Goal: Check status: Check status

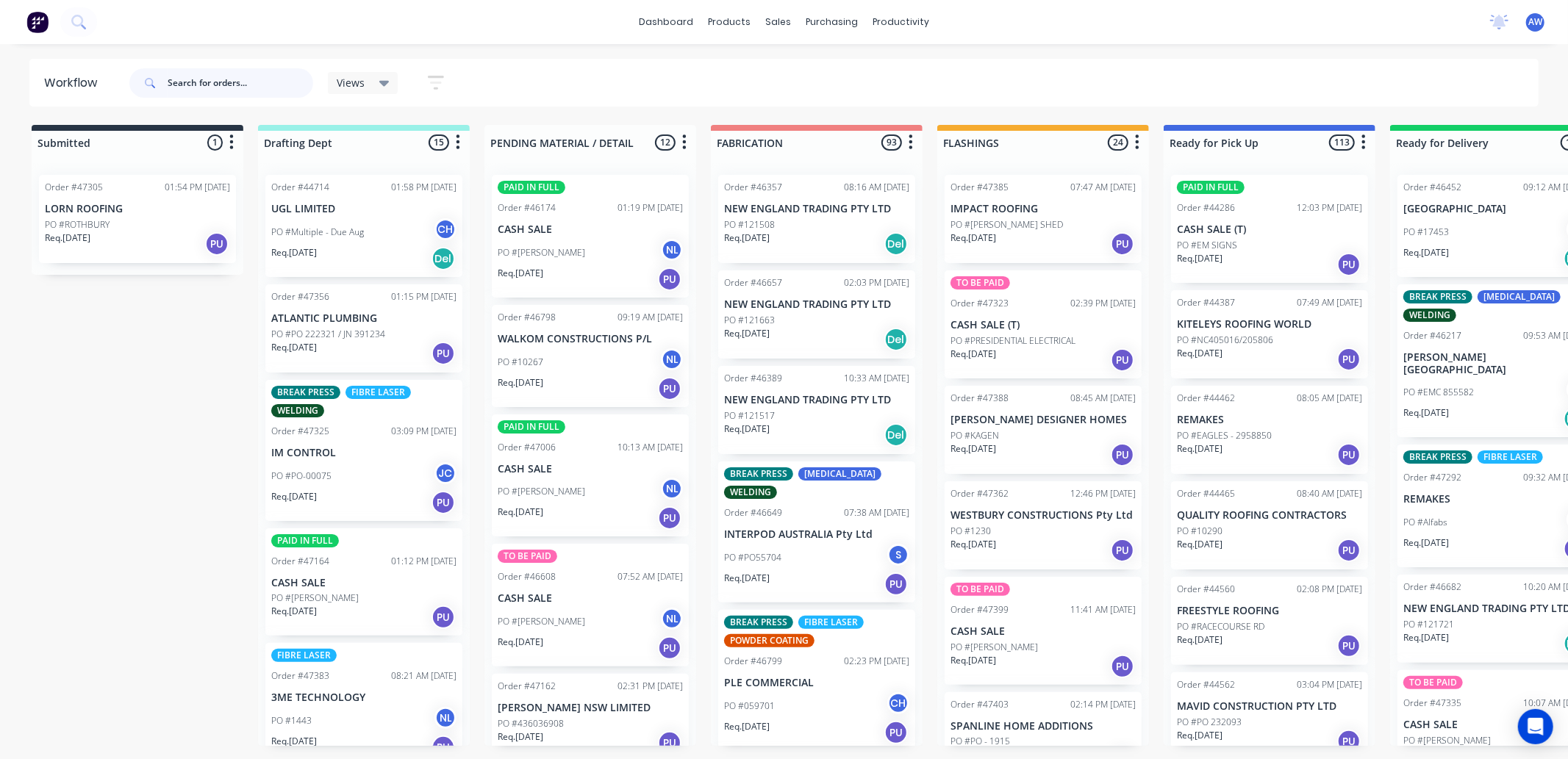
click at [218, 84] on input "text" at bounding box center [240, 82] width 145 height 29
type input "46665"
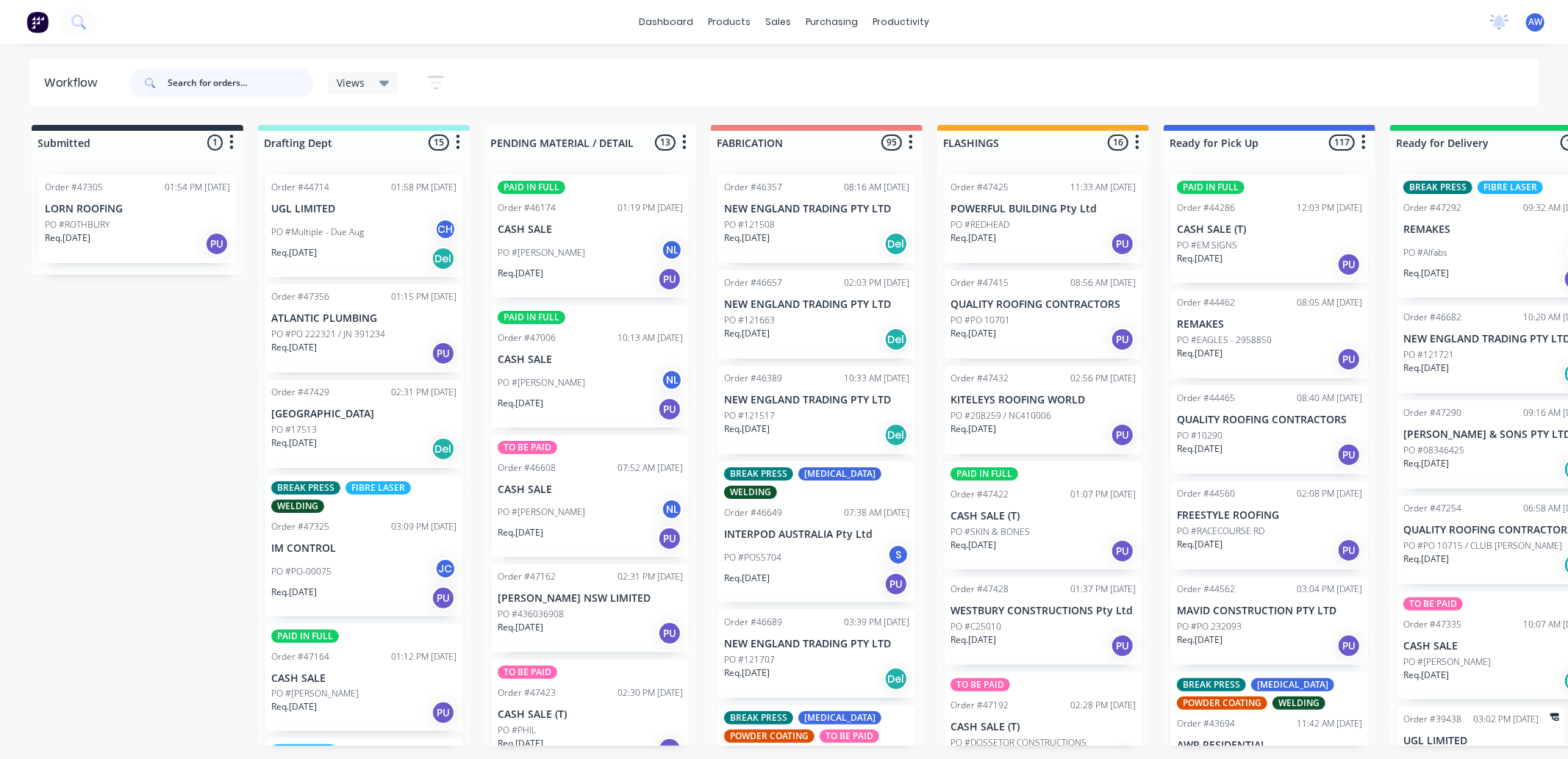
click at [214, 82] on input "text" at bounding box center [240, 82] width 145 height 29
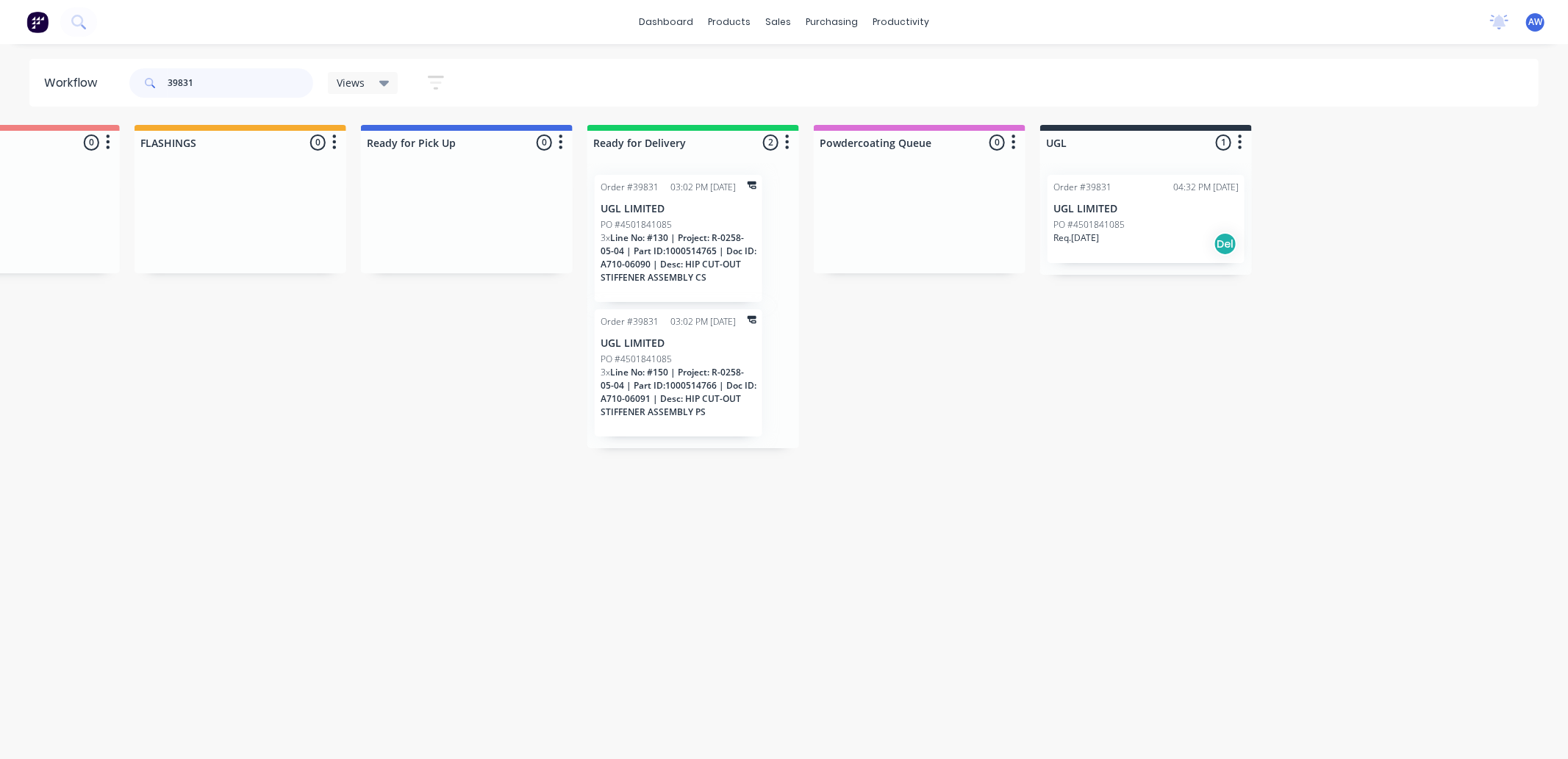
scroll to position [0, 816]
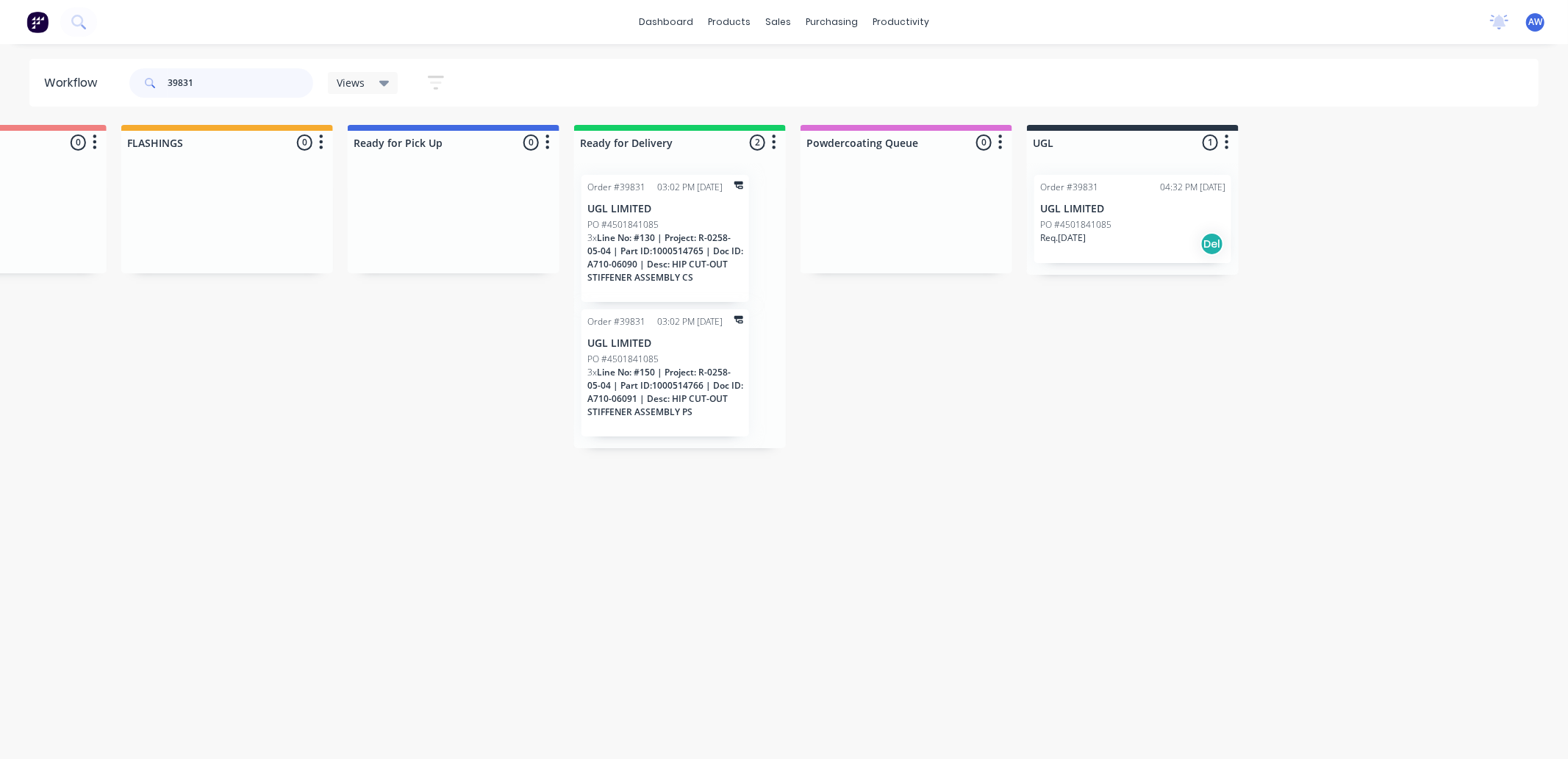
type input "39831"
click at [1113, 216] on div "Order #39831 04:32 PM 14/08/25 UGL LIMITED PO #4501841085 Req. 17/07/25 Del" at bounding box center [1133, 219] width 197 height 88
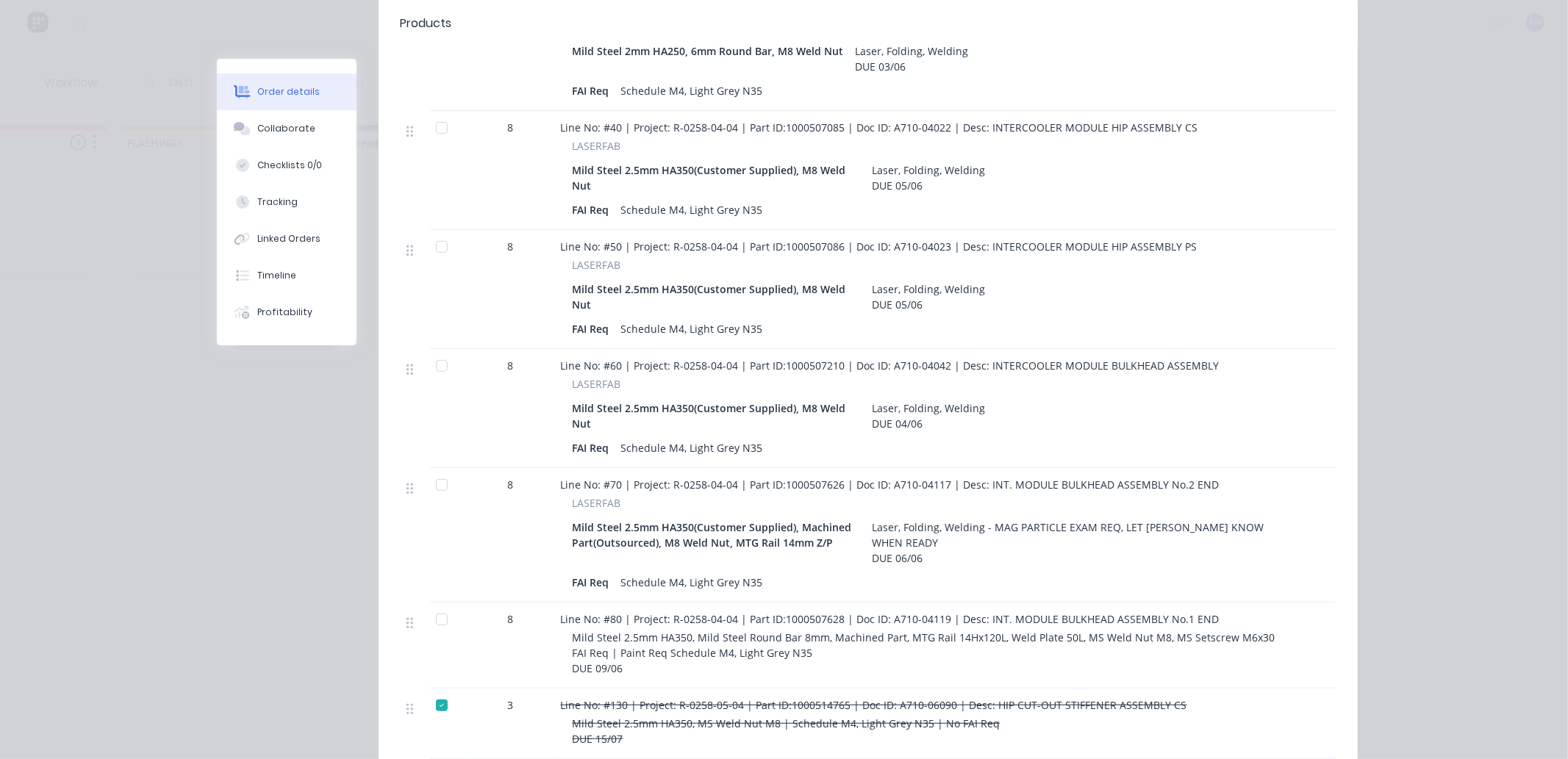
scroll to position [490, 0]
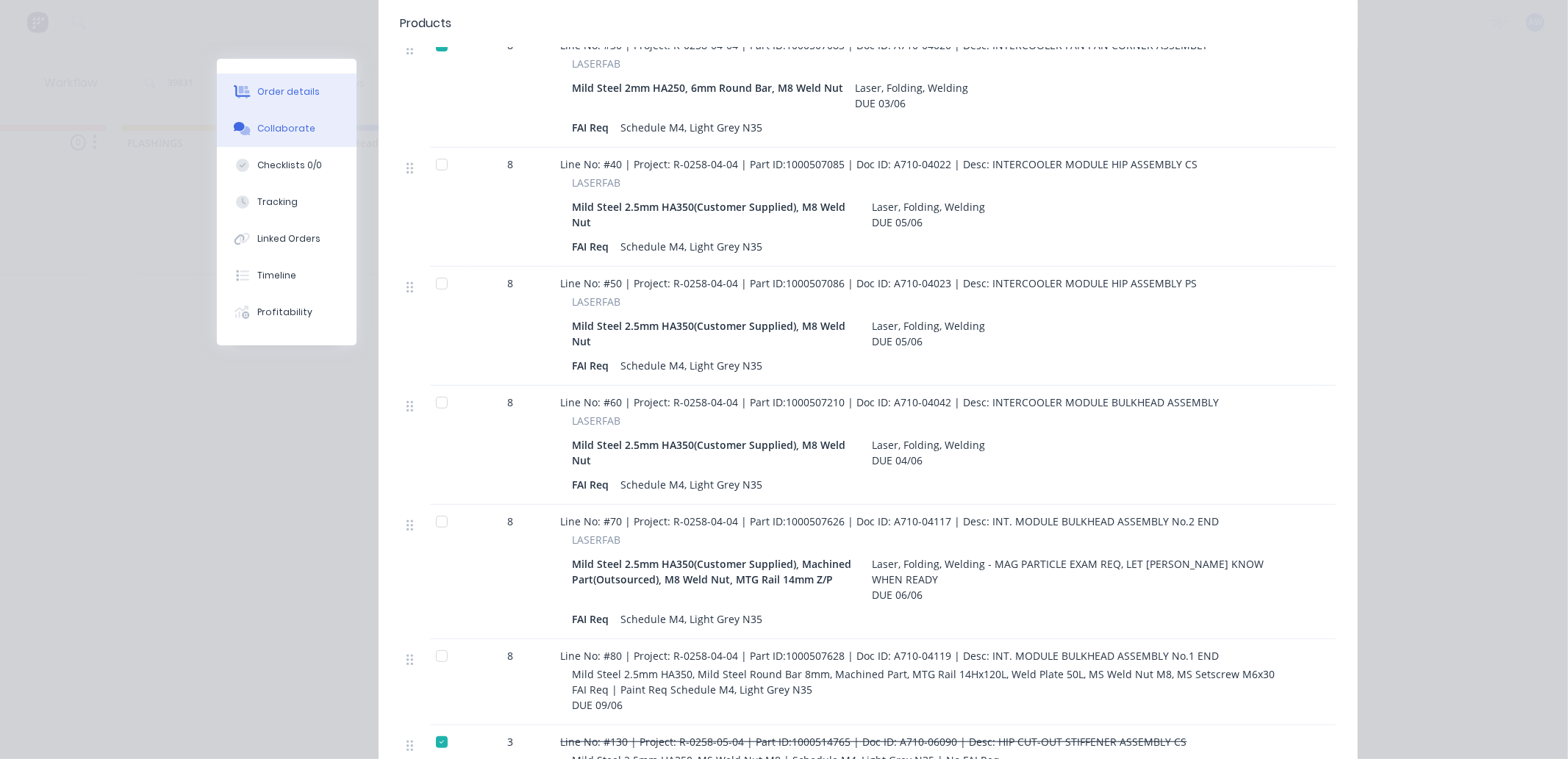
click at [269, 125] on div "Collaborate" at bounding box center [287, 128] width 58 height 13
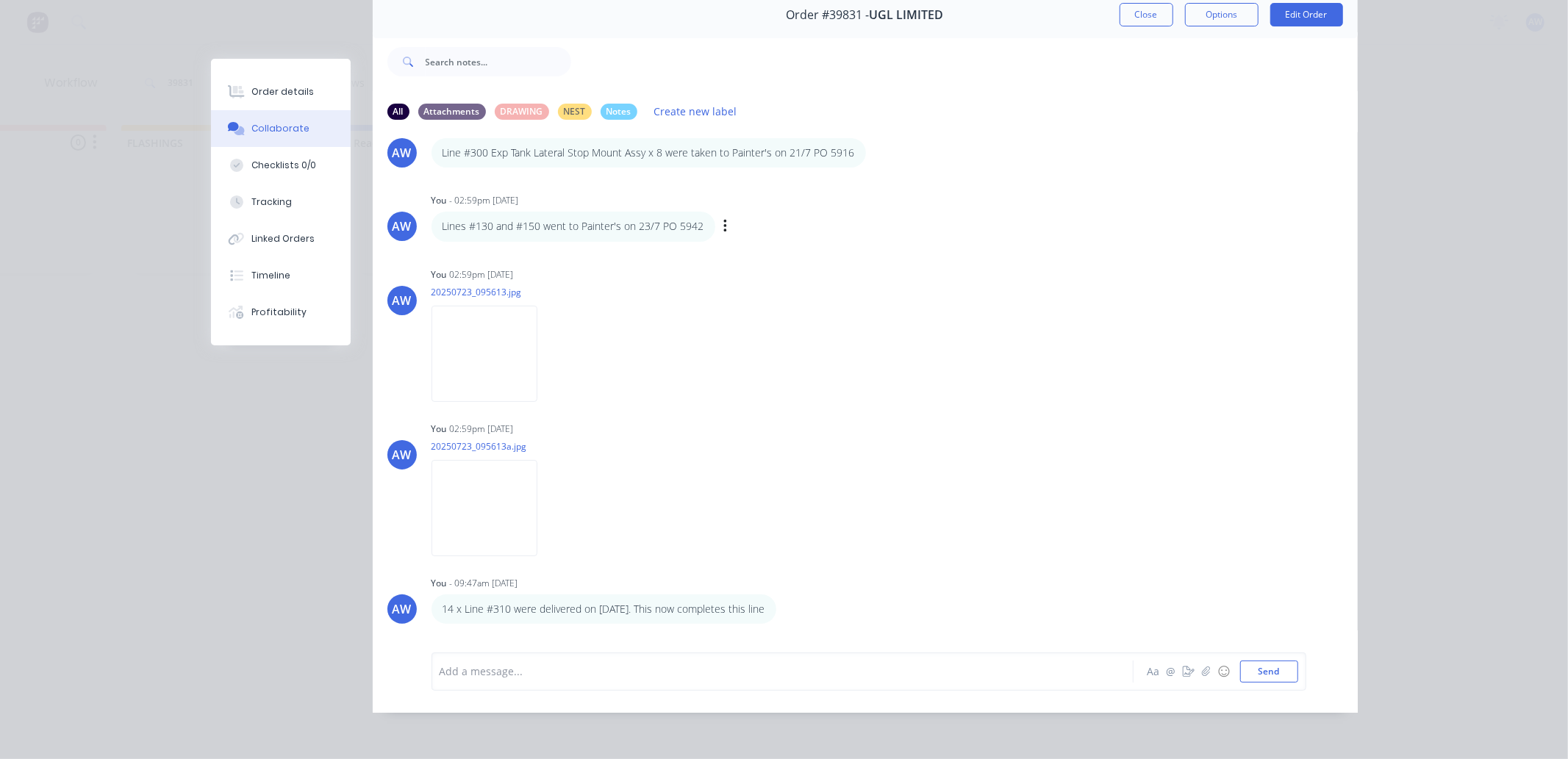
scroll to position [1340, 0]
click at [1141, 3] on button "Close" at bounding box center [1146, 15] width 53 height 24
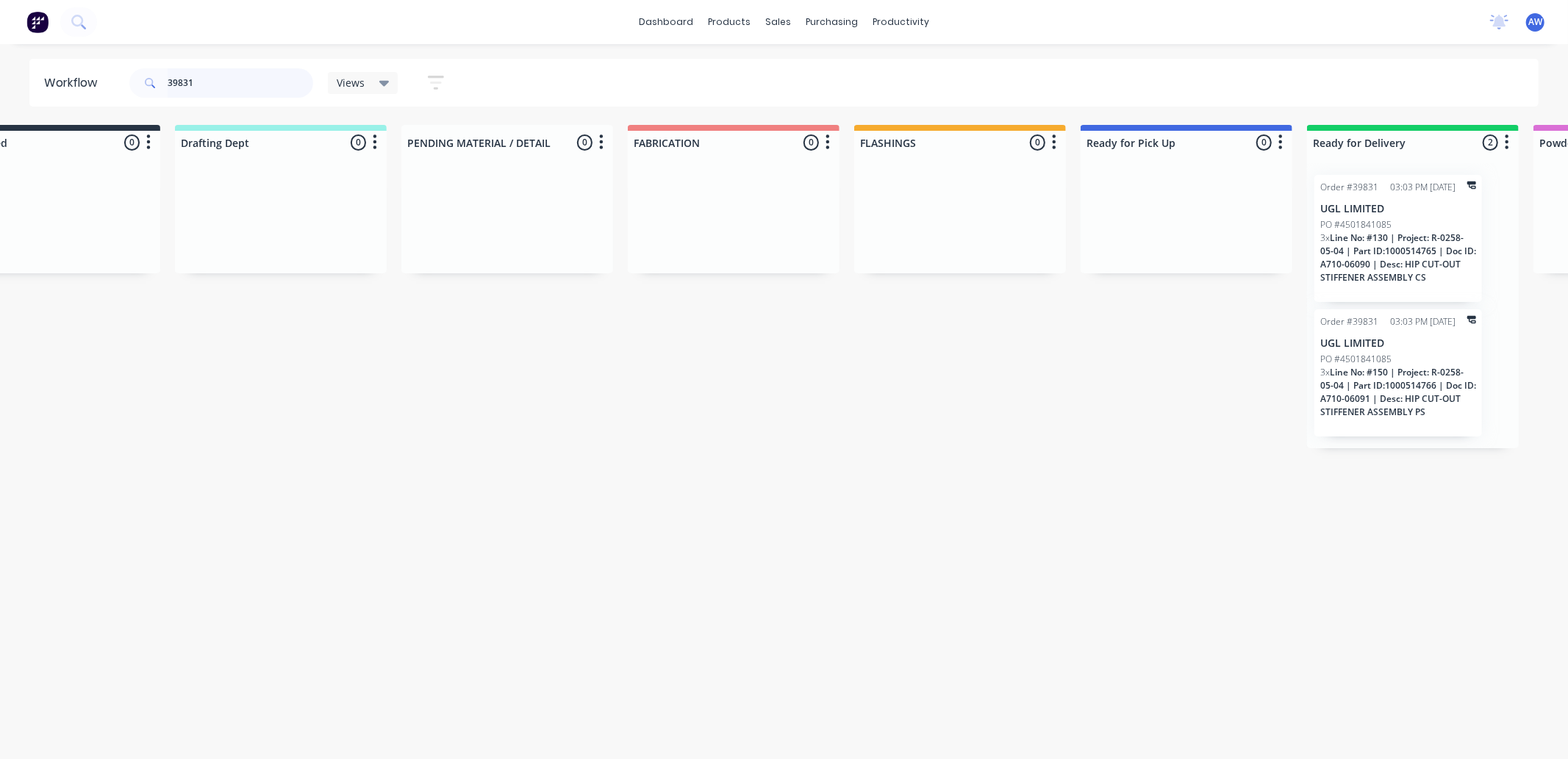
scroll to position [0, 0]
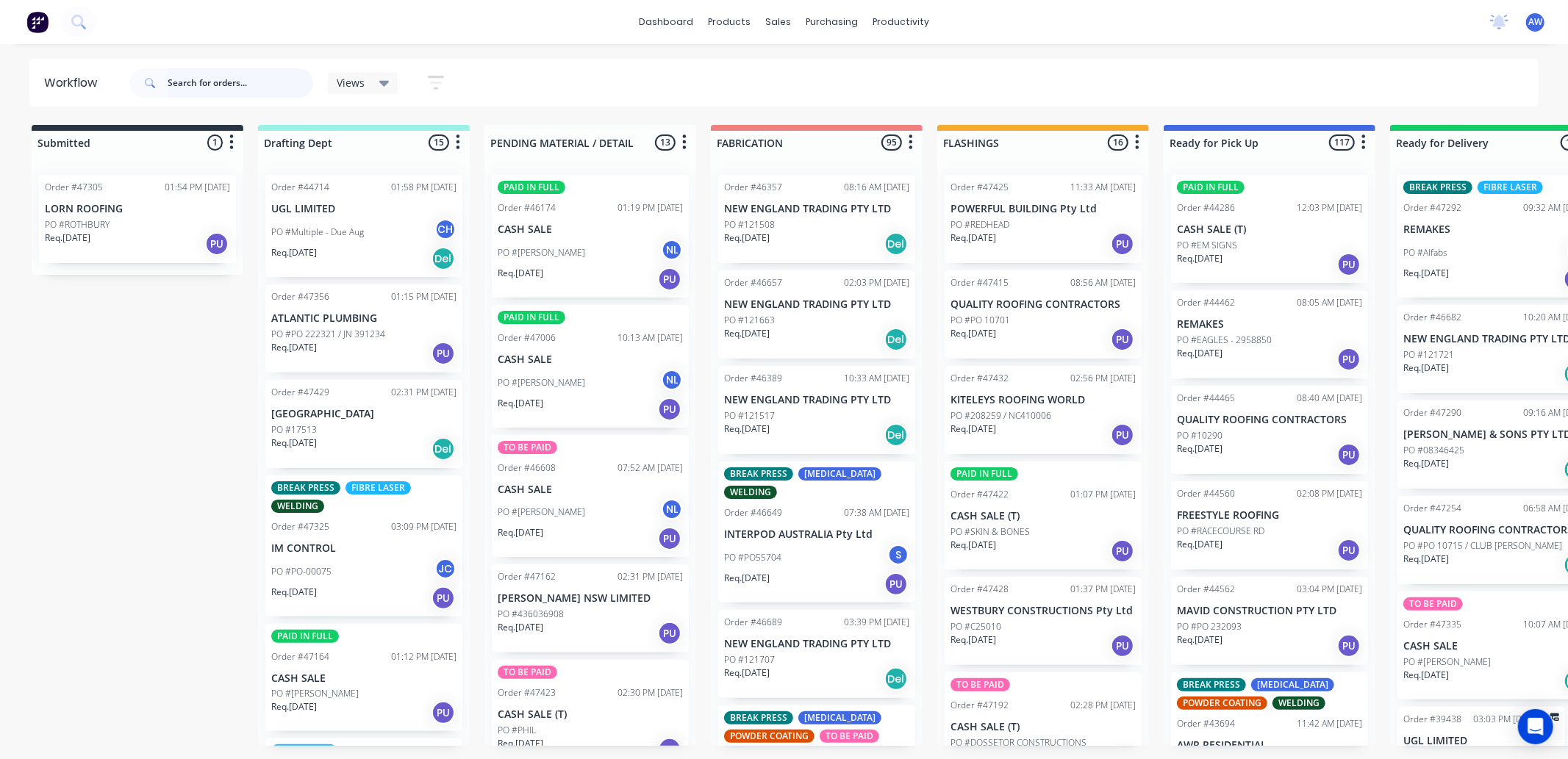
click at [218, 81] on input "text" at bounding box center [240, 82] width 145 height 29
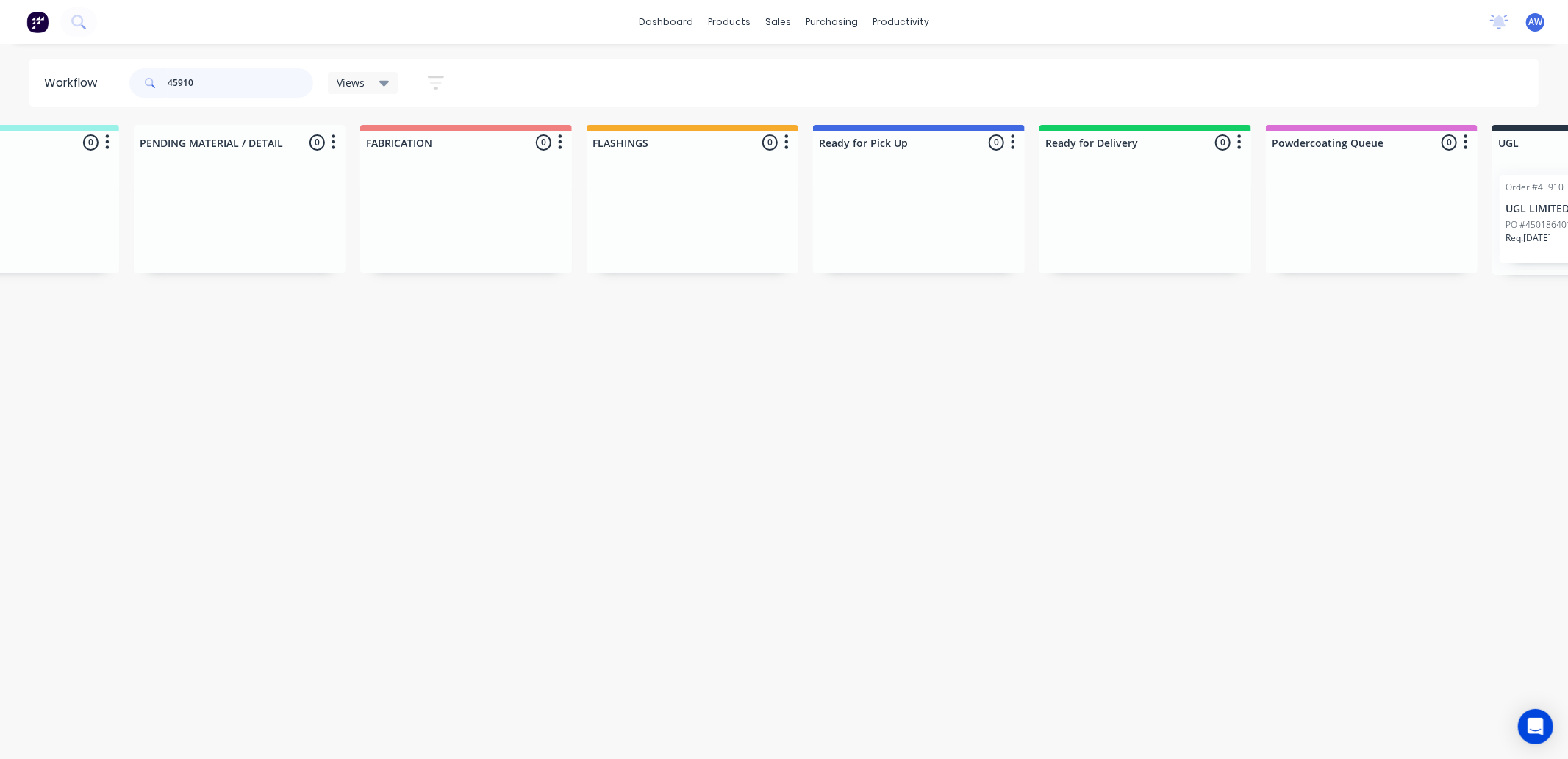
scroll to position [0, 884]
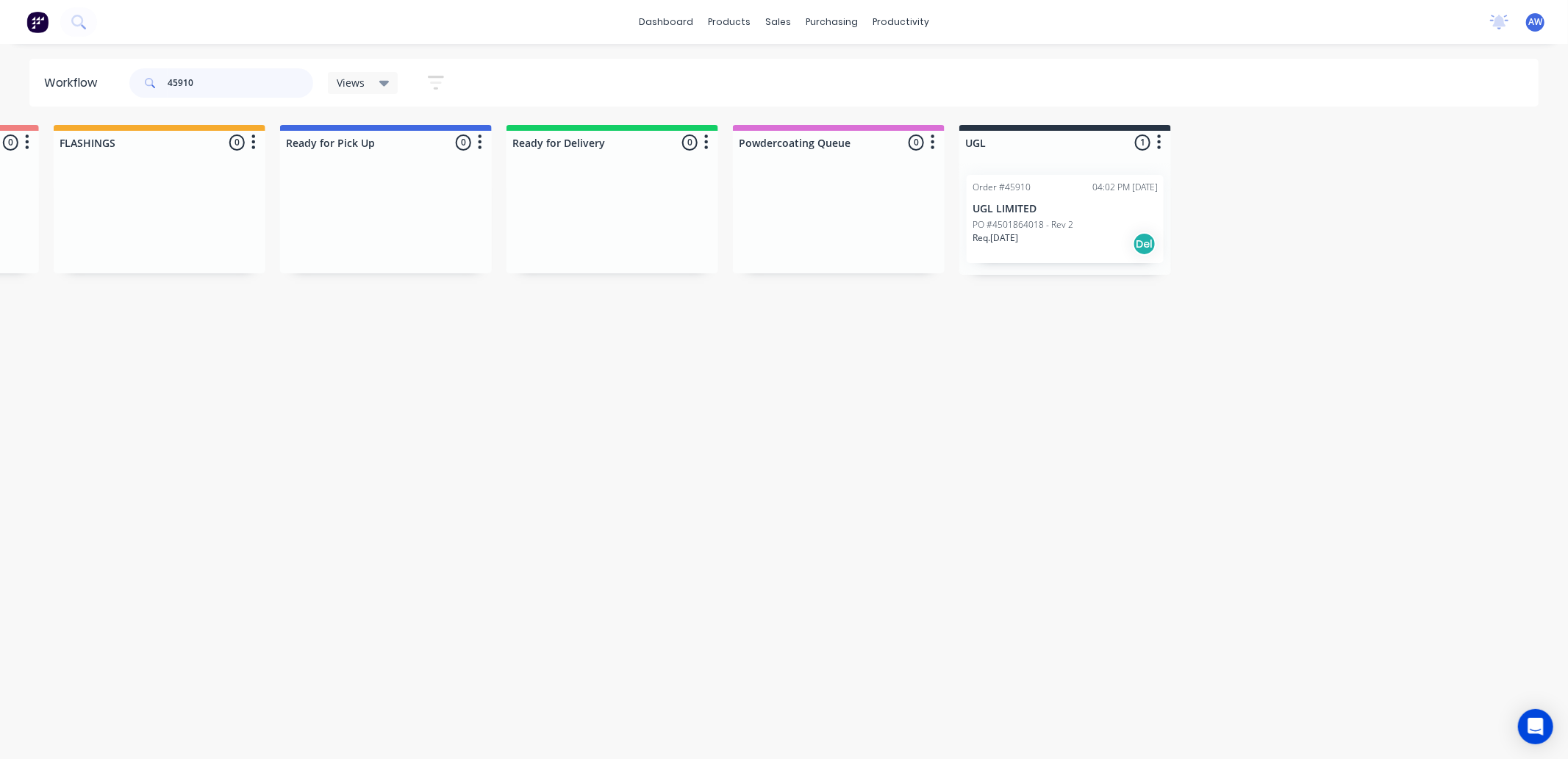
type input "45910"
click at [1067, 218] on p "PO #4501864018 - Rev 2" at bounding box center [1023, 224] width 101 height 13
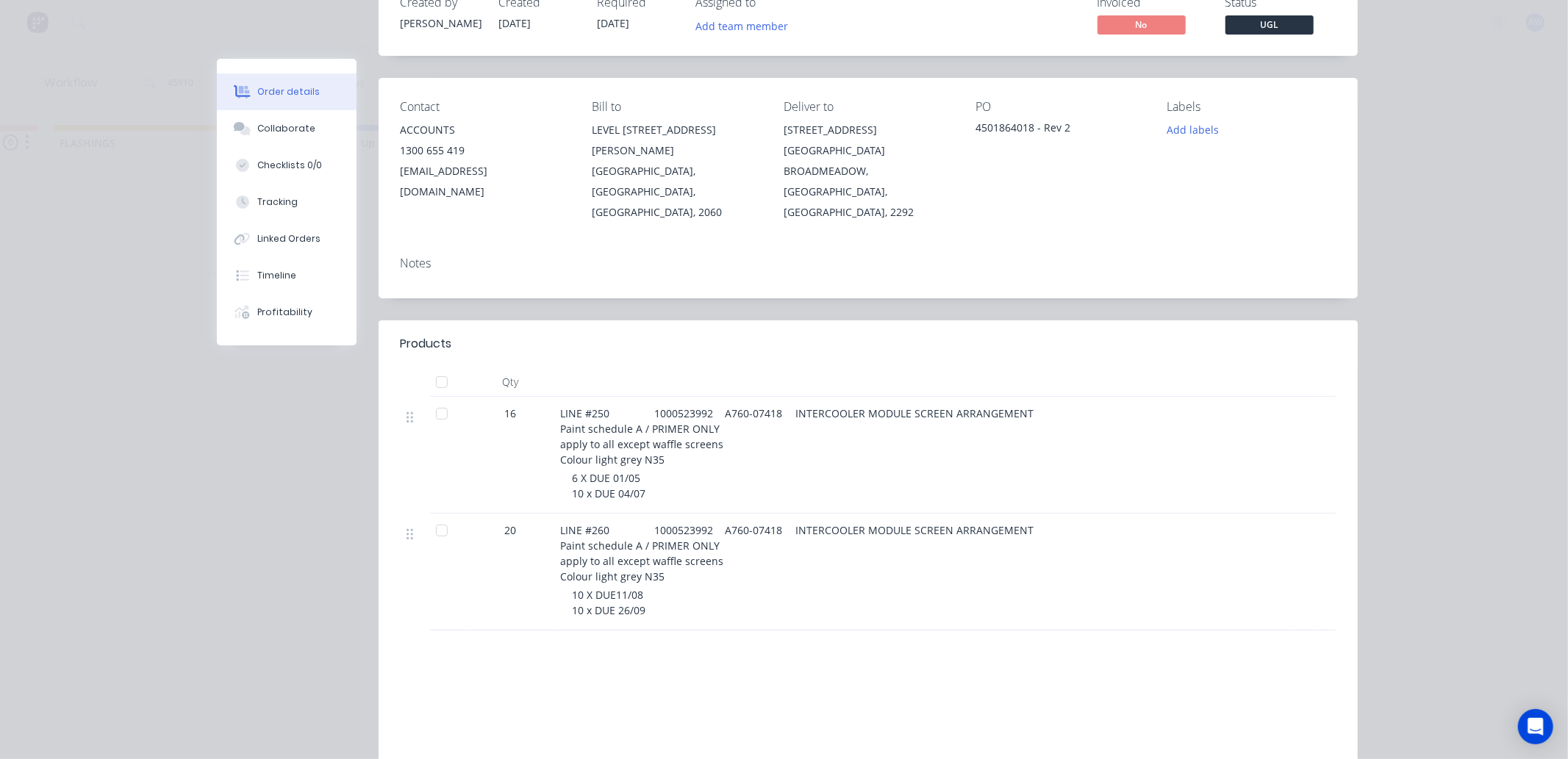
scroll to position [86, 0]
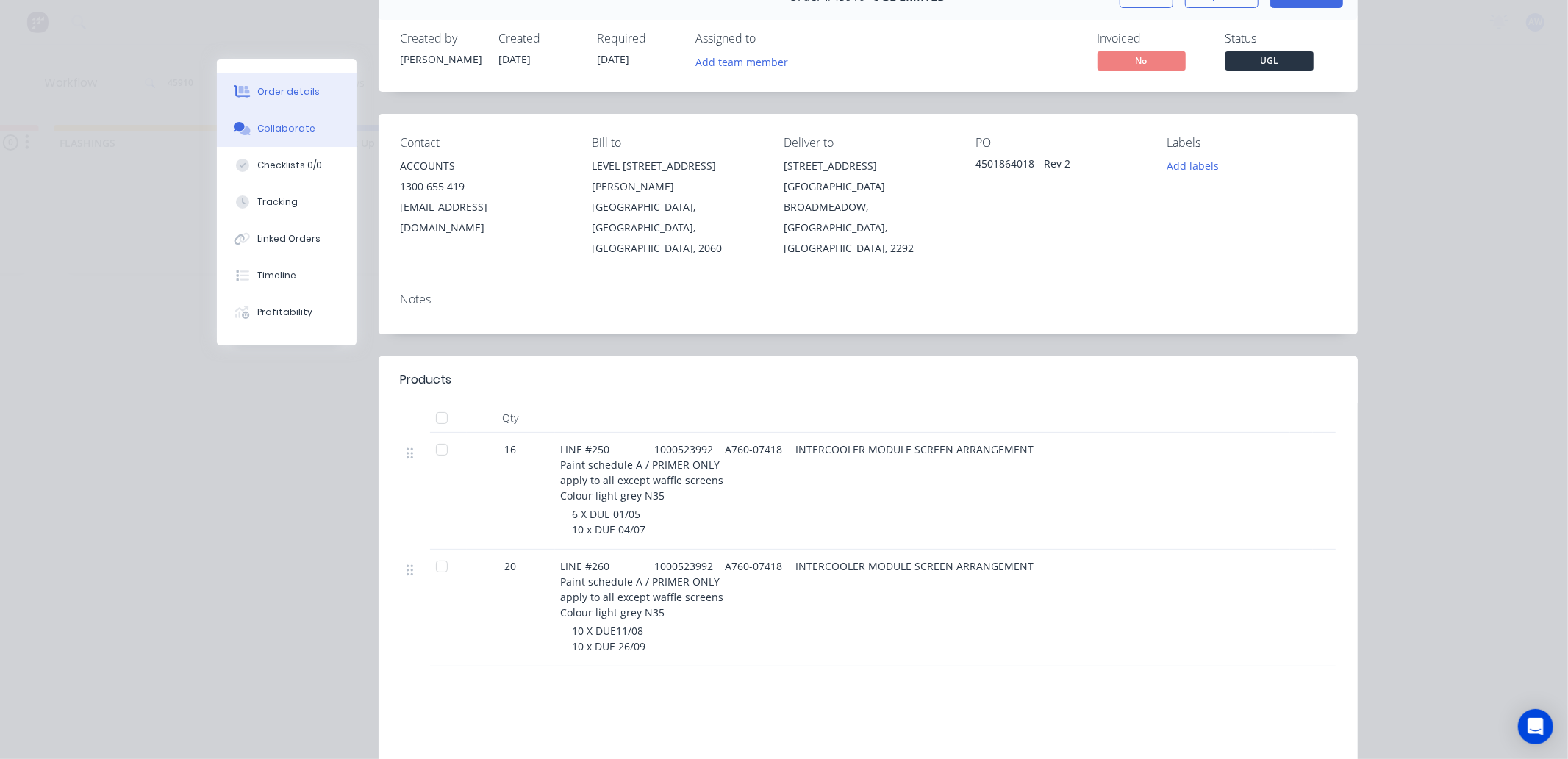
click at [262, 123] on div "Collaborate" at bounding box center [287, 128] width 58 height 13
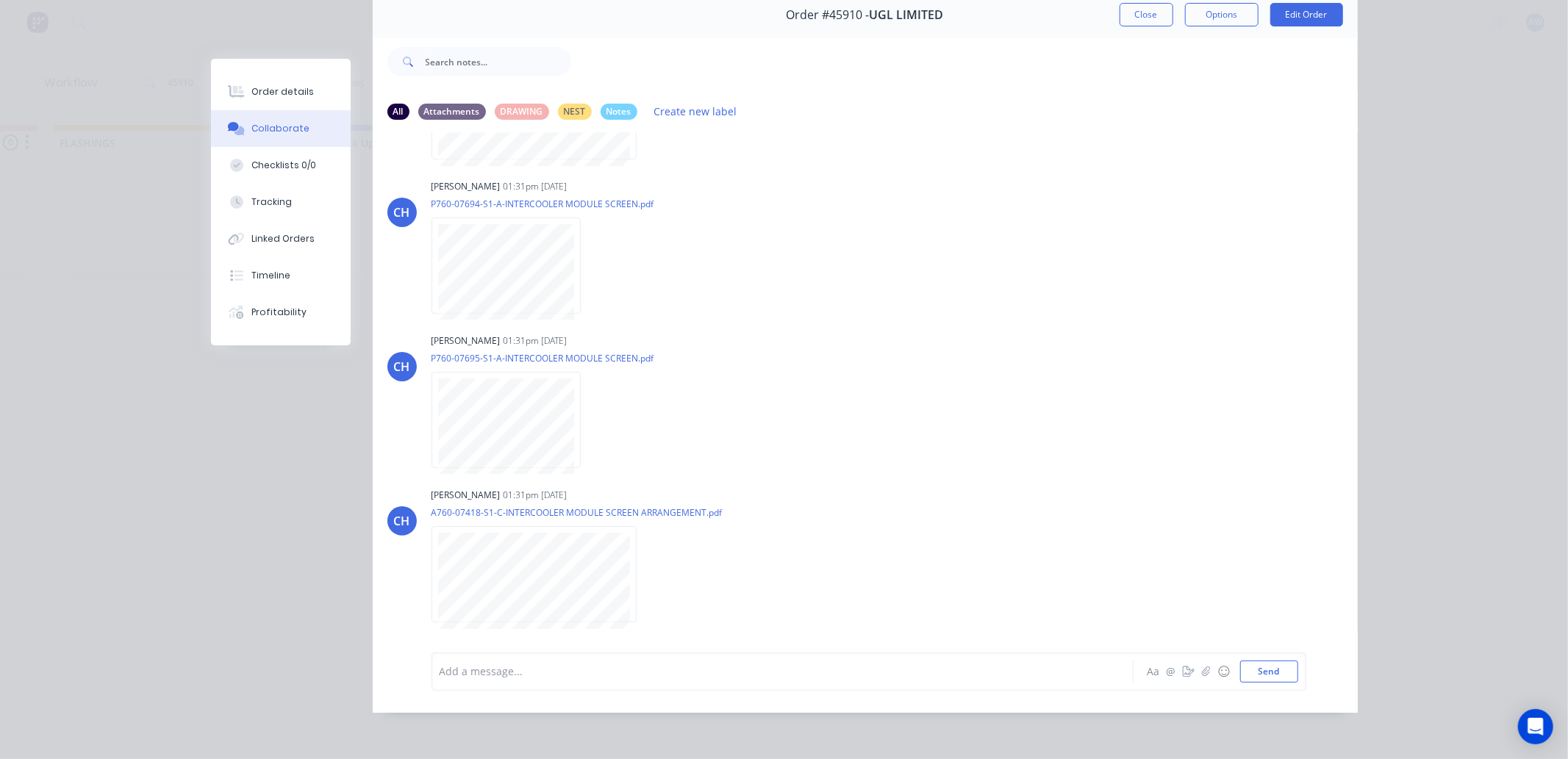
scroll to position [0, 0]
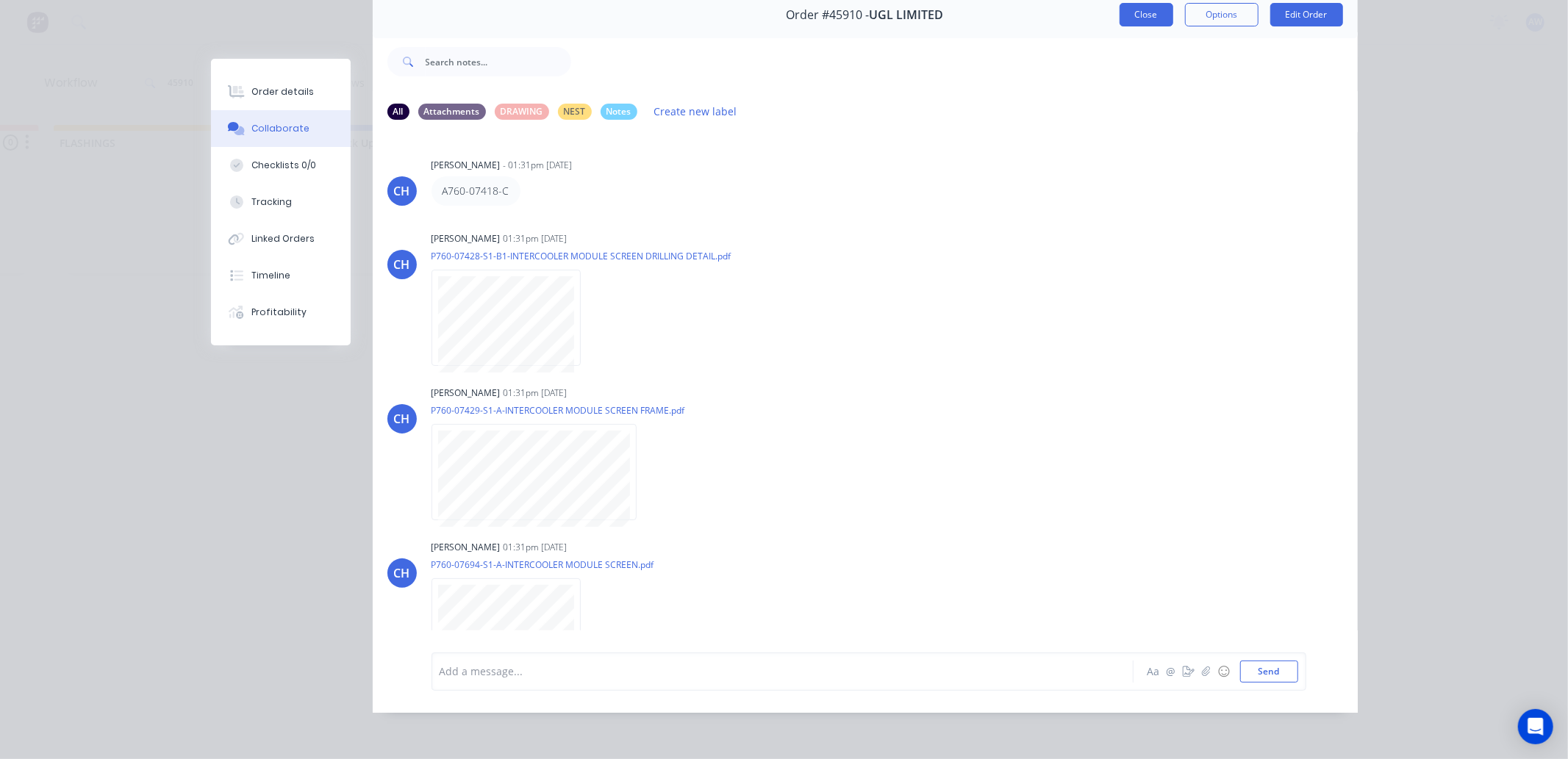
click at [1140, 3] on button "Close" at bounding box center [1146, 15] width 53 height 24
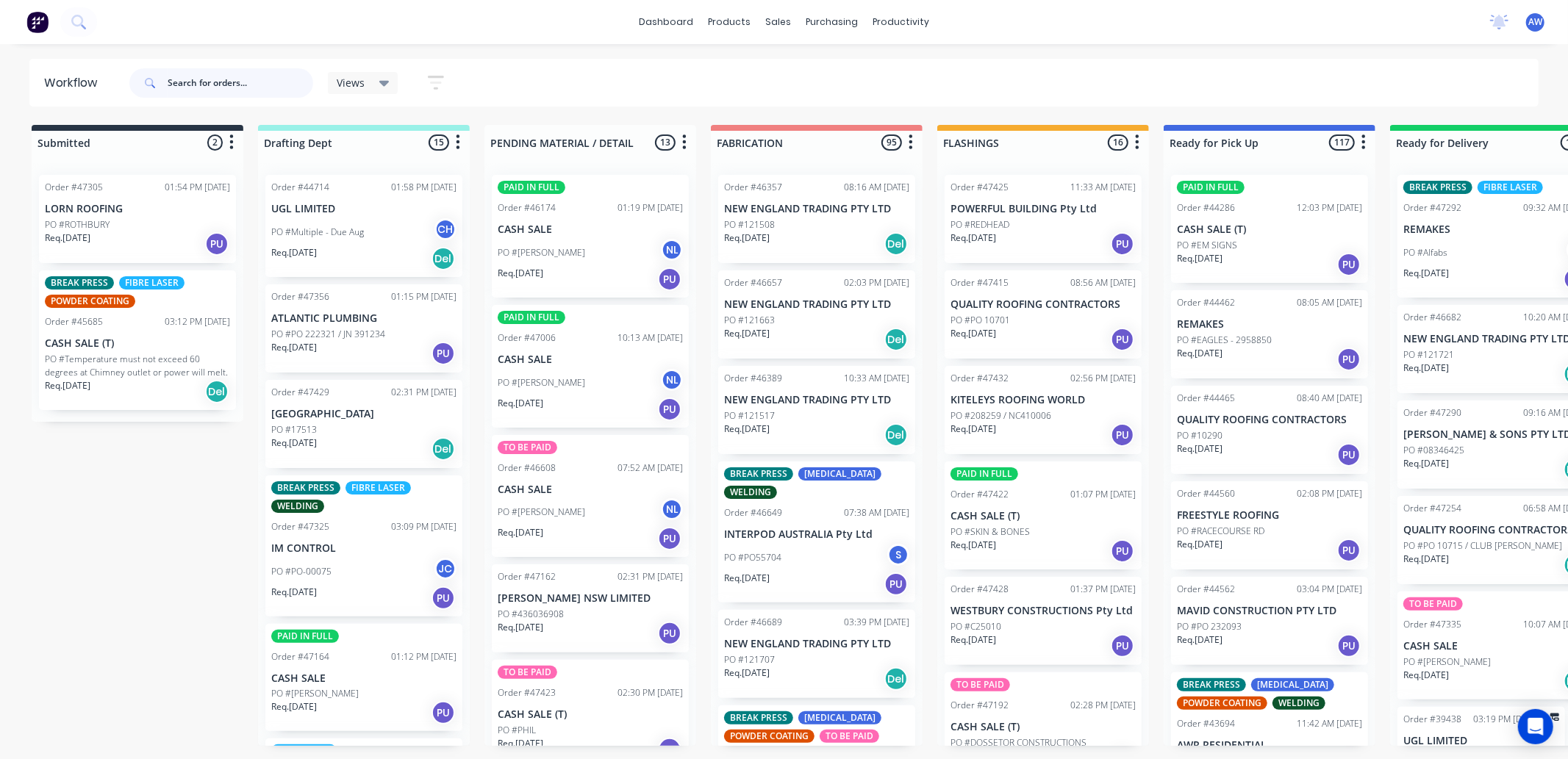
click at [228, 84] on input "text" at bounding box center [240, 82] width 145 height 29
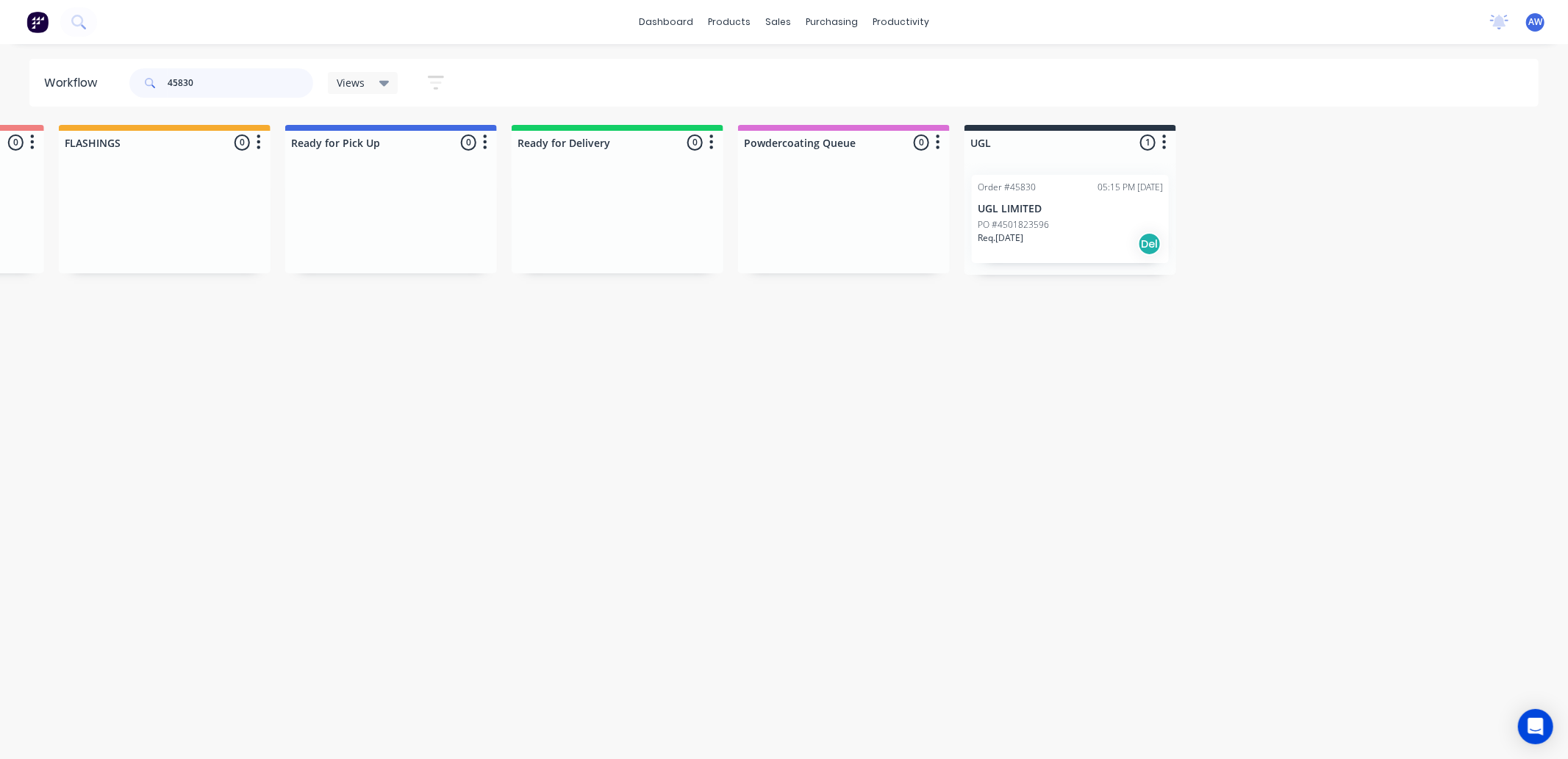
scroll to position [0, 884]
click at [1054, 215] on div "Order #45830 05:15 PM [DATE] UGL LIMITED PO #4501823596 Req. [DATE] Del" at bounding box center [1065, 219] width 197 height 88
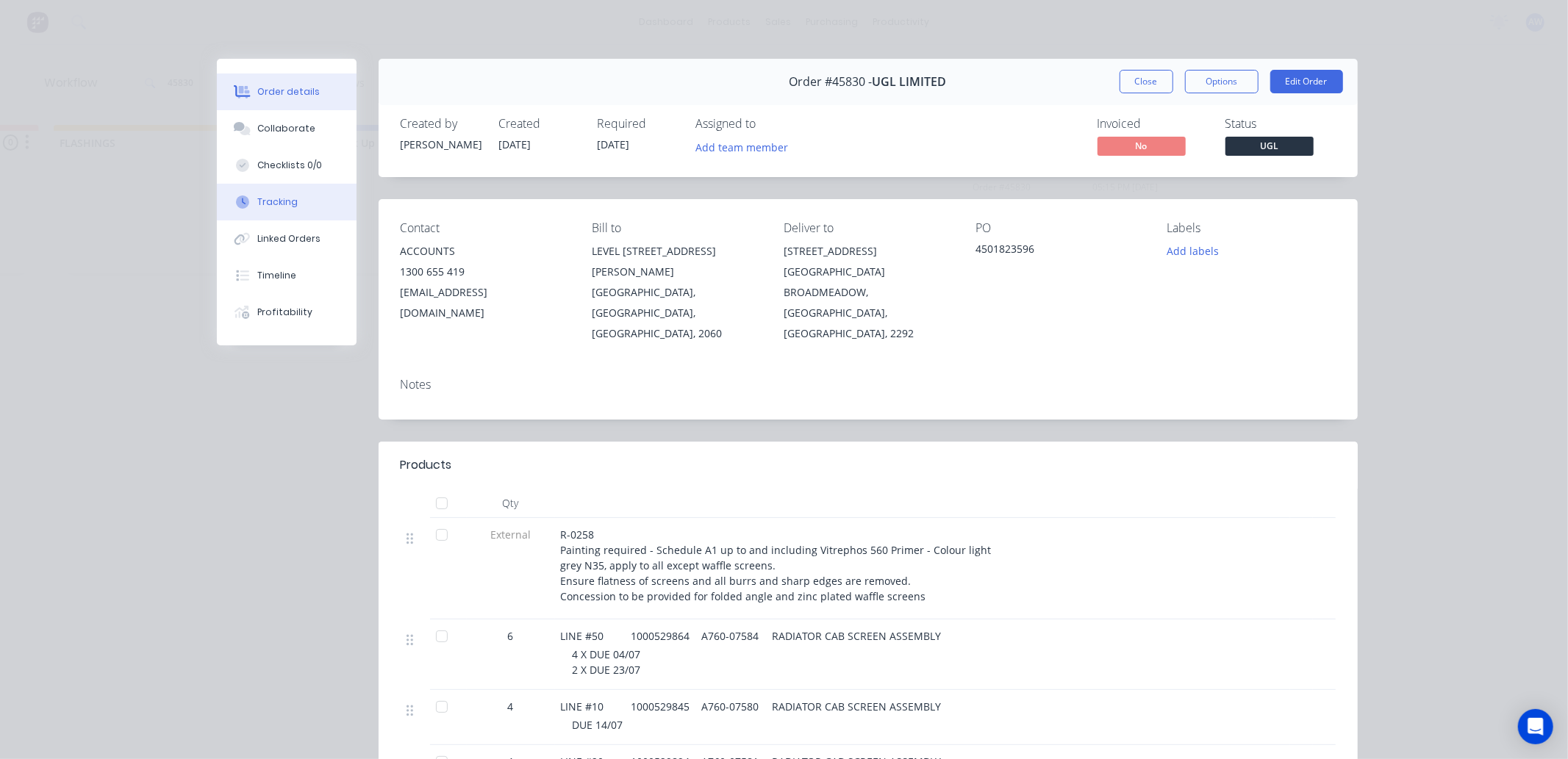
click at [283, 199] on div "Tracking" at bounding box center [278, 202] width 41 height 13
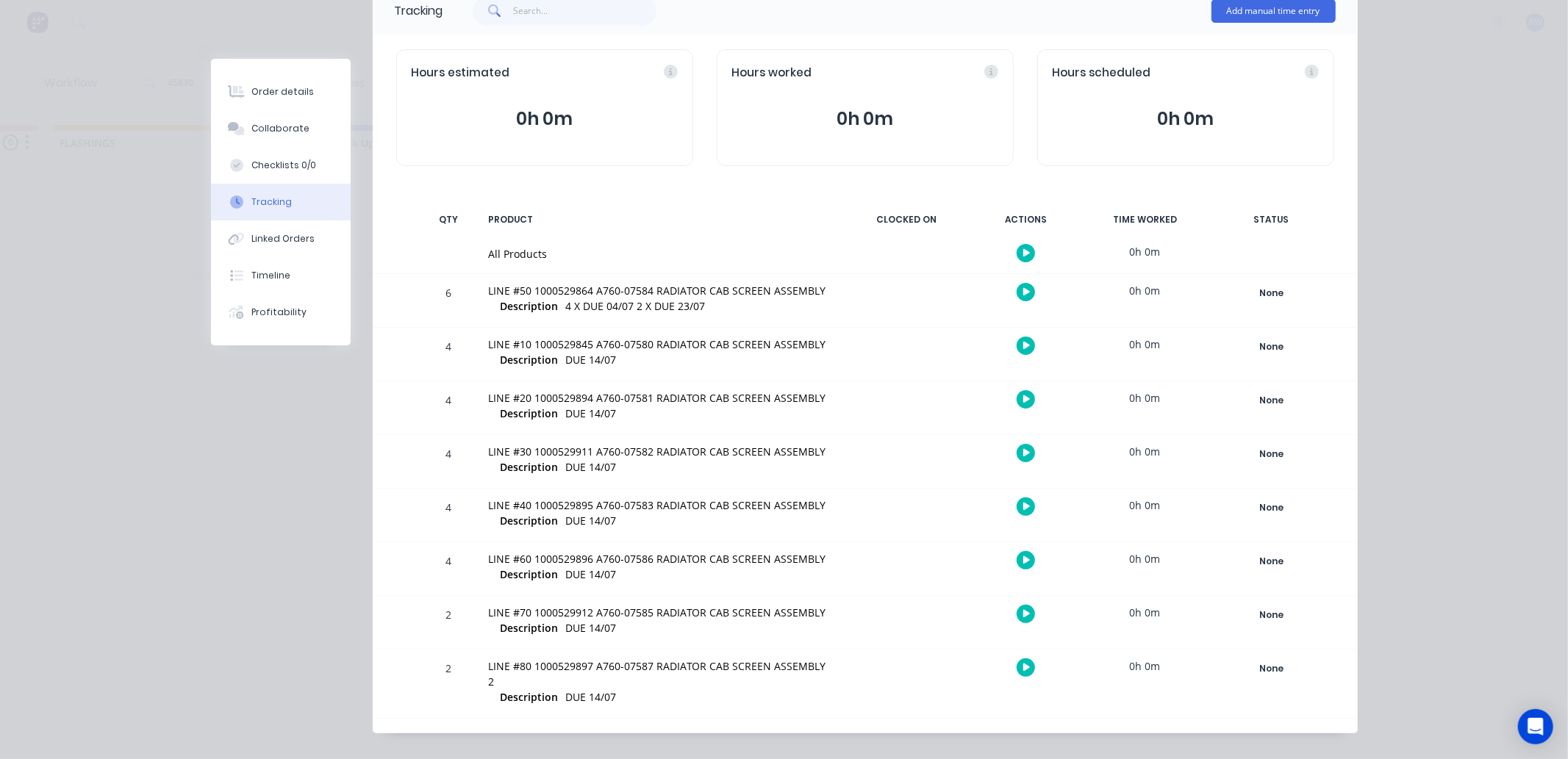
scroll to position [116, 0]
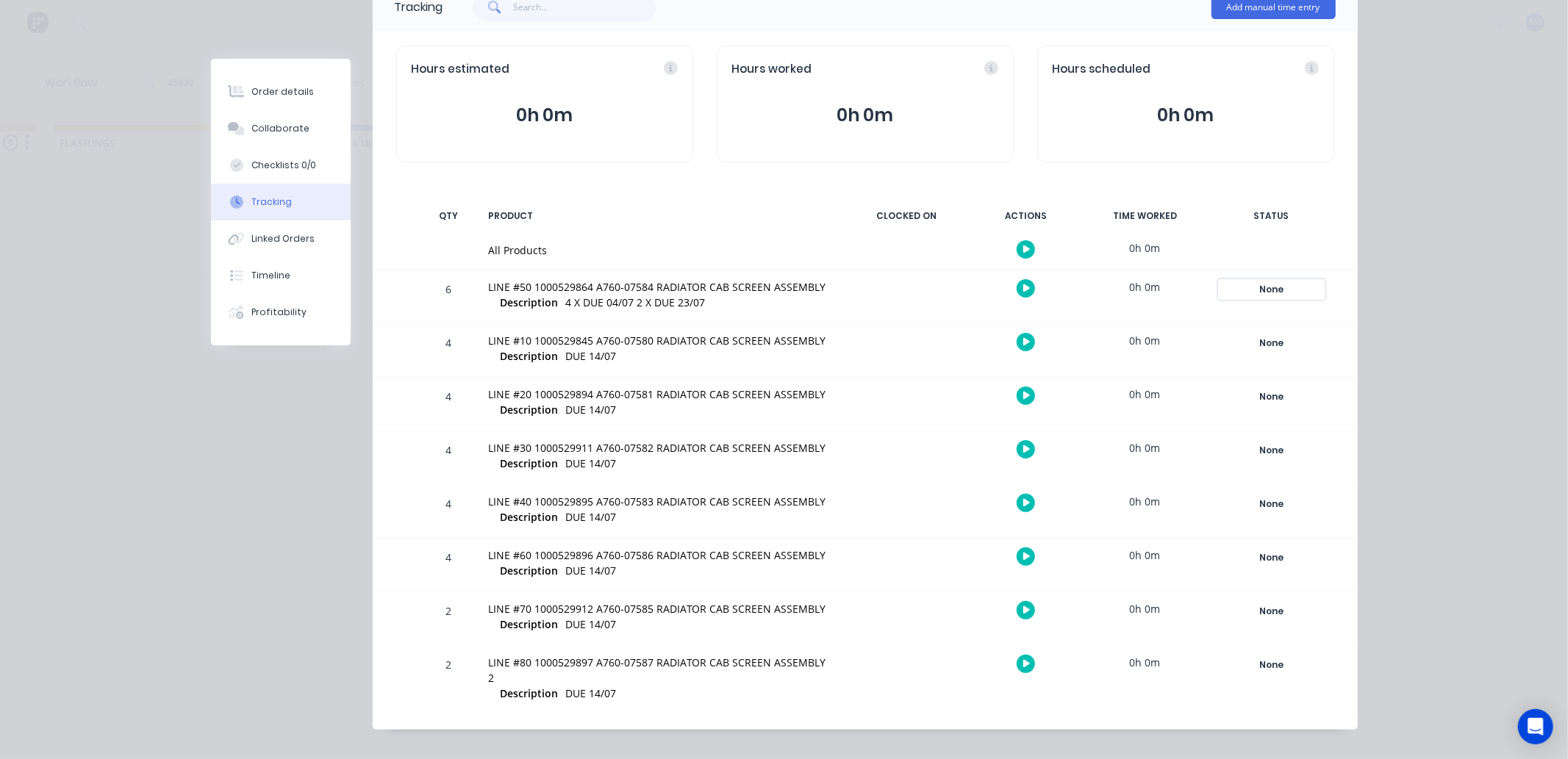
click at [1262, 286] on div "None" at bounding box center [1272, 290] width 106 height 19
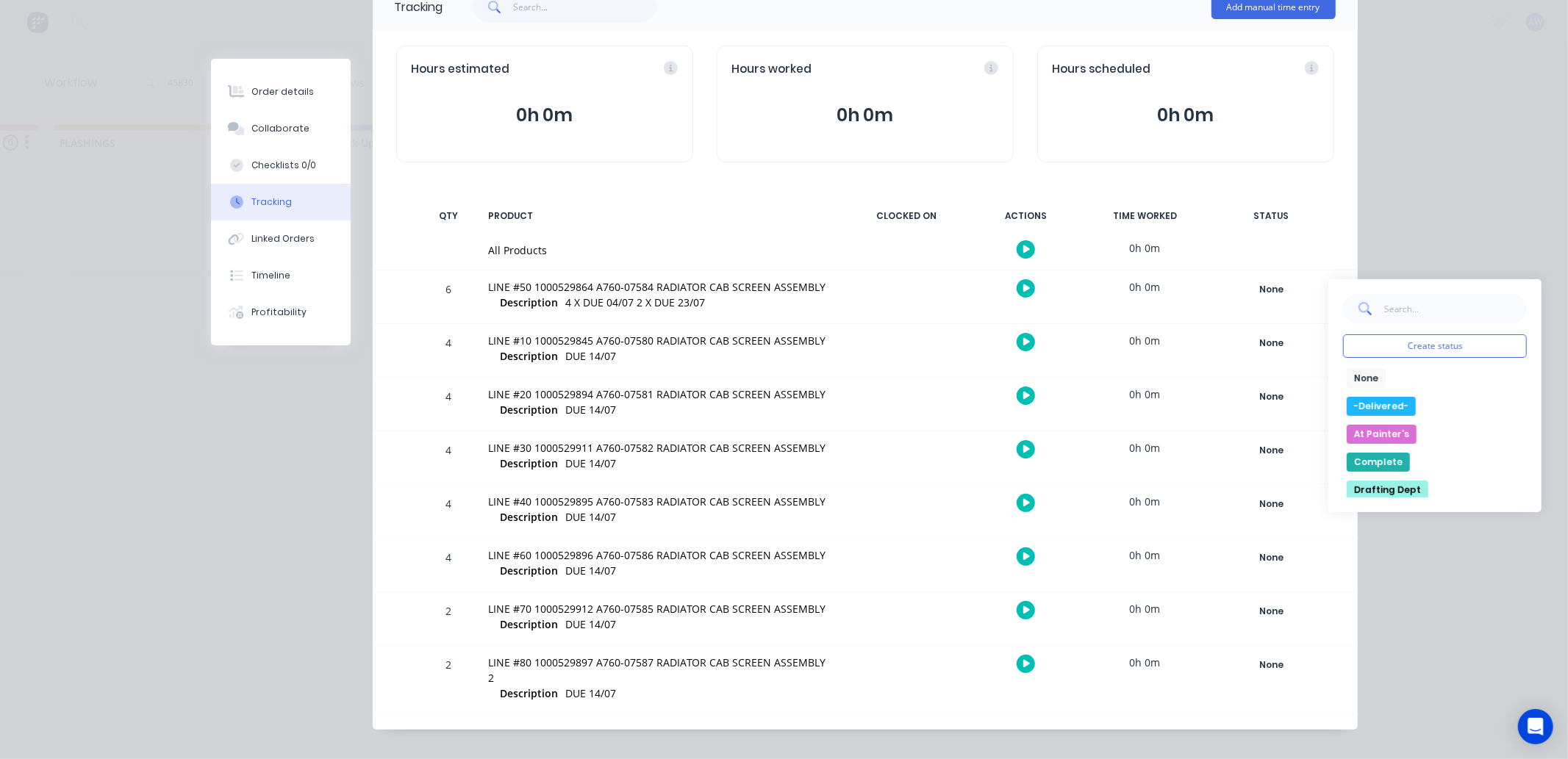
drag, startPoint x: 1361, startPoint y: 429, endPoint x: 1278, endPoint y: 385, distance: 93.9
click at [1356, 428] on button "At Painter's" at bounding box center [1382, 434] width 70 height 19
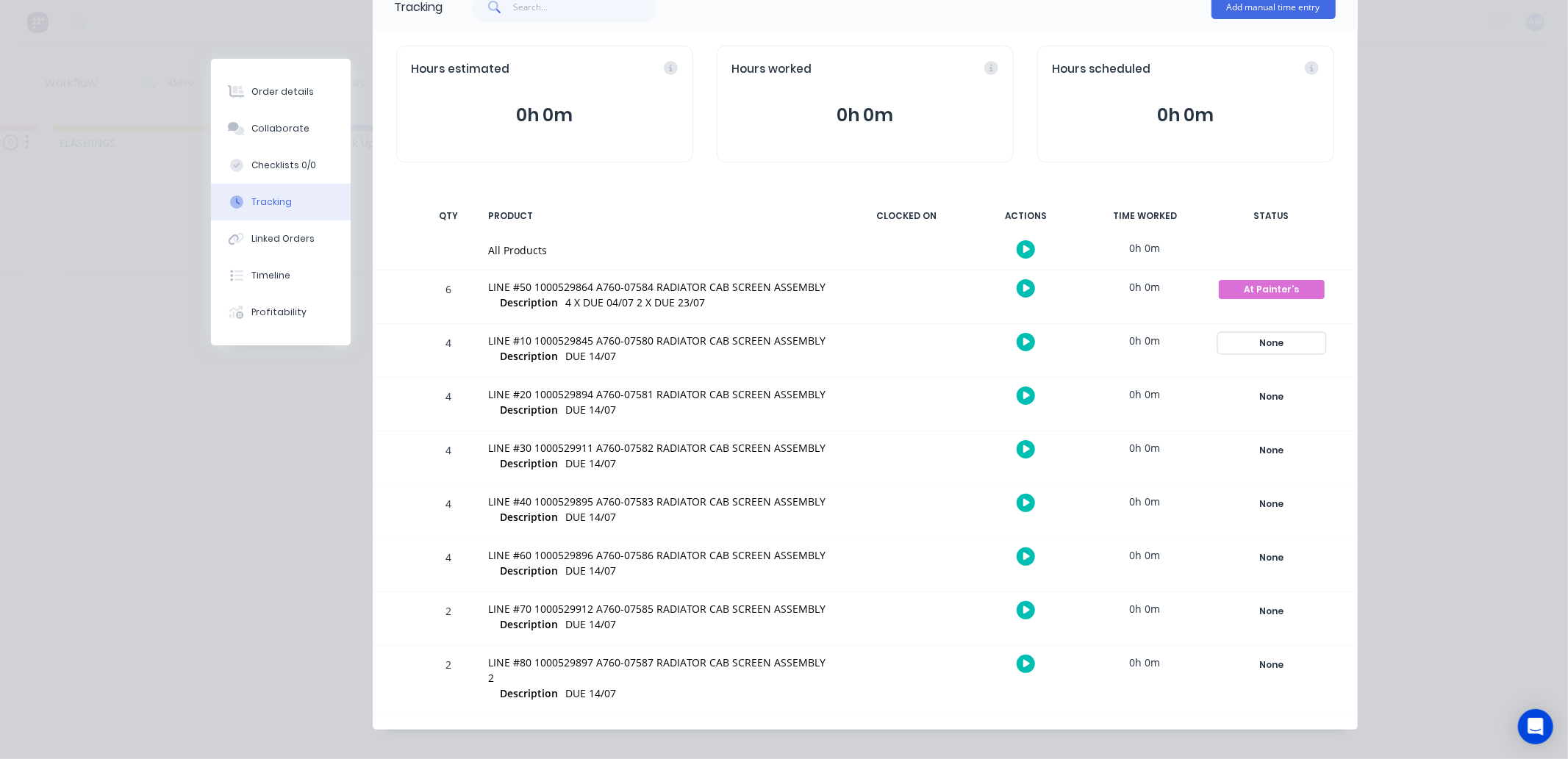
click at [1267, 341] on div "None" at bounding box center [1272, 343] width 106 height 19
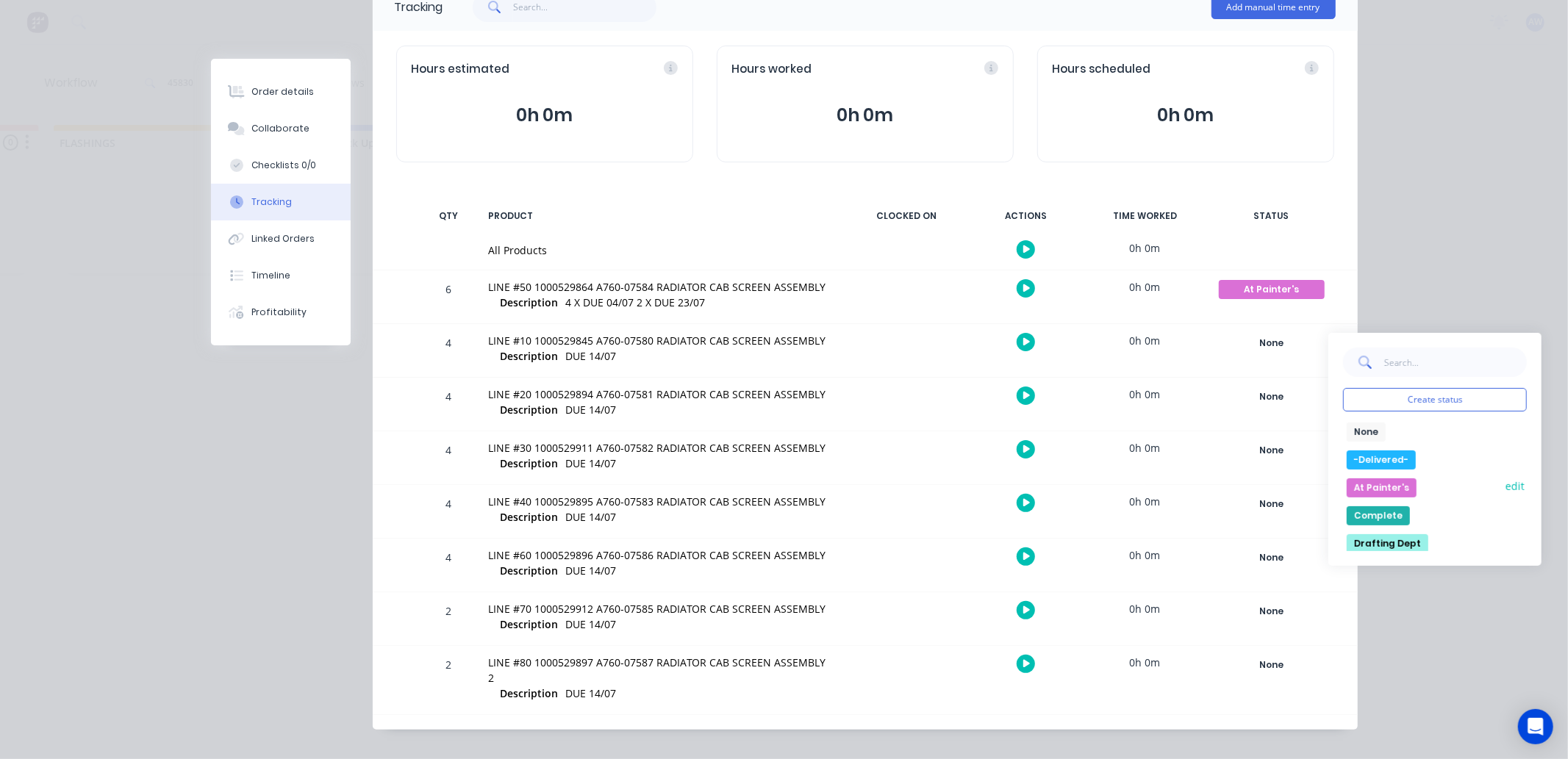
drag, startPoint x: 1366, startPoint y: 491, endPoint x: 1358, endPoint y: 489, distance: 8.2
click at [1363, 491] on button "At Painter's" at bounding box center [1382, 488] width 70 height 19
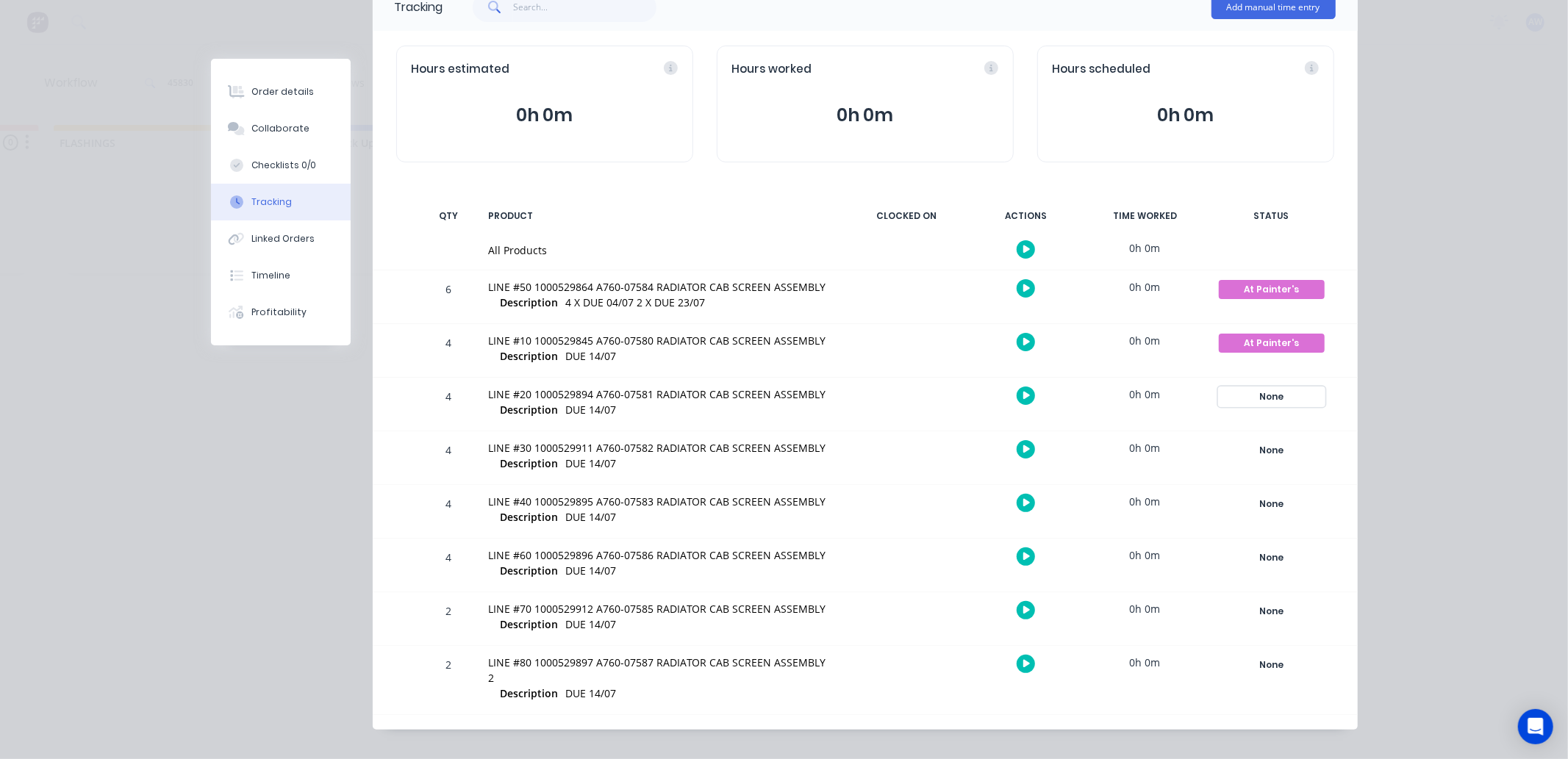
click at [1263, 398] on div "None" at bounding box center [1272, 397] width 106 height 19
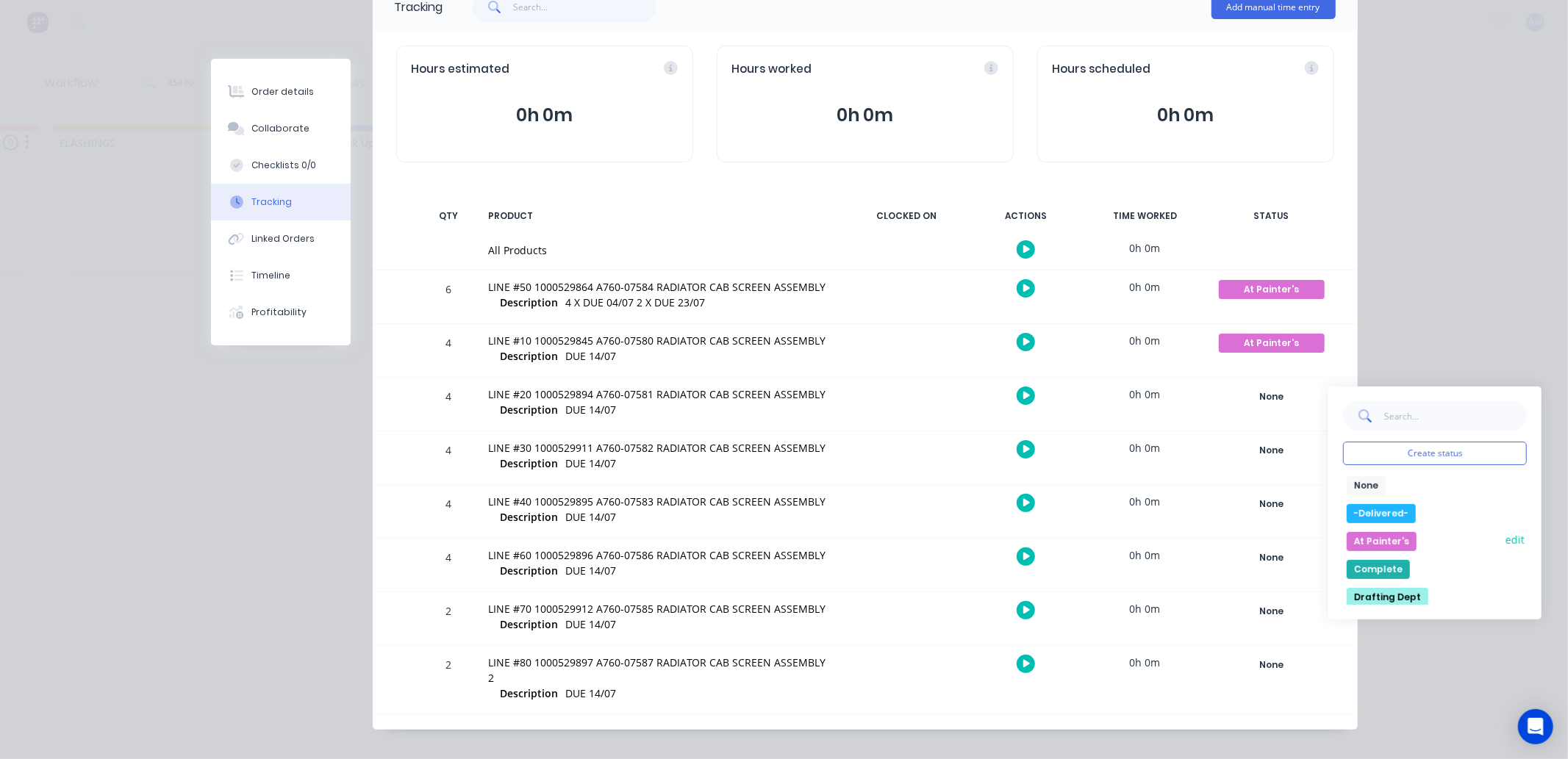
click at [1356, 538] on button "At Painter's" at bounding box center [1382, 542] width 70 height 19
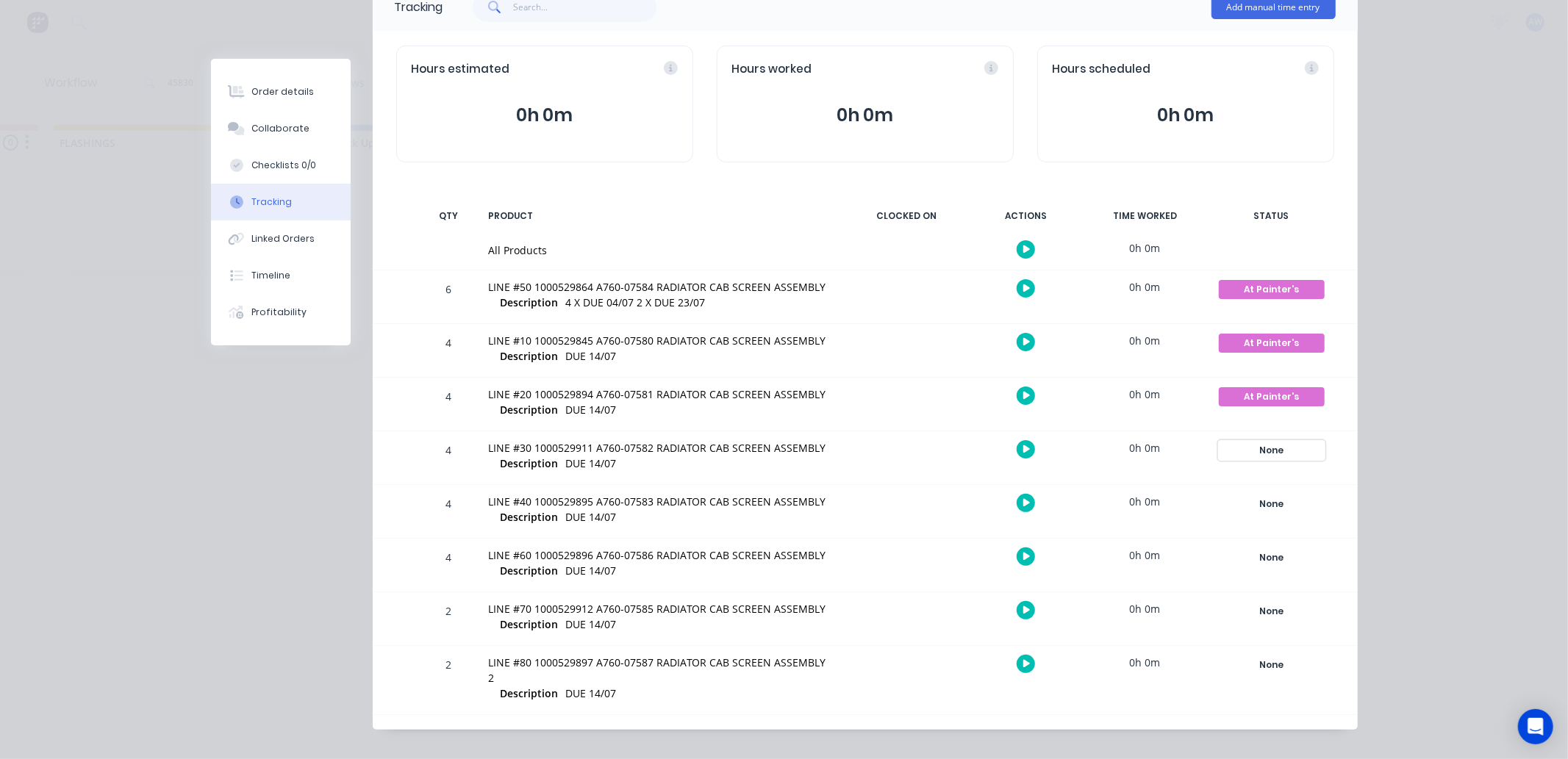
click at [1263, 450] on div "None" at bounding box center [1272, 451] width 106 height 19
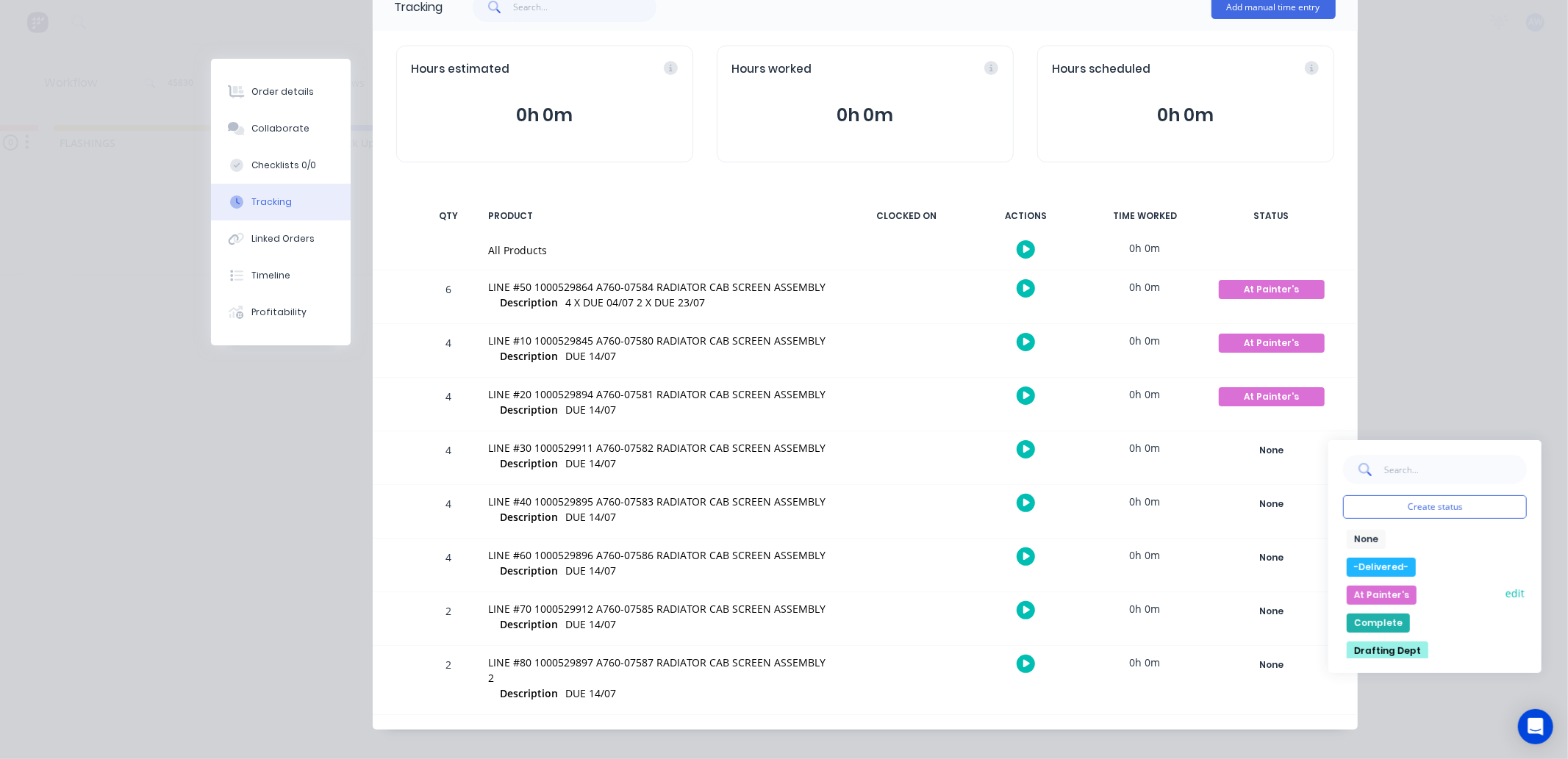
click at [1360, 589] on button "At Painter's" at bounding box center [1382, 595] width 70 height 19
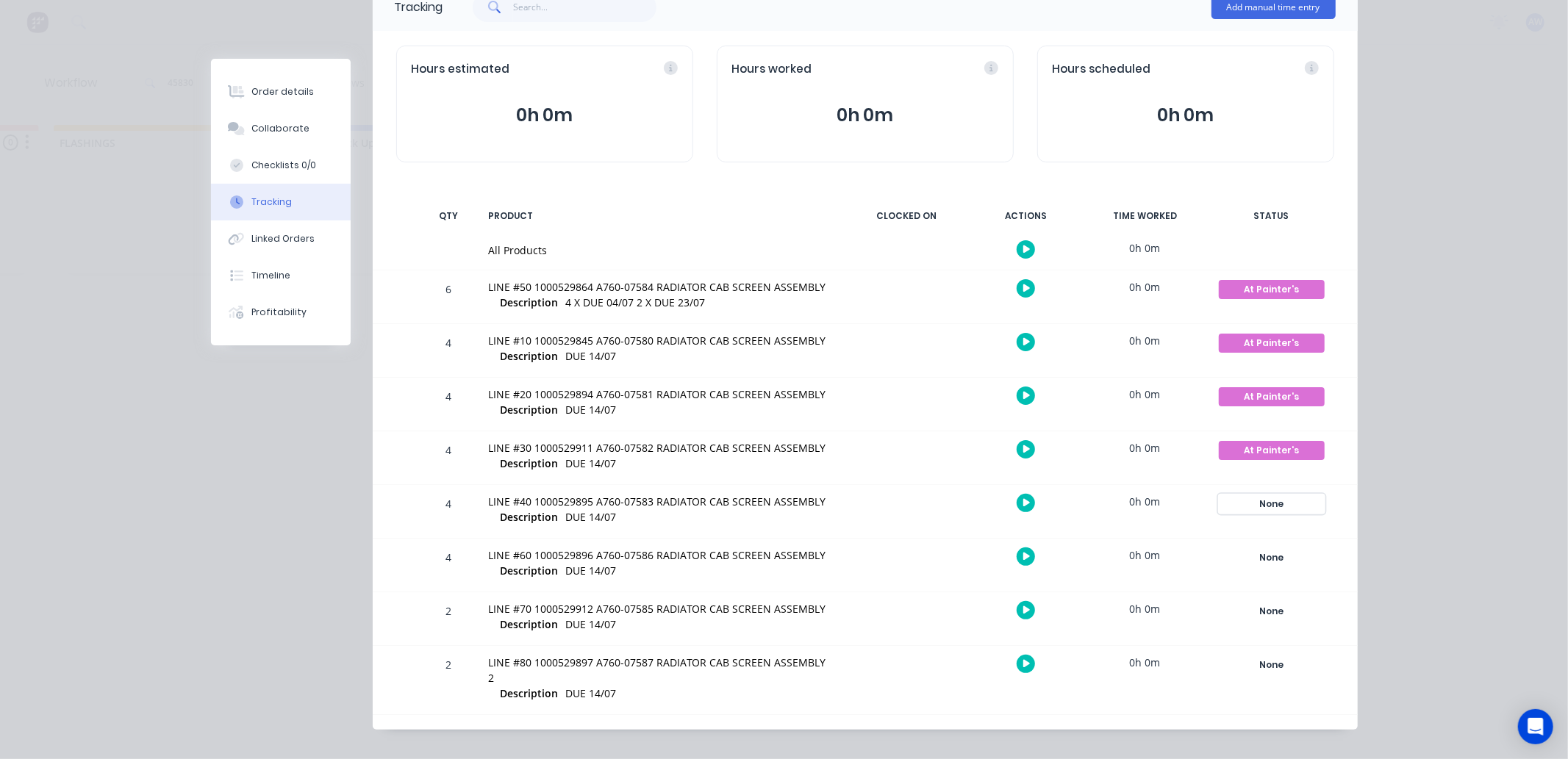
click at [1280, 503] on div "None" at bounding box center [1272, 504] width 106 height 19
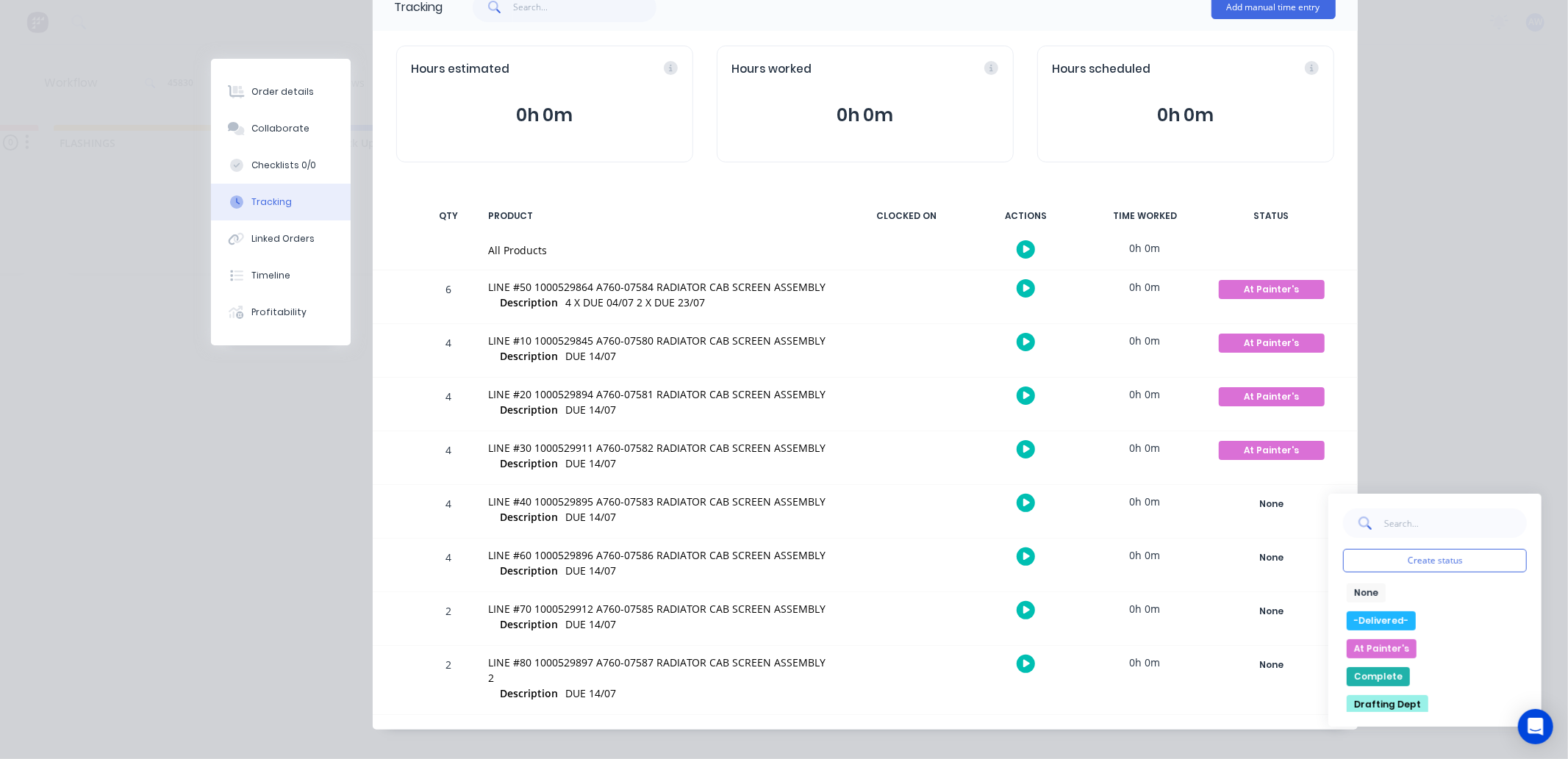
drag, startPoint x: 1372, startPoint y: 652, endPoint x: 1314, endPoint y: 597, distance: 79.9
click at [1371, 652] on button "At Painter's" at bounding box center [1382, 649] width 70 height 19
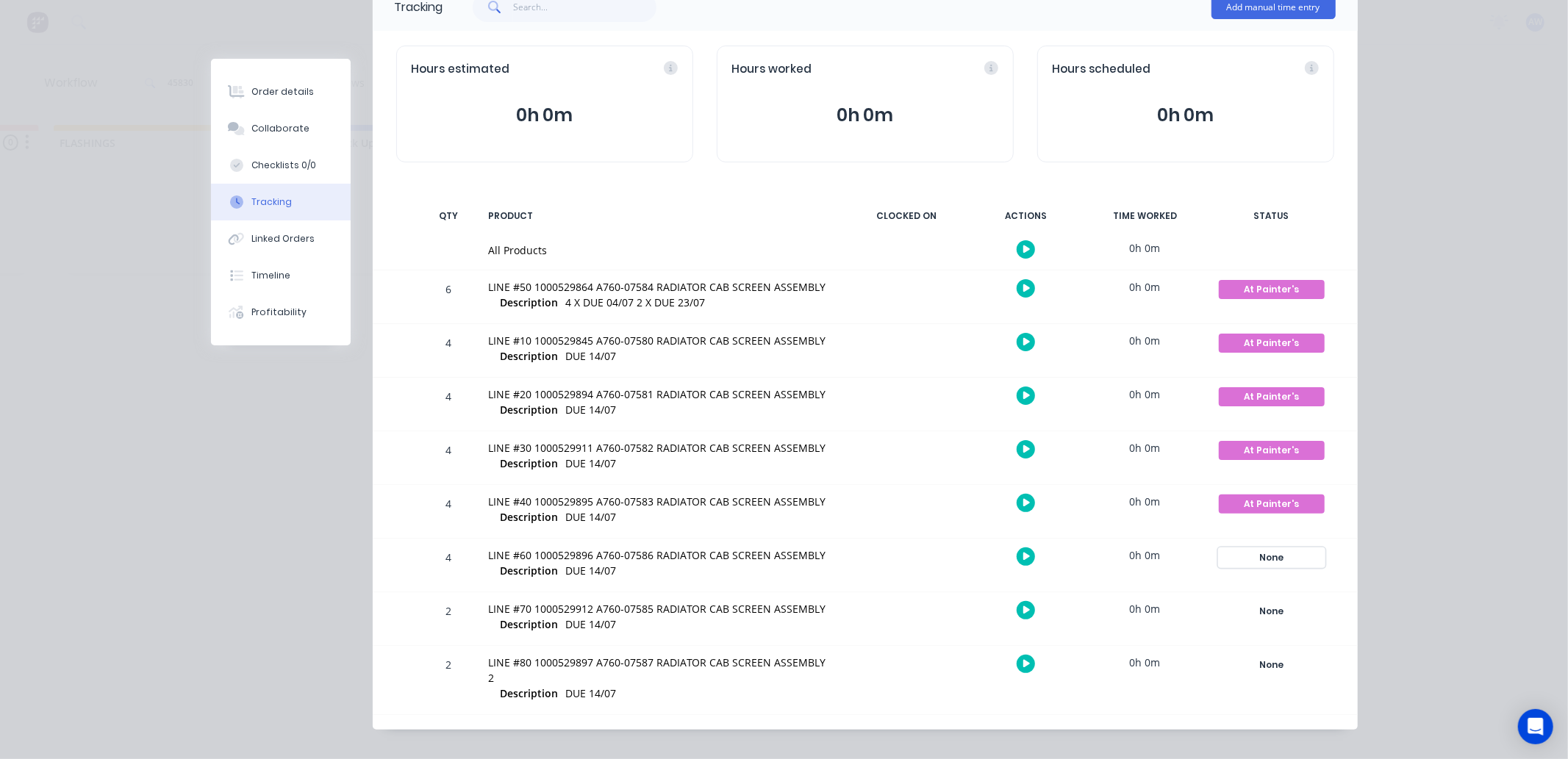
click at [1282, 554] on div "None" at bounding box center [1272, 558] width 106 height 19
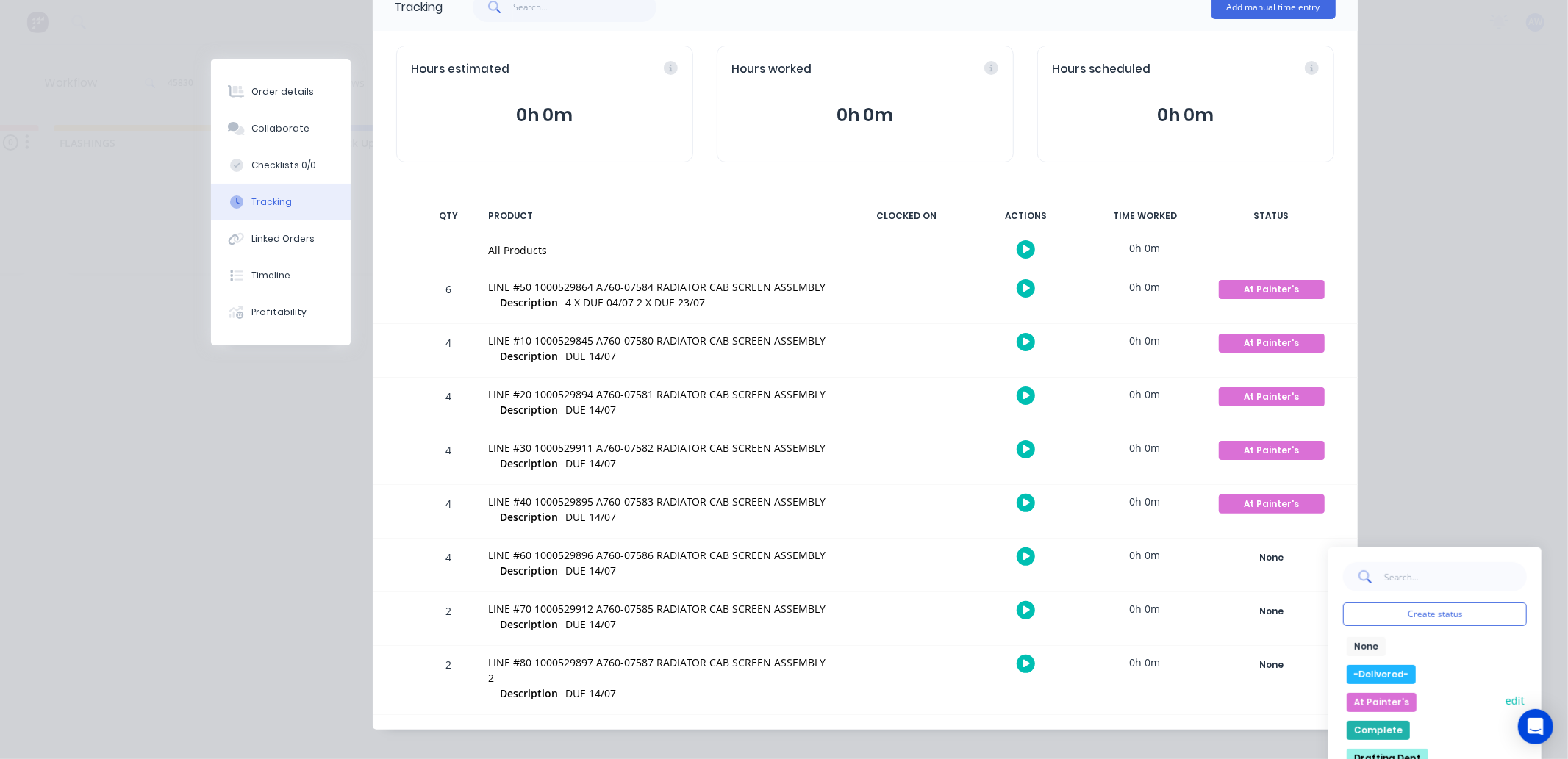
drag, startPoint x: 1369, startPoint y: 702, endPoint x: 1340, endPoint y: 666, distance: 46.2
click at [1368, 701] on button "At Painter's" at bounding box center [1382, 702] width 70 height 19
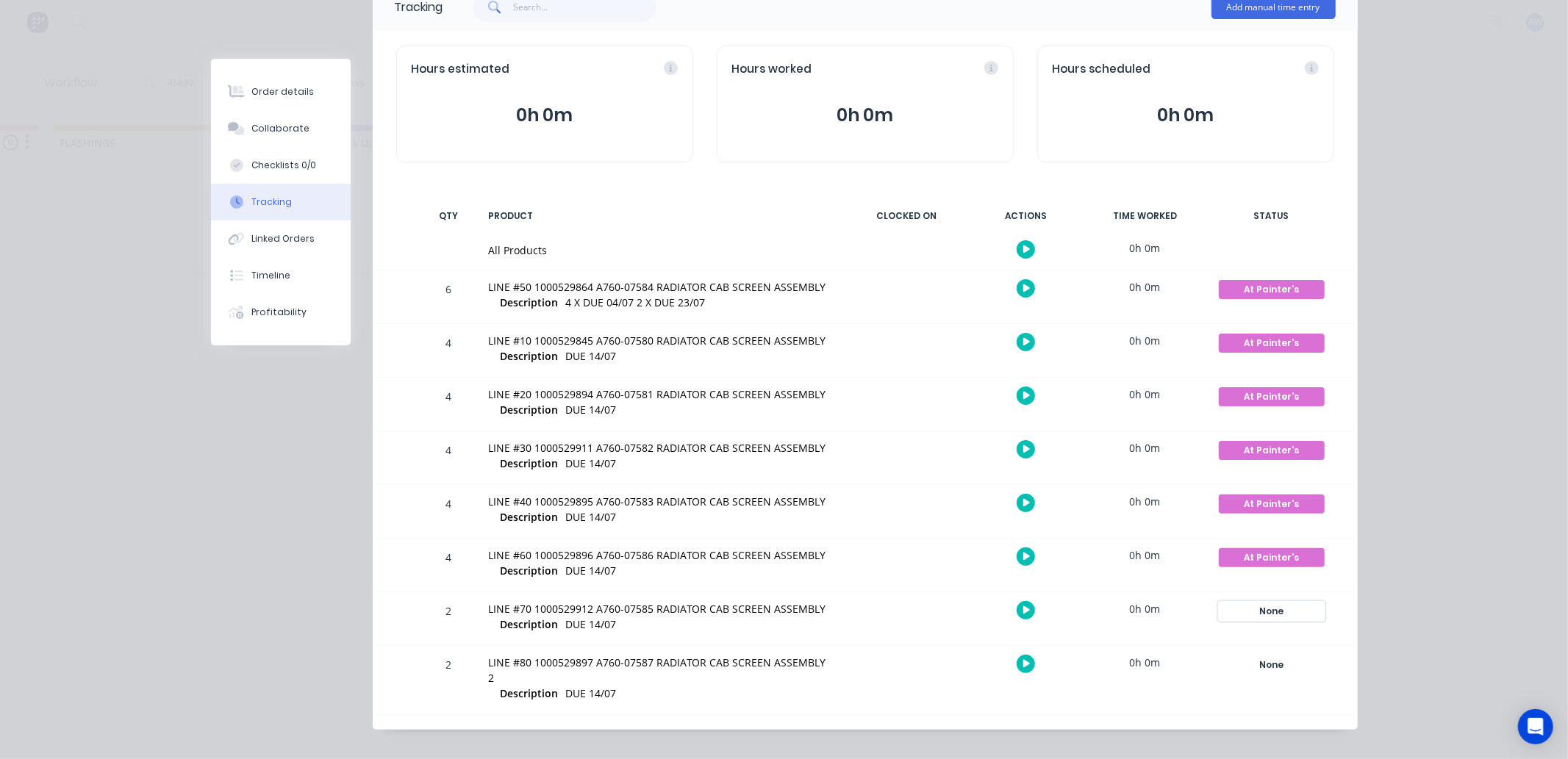
click at [1280, 606] on div "None" at bounding box center [1272, 611] width 106 height 19
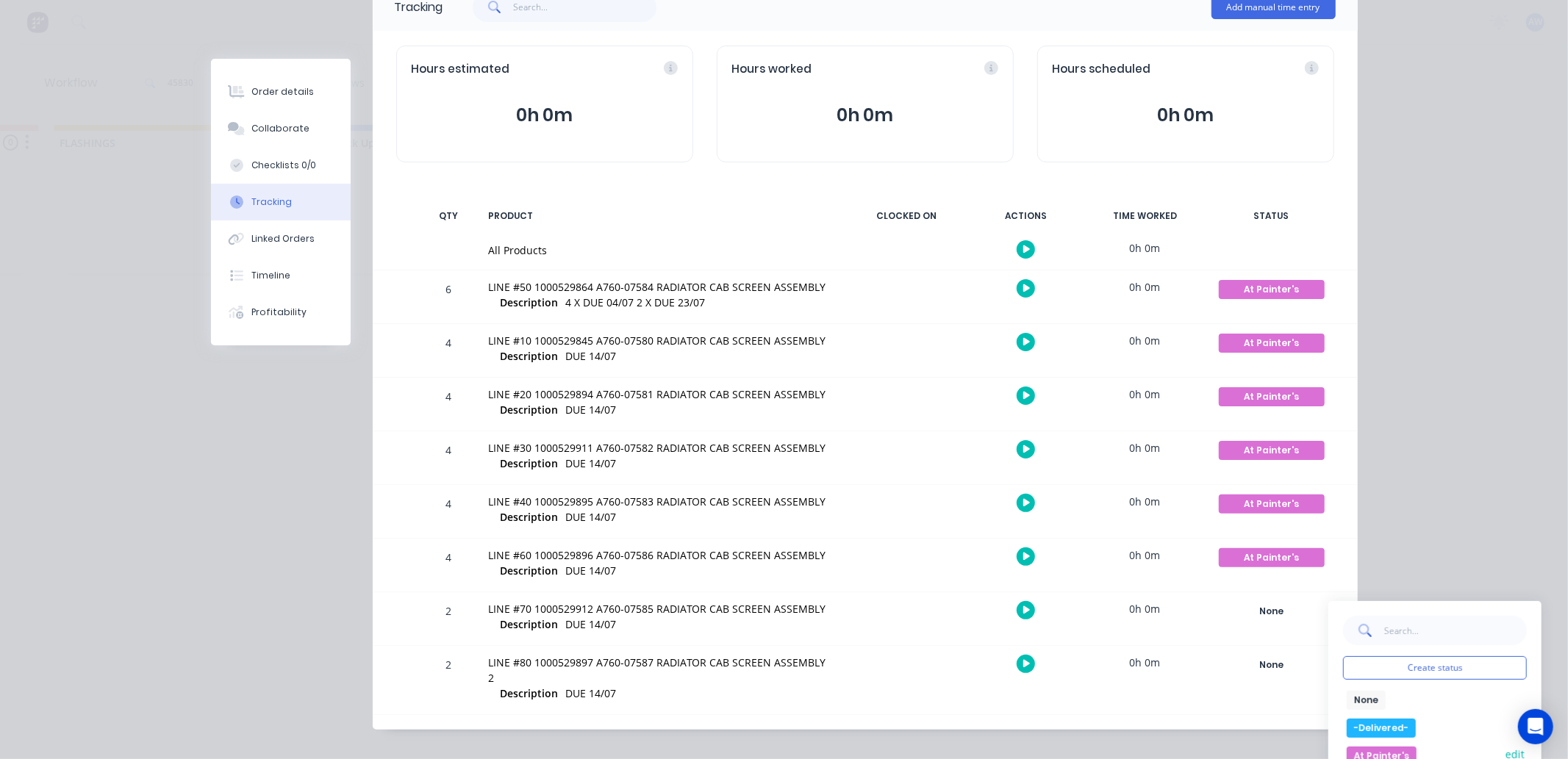
click at [1386, 748] on button "At Painter's" at bounding box center [1382, 756] width 70 height 19
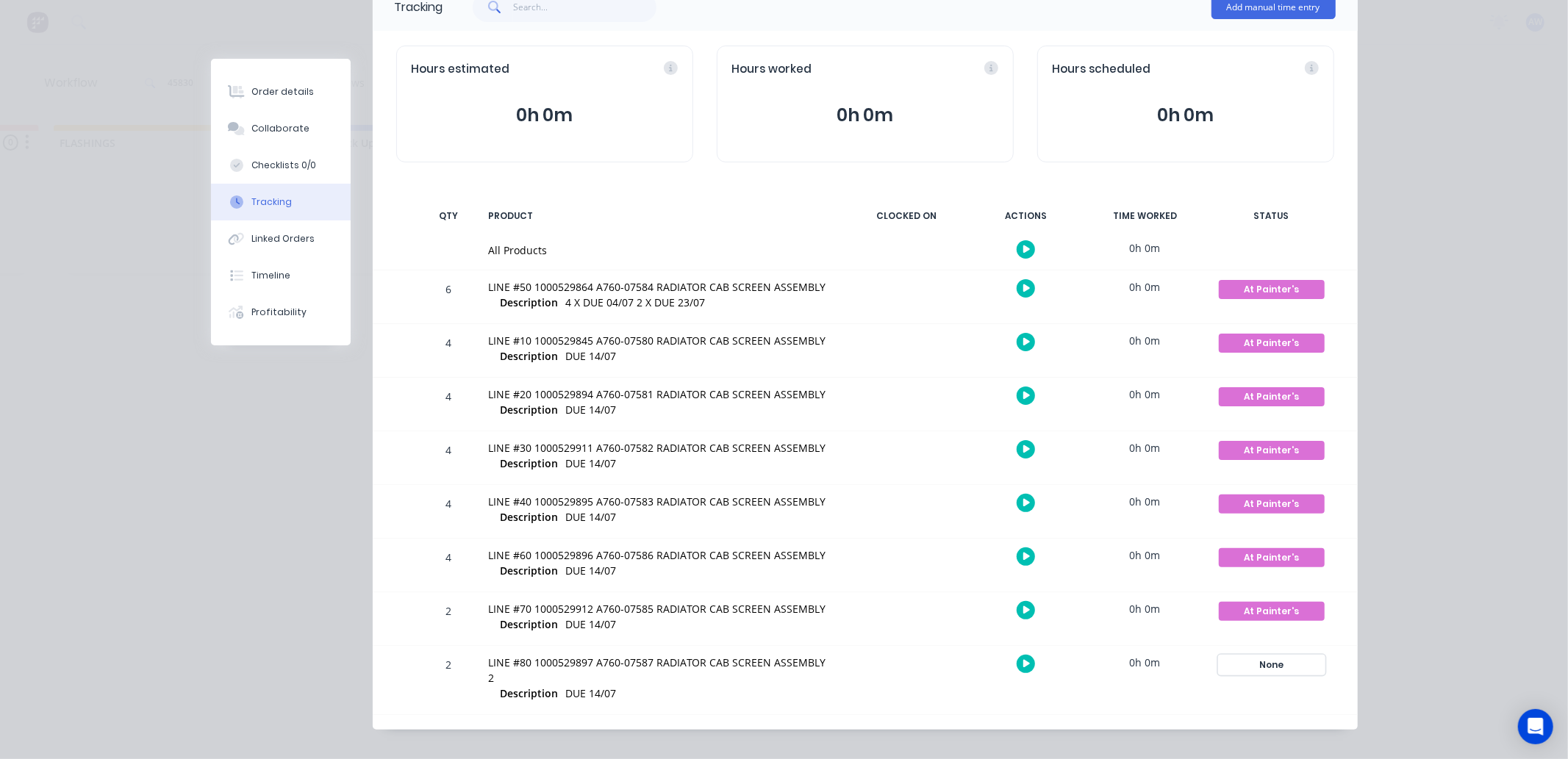
click at [1281, 660] on div "None" at bounding box center [1272, 665] width 106 height 19
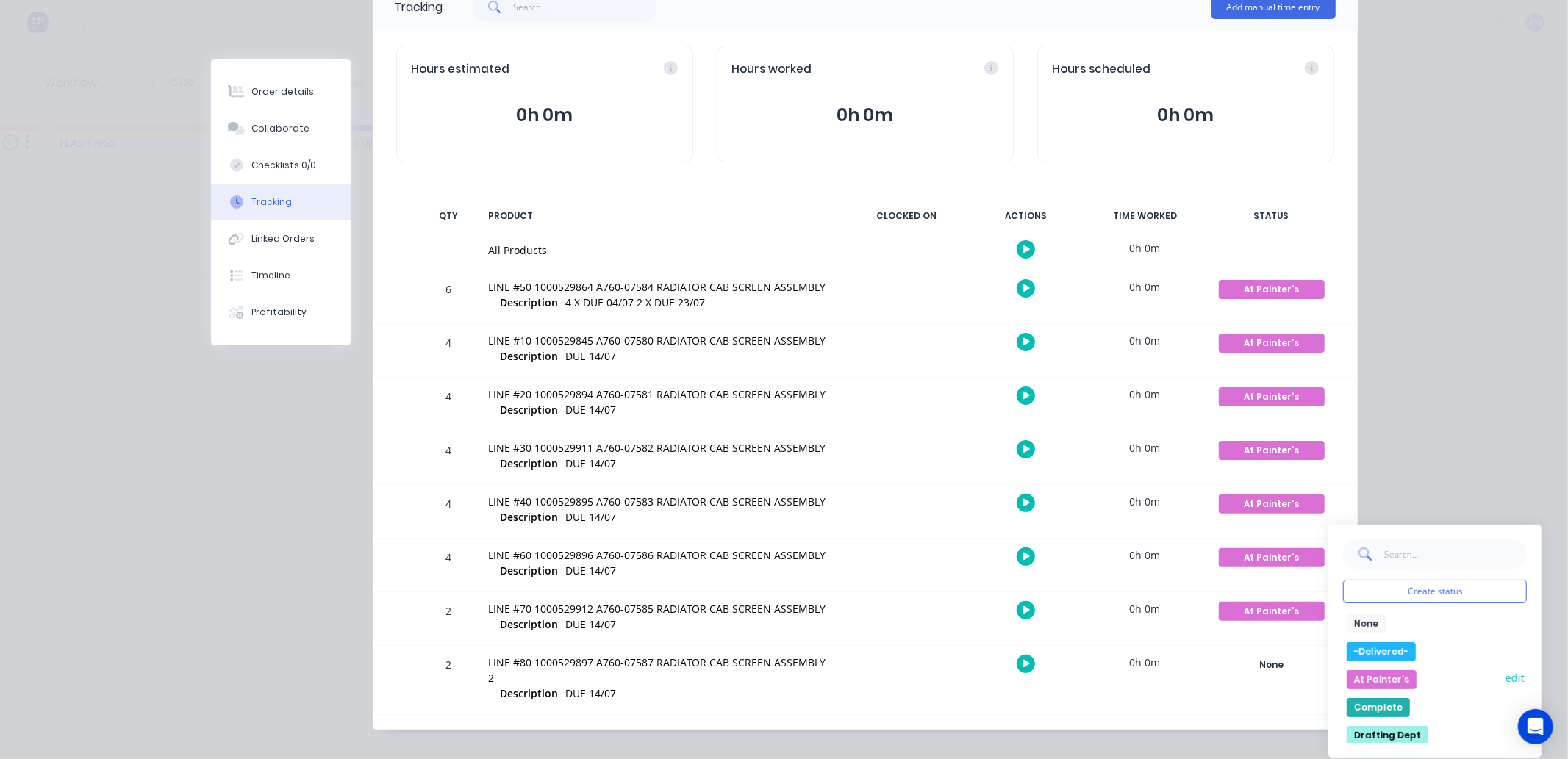
click at [1369, 675] on button "At Painter's" at bounding box center [1382, 680] width 70 height 19
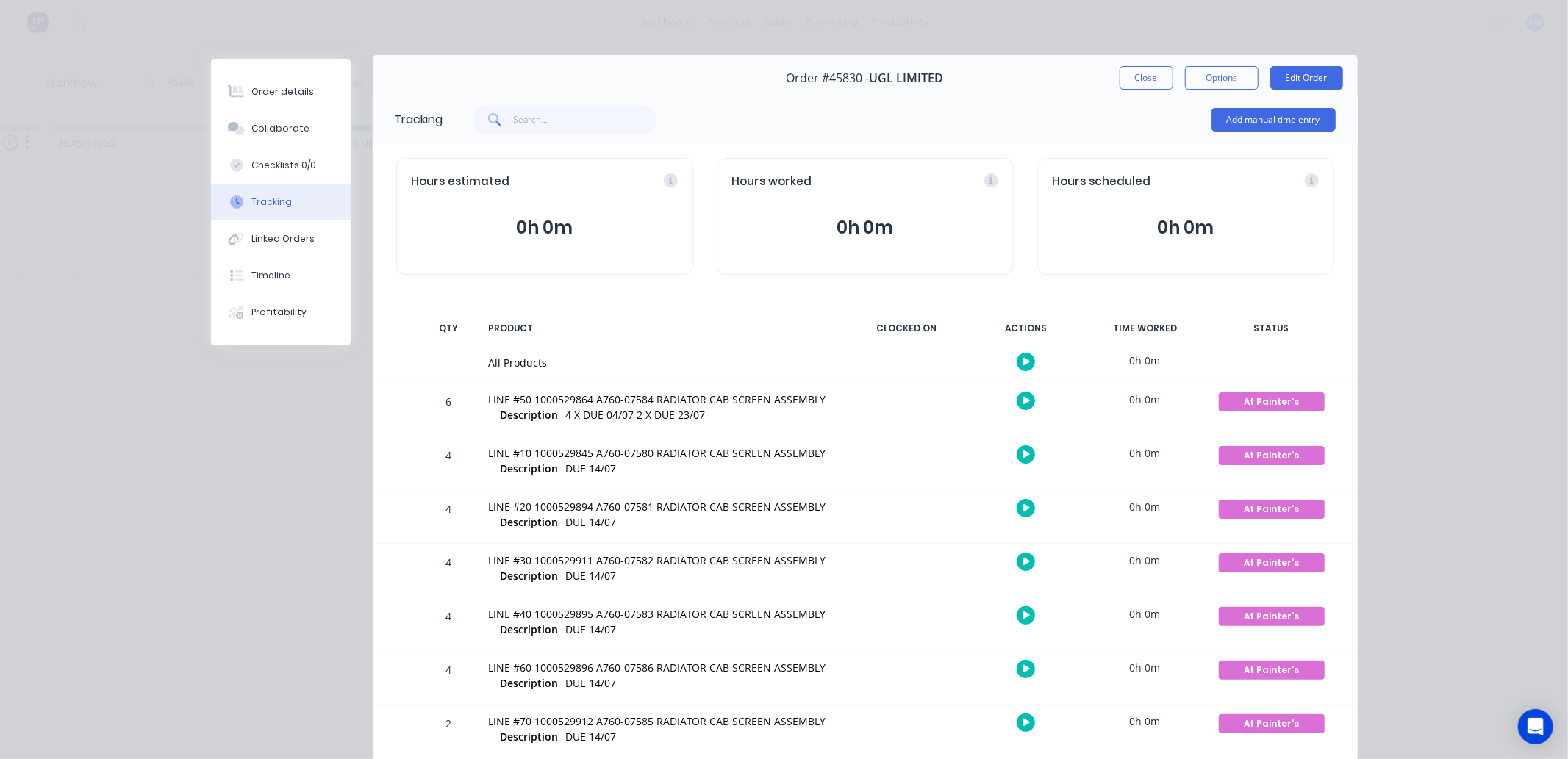
scroll to position [0, 0]
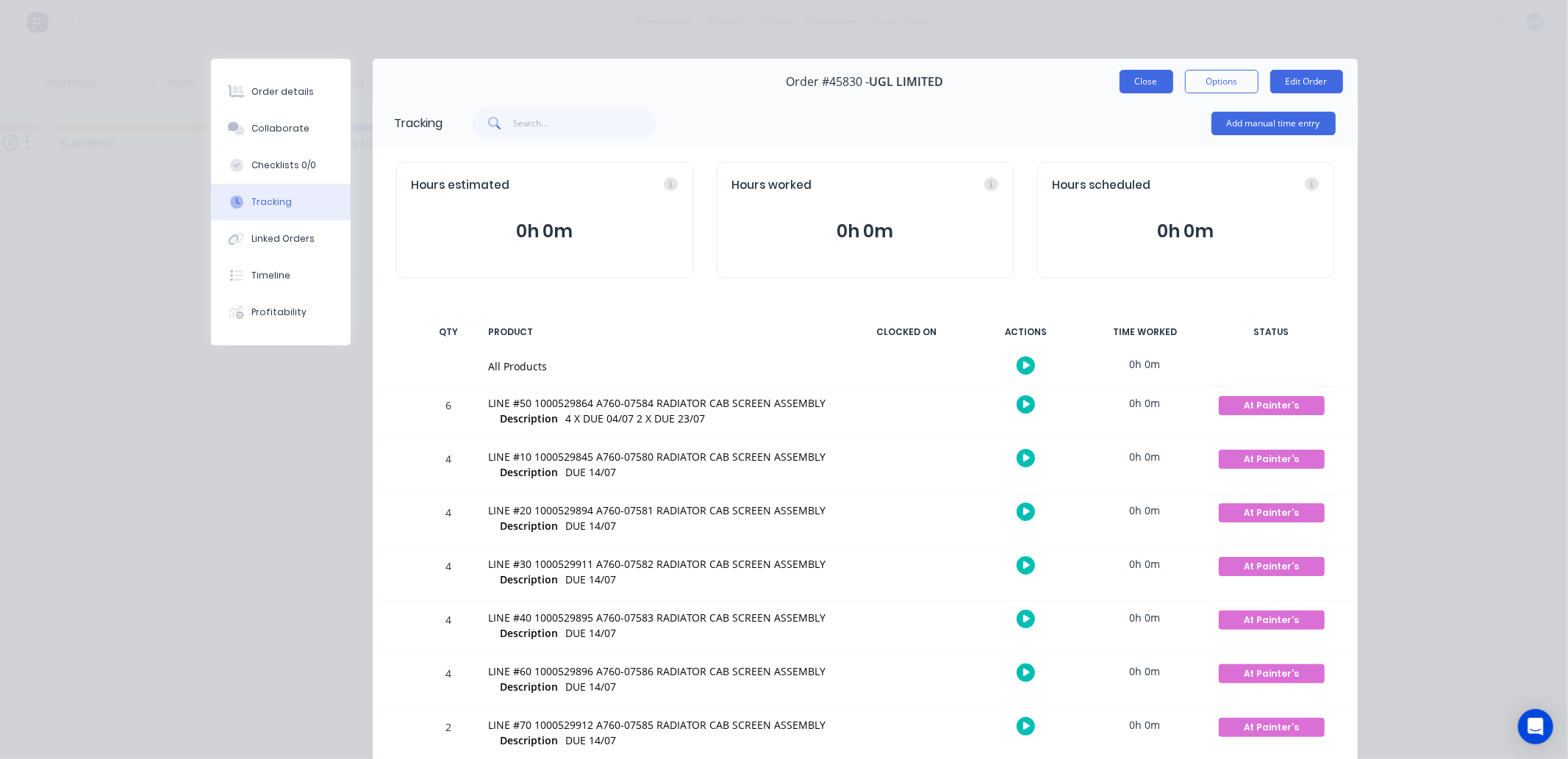
click at [1120, 87] on button "Close" at bounding box center [1146, 82] width 53 height 24
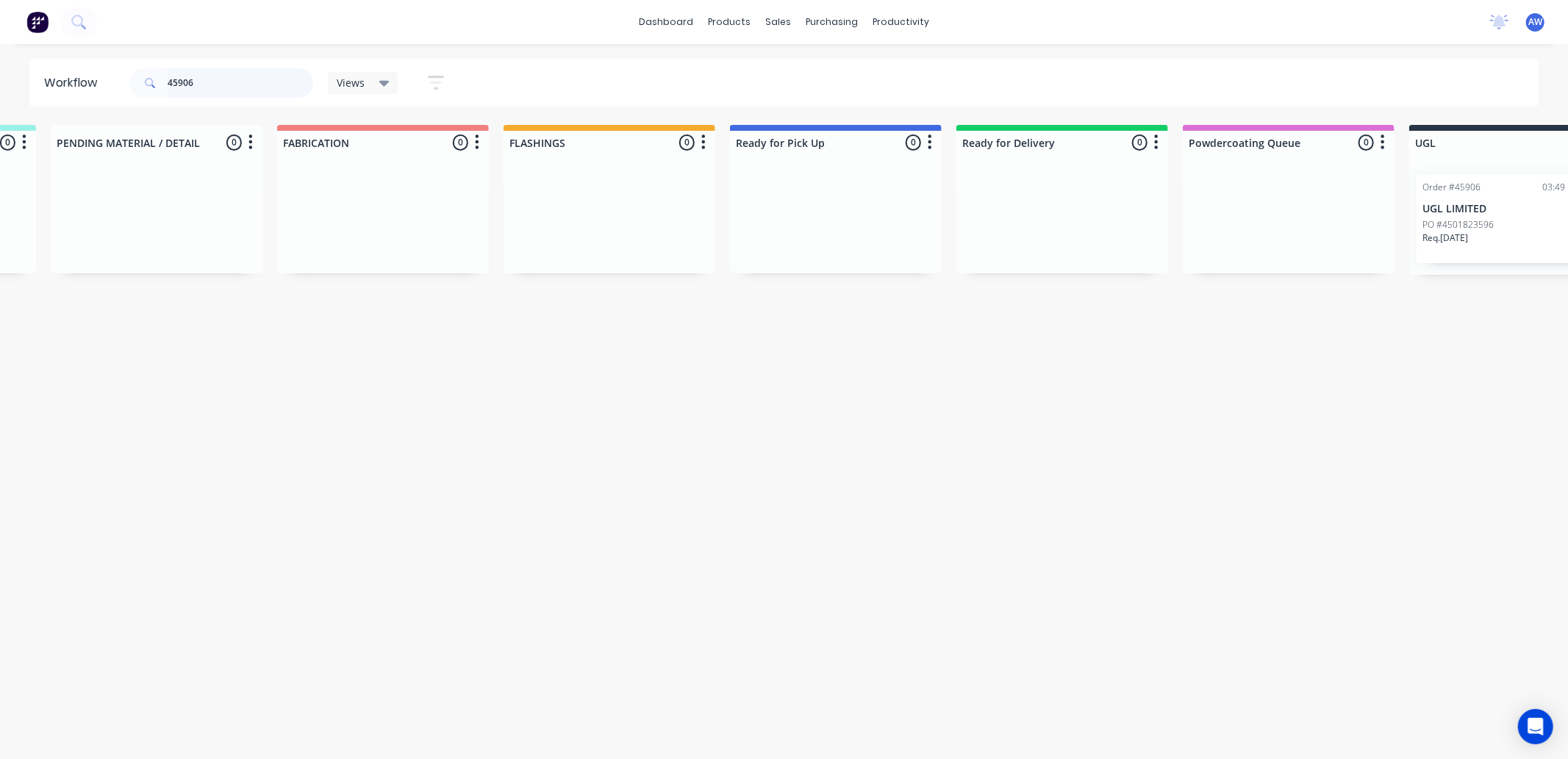
scroll to position [0, 884]
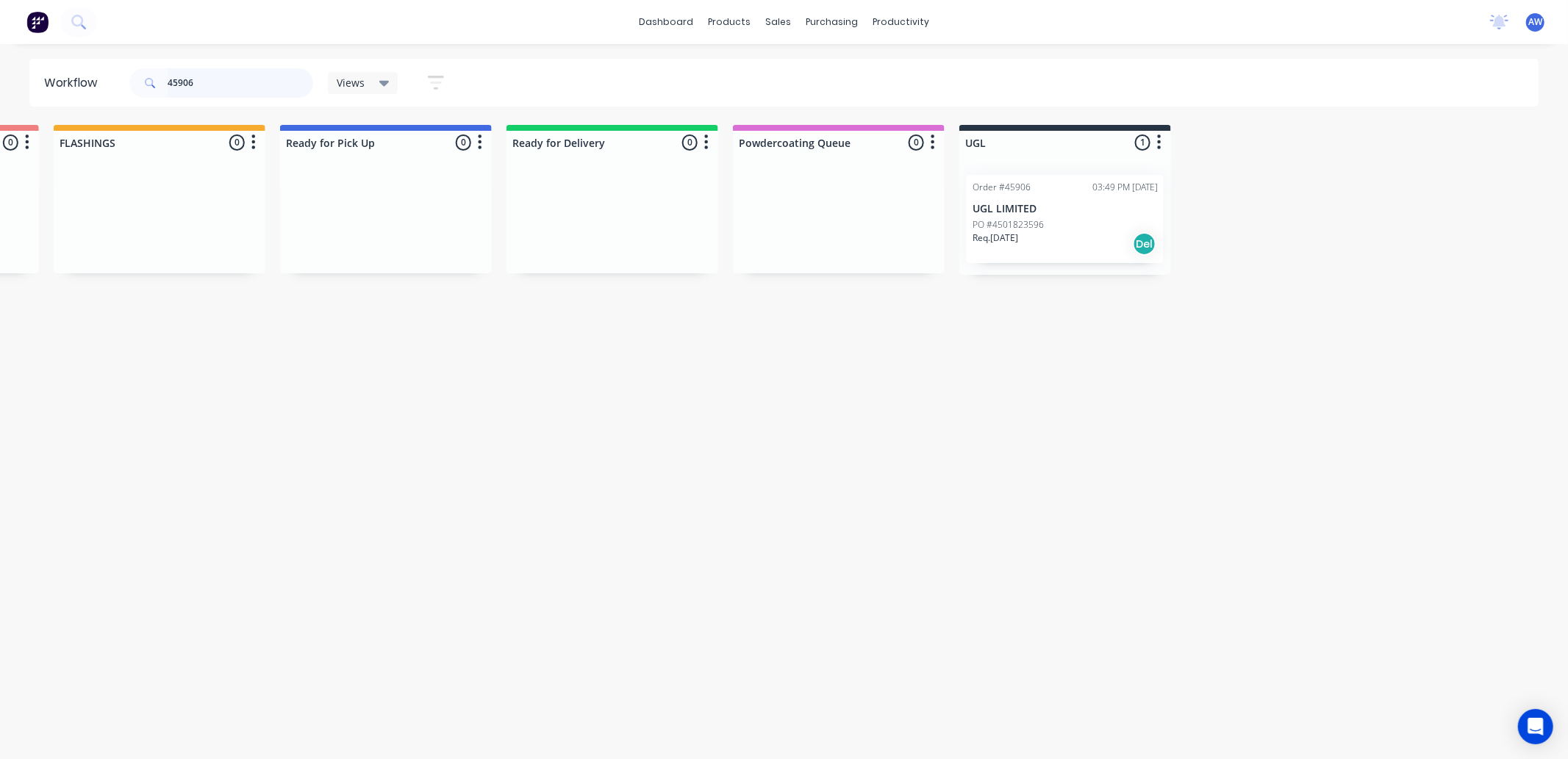
type input "45906"
click at [1094, 236] on div "Req. 01/08/25 Del" at bounding box center [1065, 244] width 185 height 25
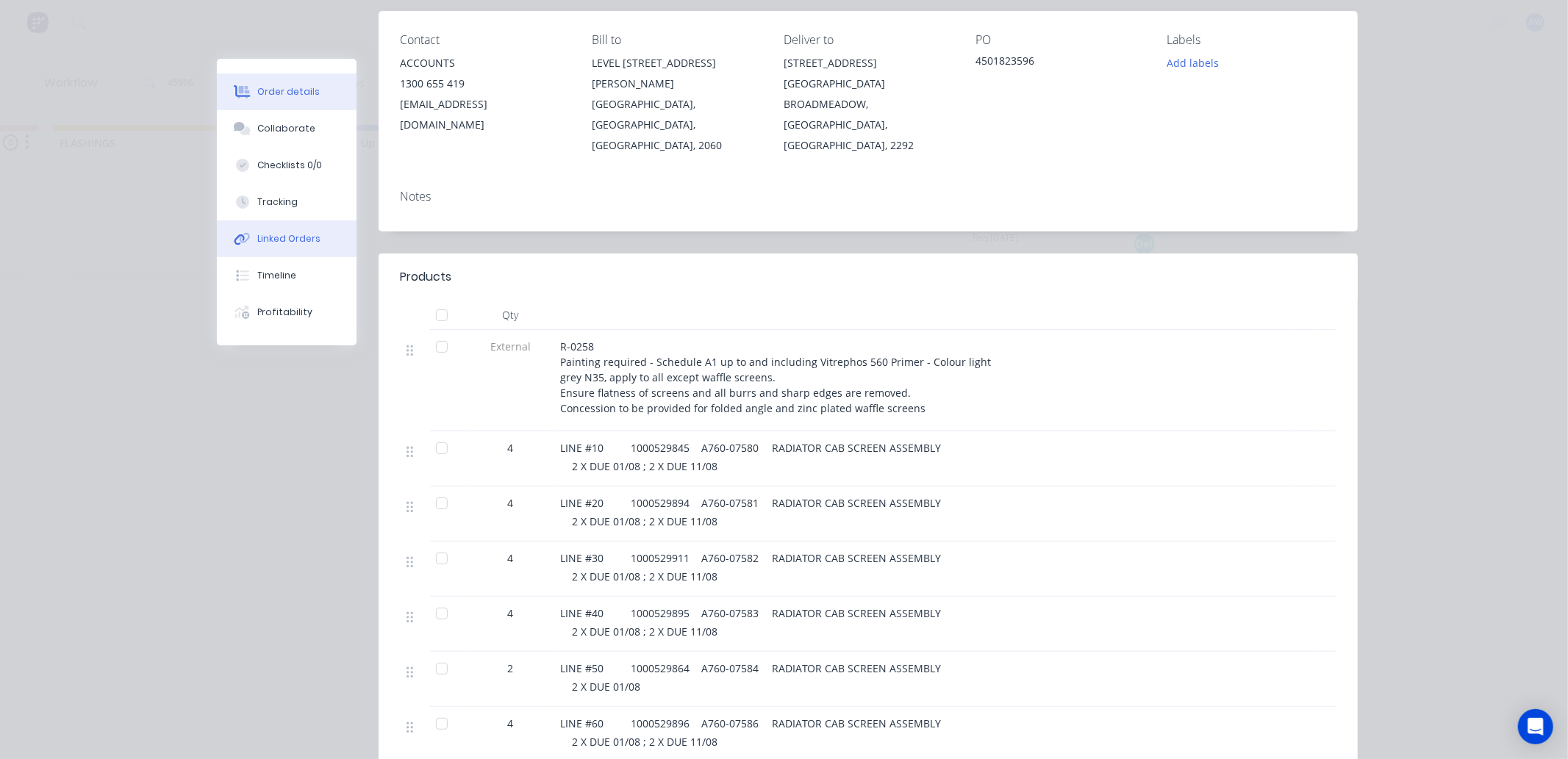
scroll to position [149, 0]
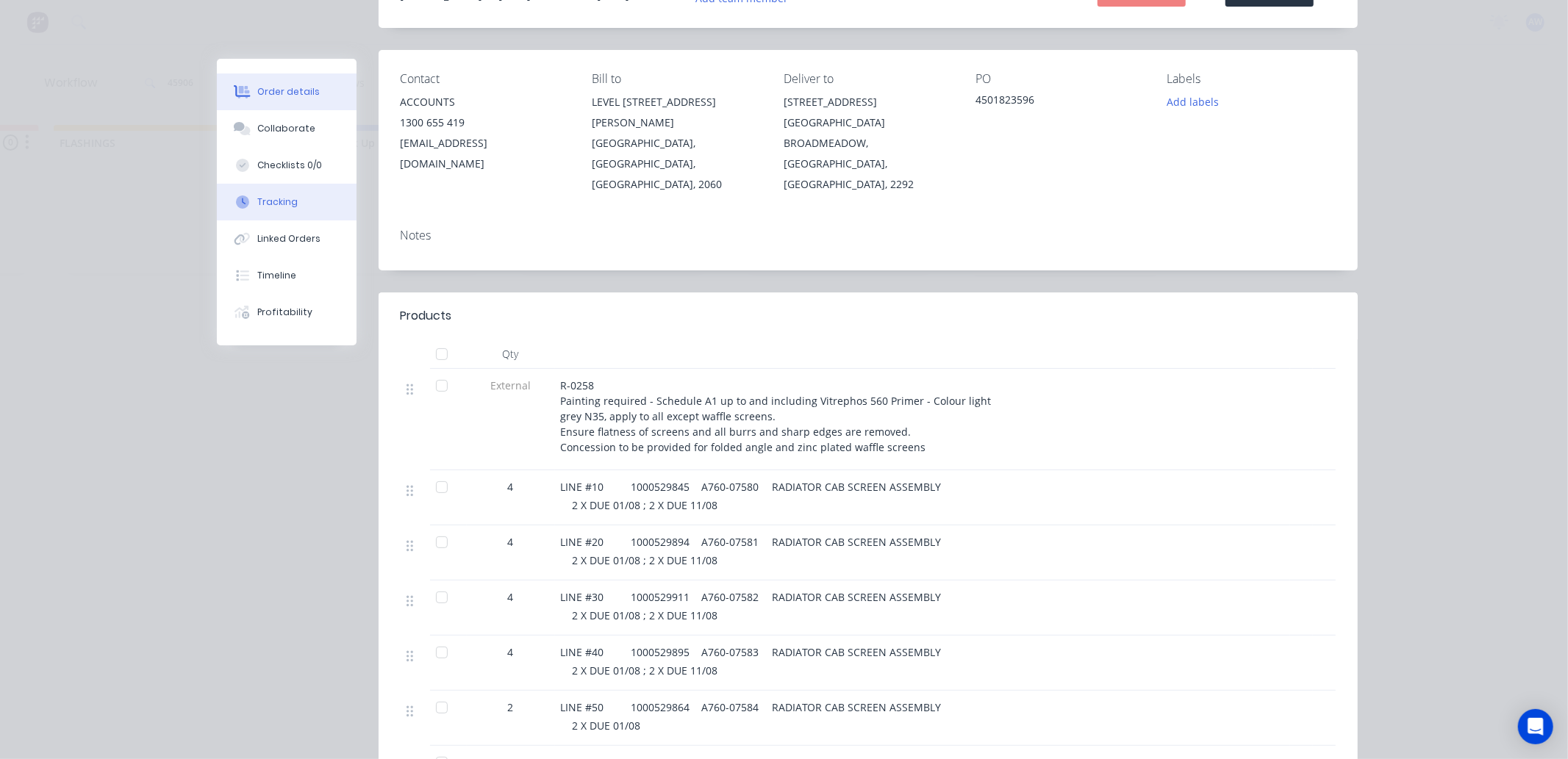
click at [283, 195] on div "Tracking" at bounding box center [278, 202] width 41 height 13
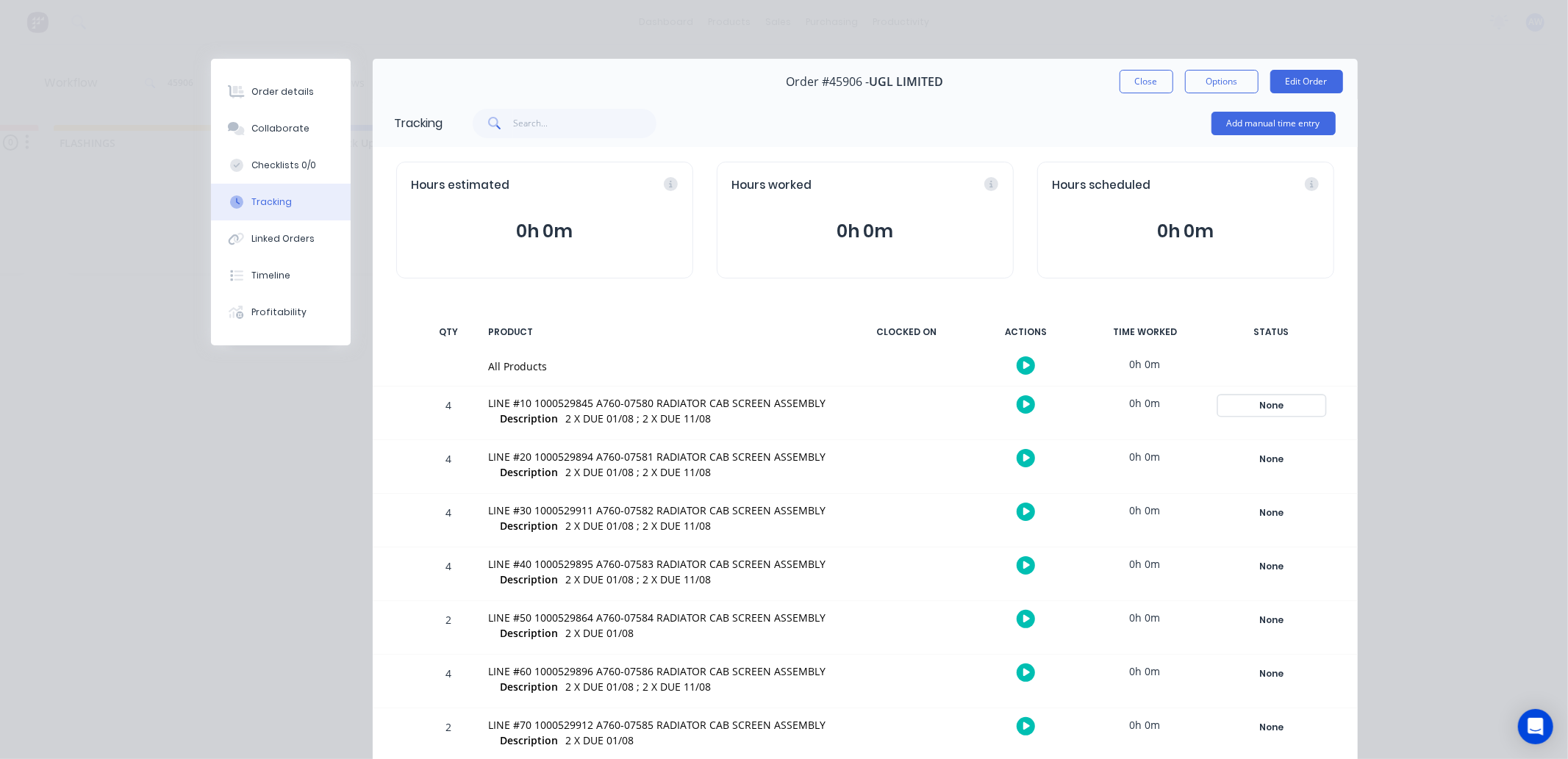
click at [1266, 408] on div "None" at bounding box center [1272, 406] width 106 height 19
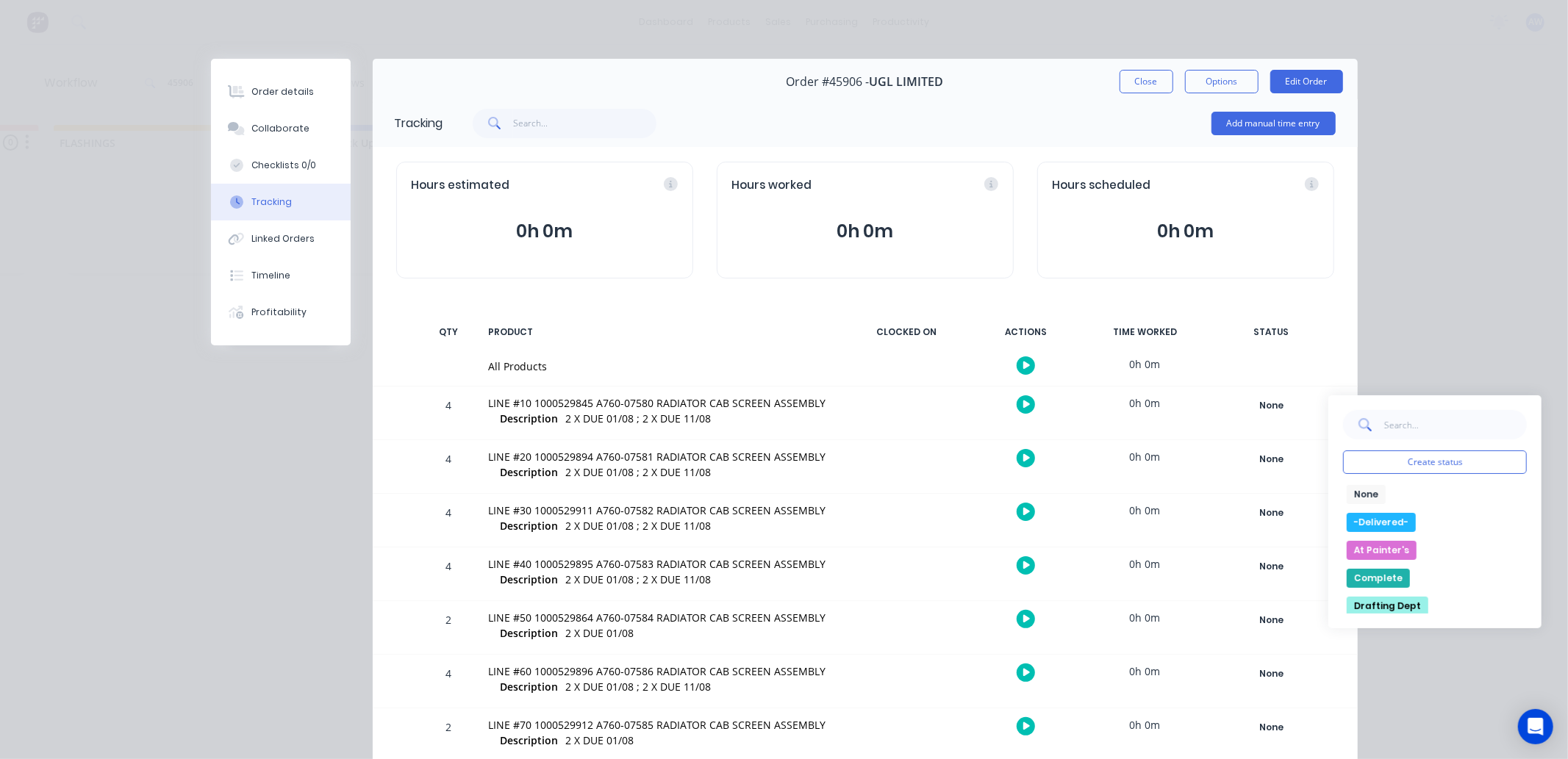
drag, startPoint x: 1369, startPoint y: 553, endPoint x: 1344, endPoint y: 535, distance: 30.8
click at [1369, 552] on button "At Painter's" at bounding box center [1382, 550] width 70 height 19
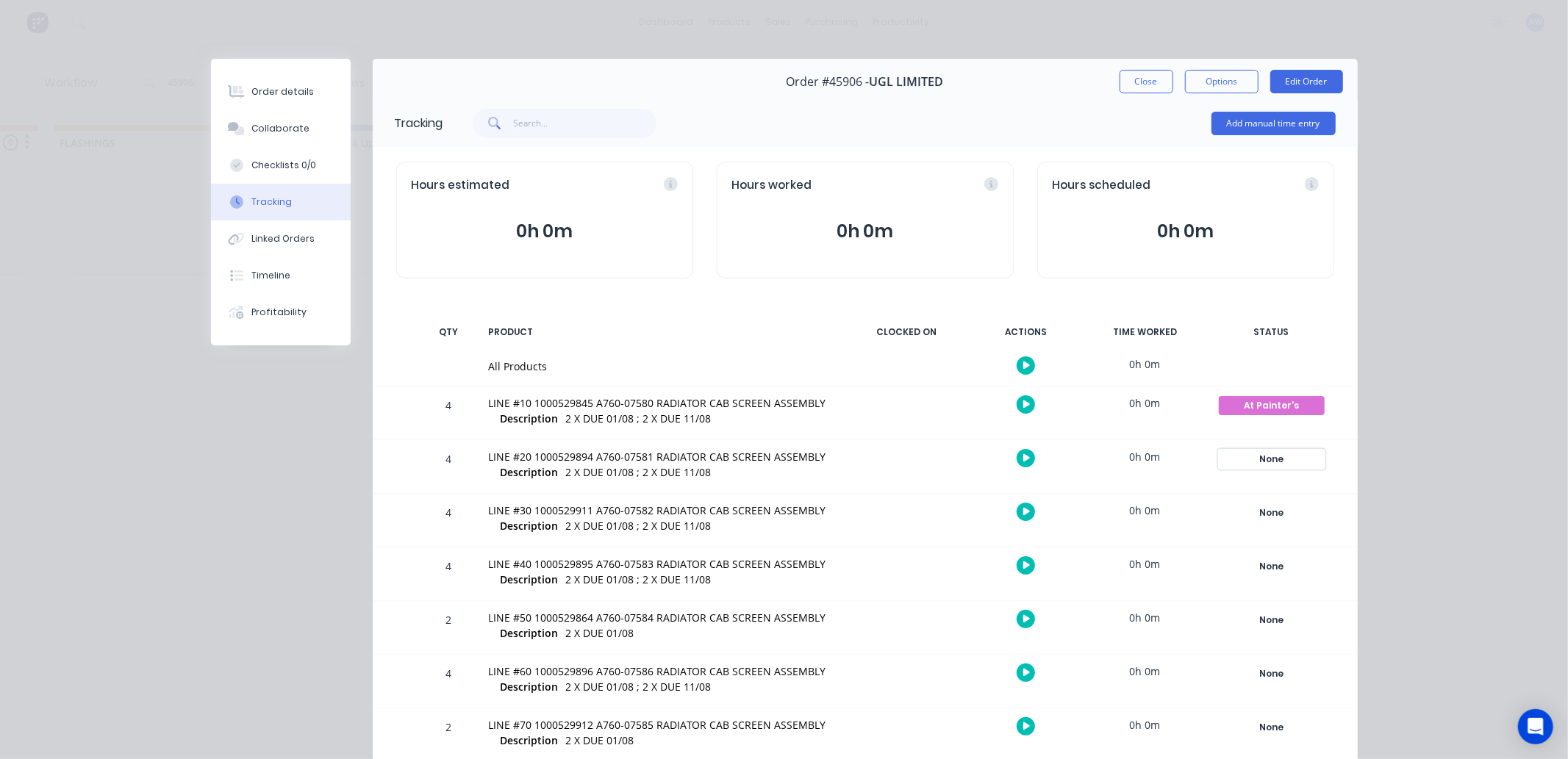
click at [1263, 457] on div "None" at bounding box center [1272, 459] width 106 height 19
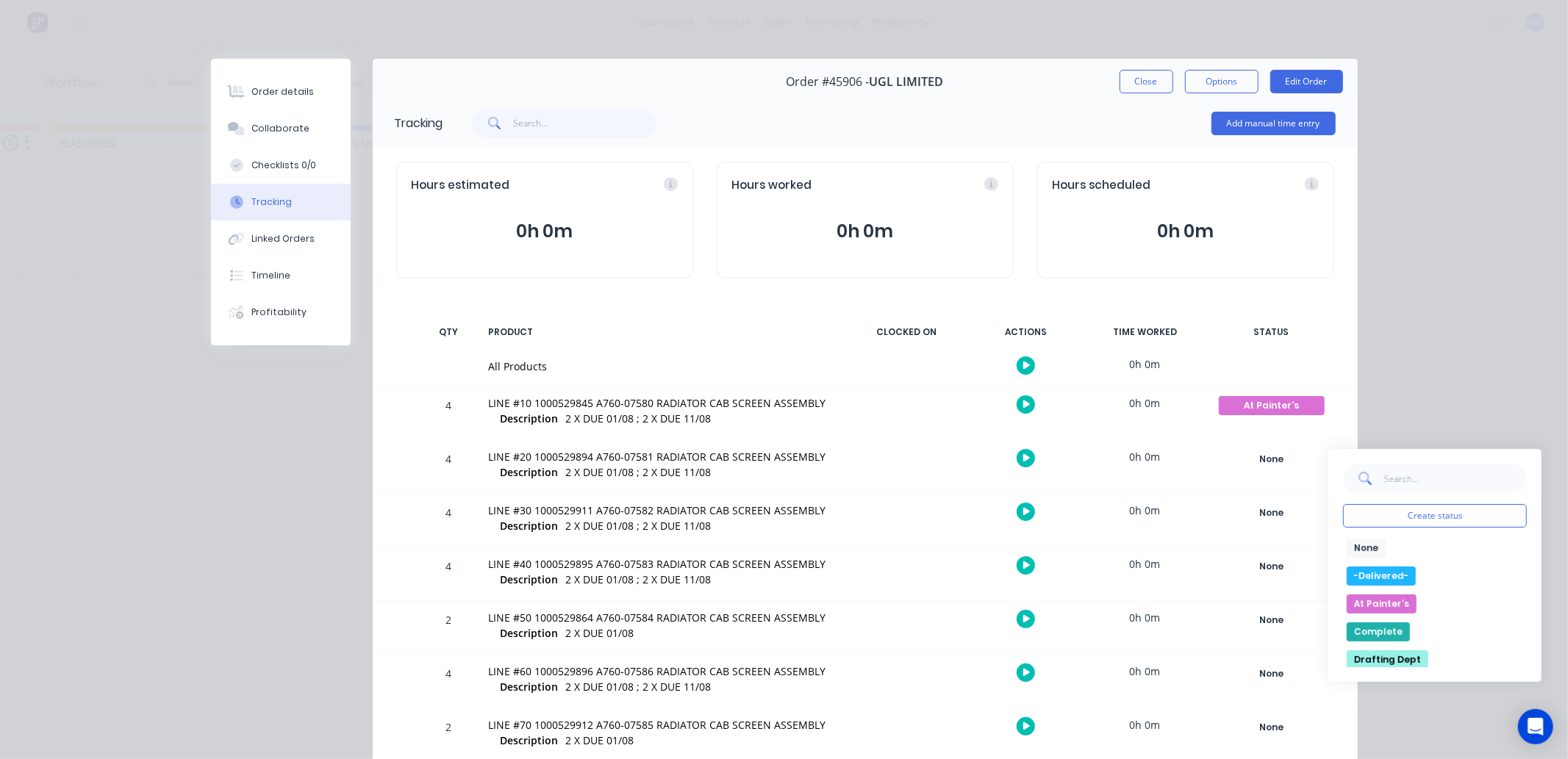
drag, startPoint x: 1357, startPoint y: 603, endPoint x: 1313, endPoint y: 572, distance: 53.8
click at [1357, 601] on button "At Painter's" at bounding box center [1382, 604] width 70 height 19
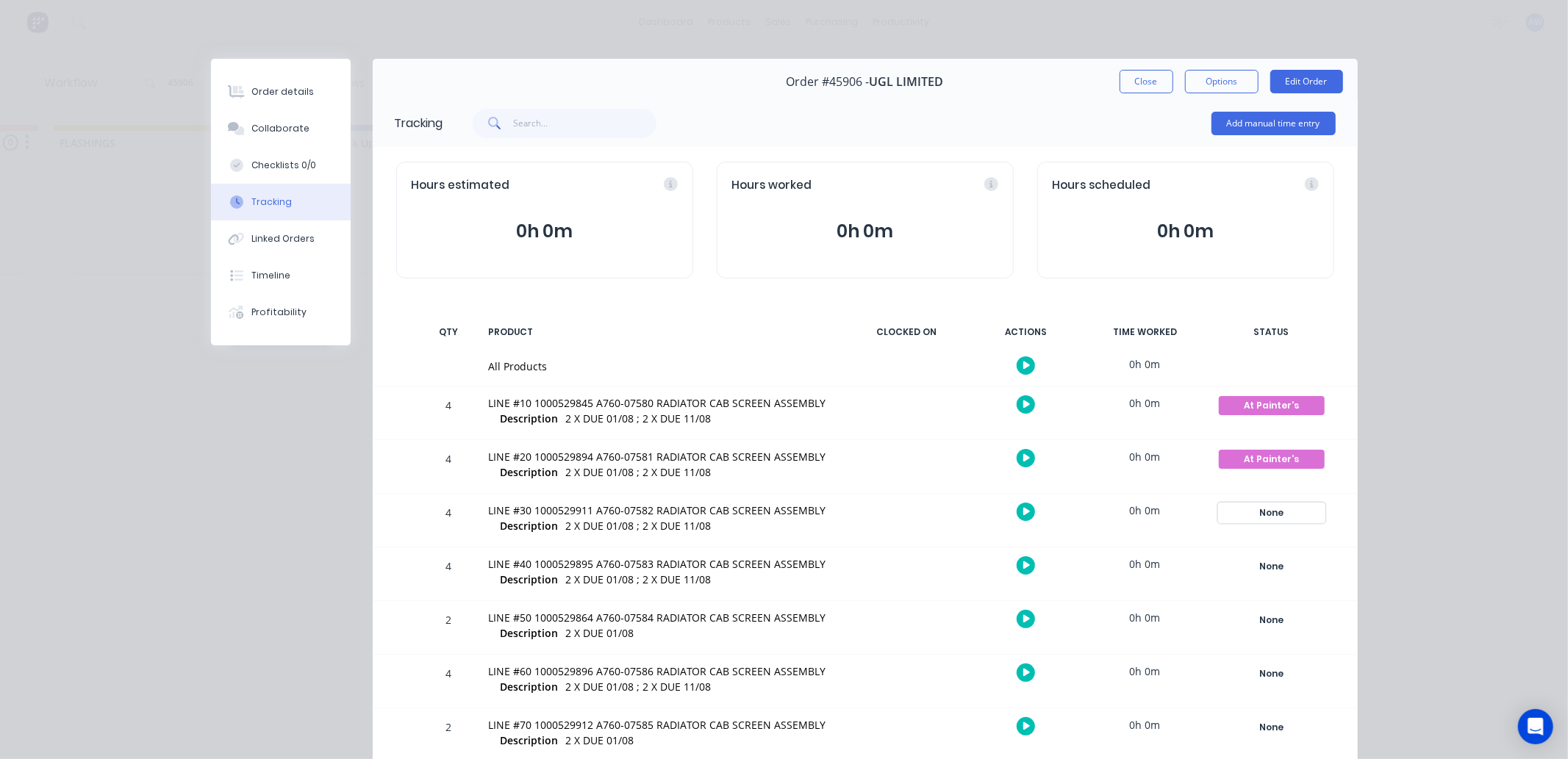
click at [1275, 515] on div "None" at bounding box center [1272, 513] width 106 height 19
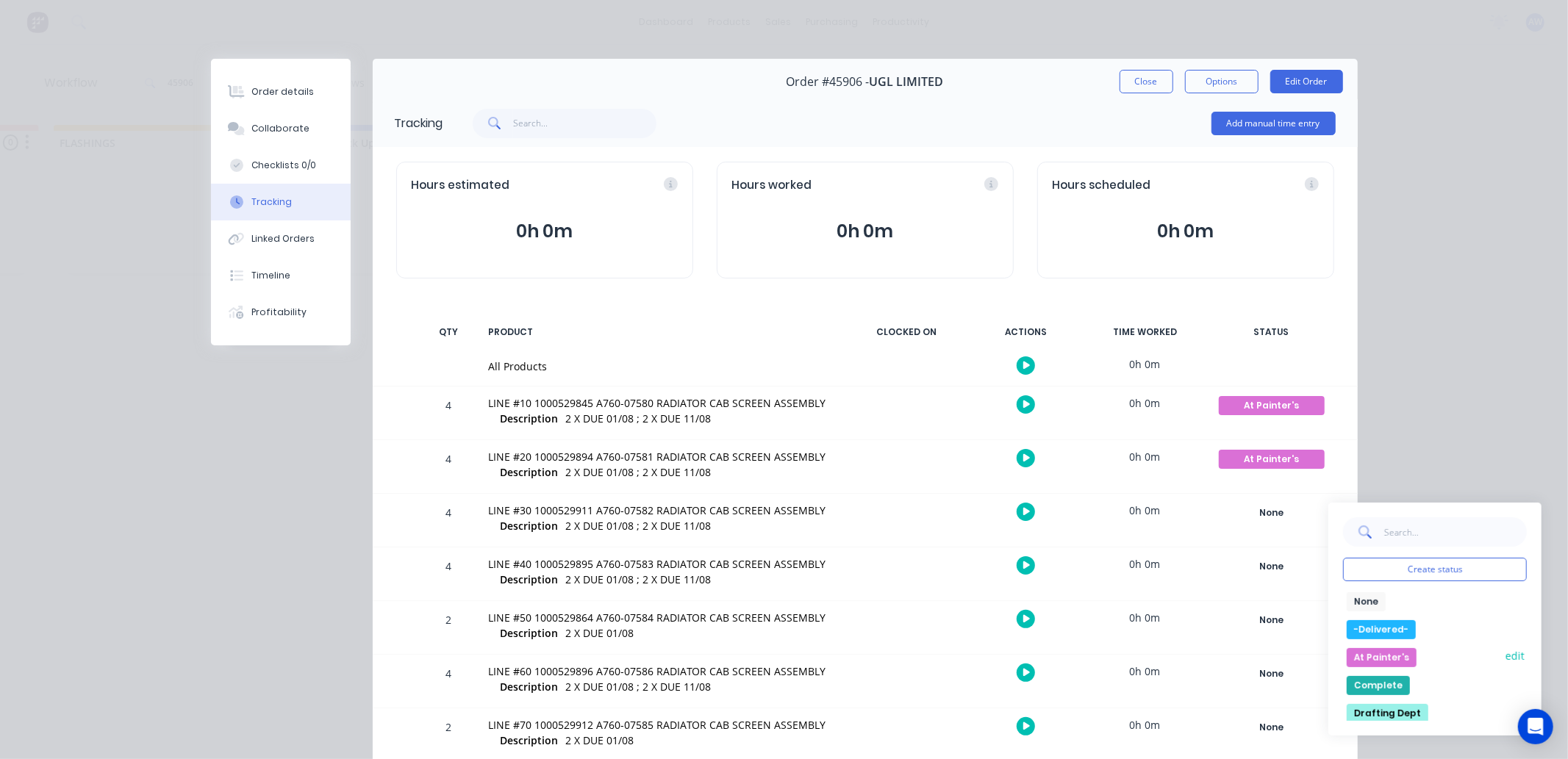
click at [1377, 653] on button "At Painter's" at bounding box center [1382, 658] width 70 height 19
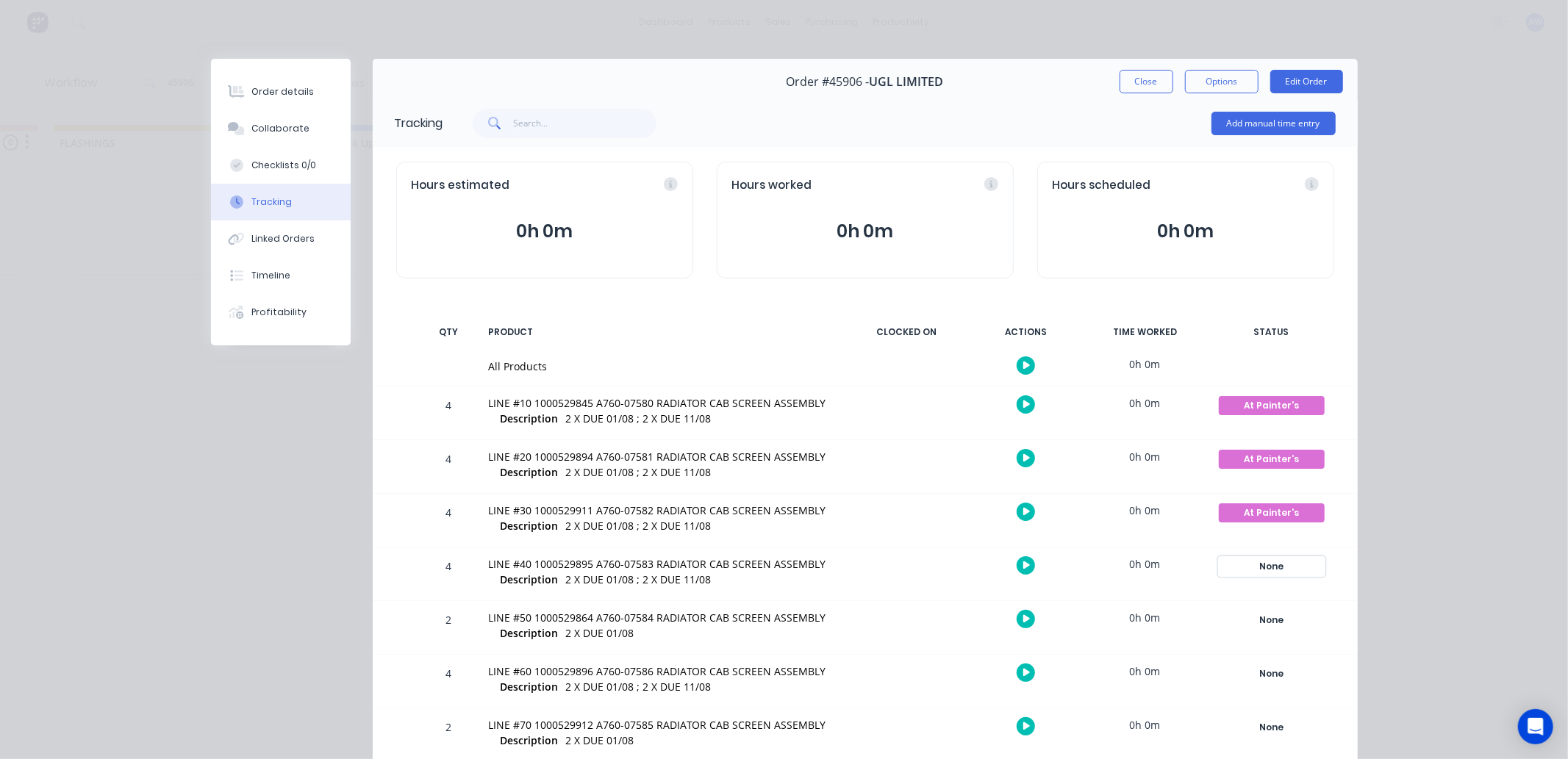
click at [1267, 562] on div "None" at bounding box center [1272, 567] width 106 height 19
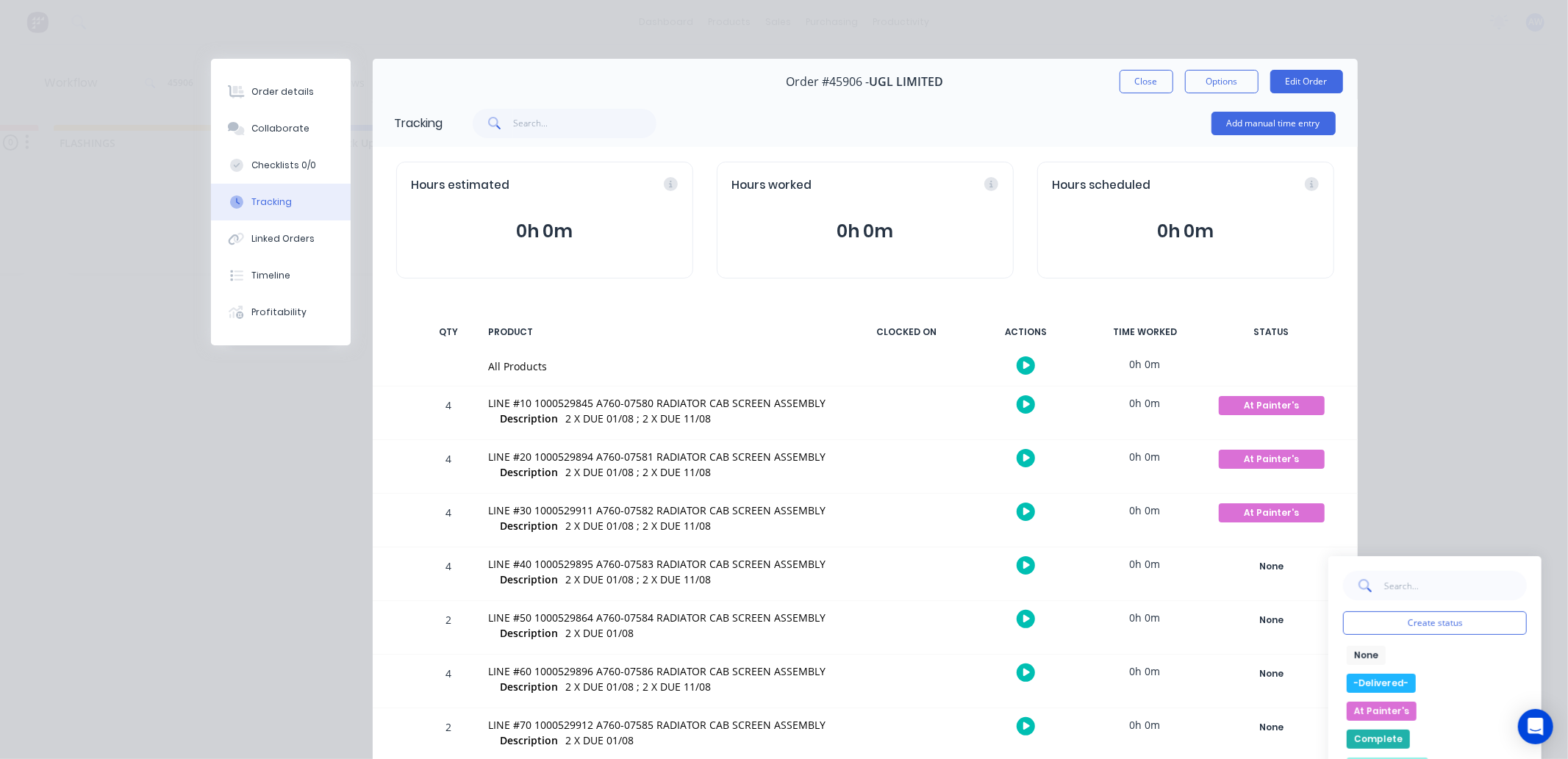
drag, startPoint x: 1390, startPoint y: 711, endPoint x: 1355, endPoint y: 699, distance: 37.0
click at [1390, 711] on button "At Painter's" at bounding box center [1382, 711] width 70 height 19
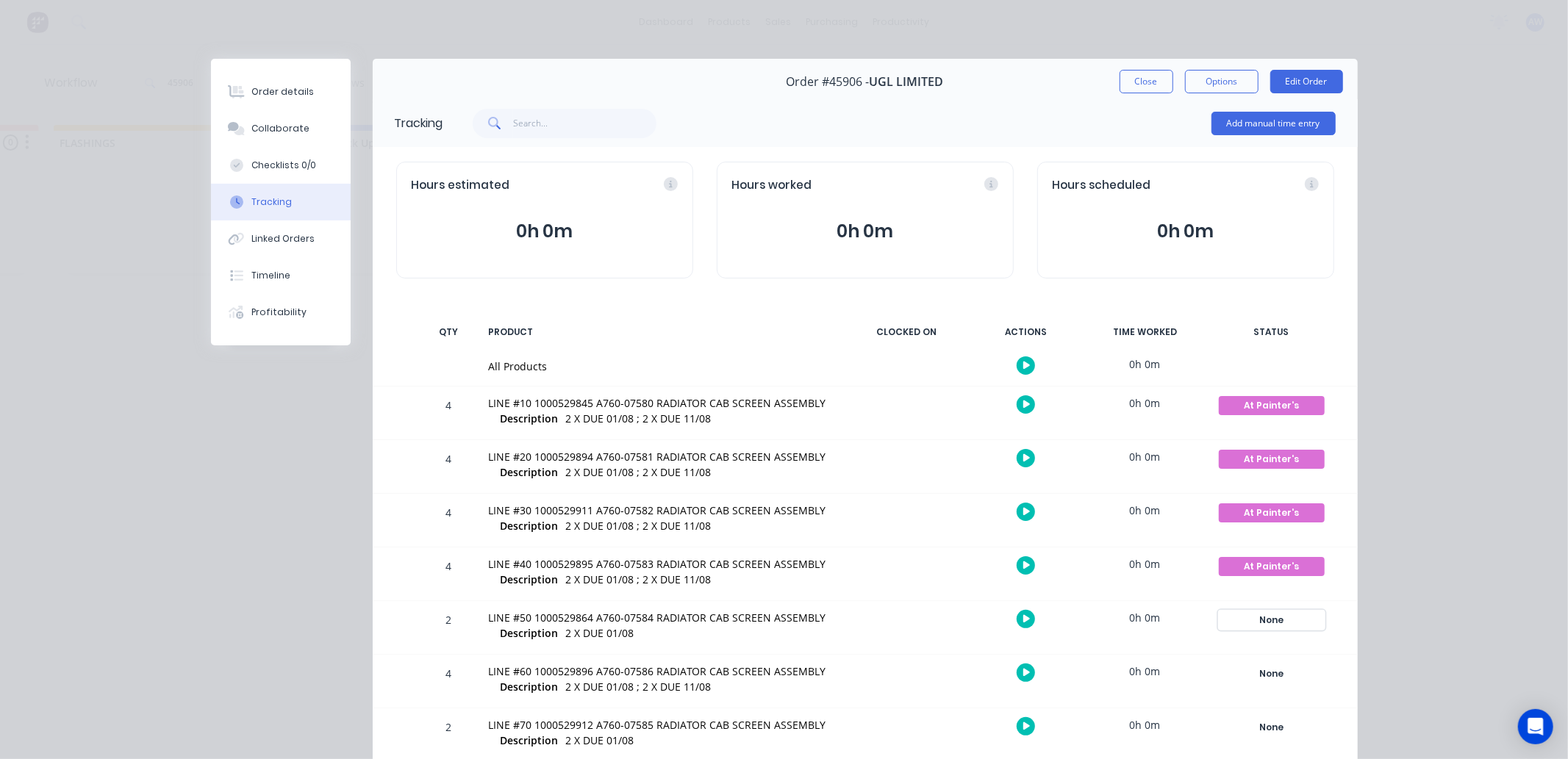
click at [1278, 619] on div "None" at bounding box center [1272, 620] width 106 height 19
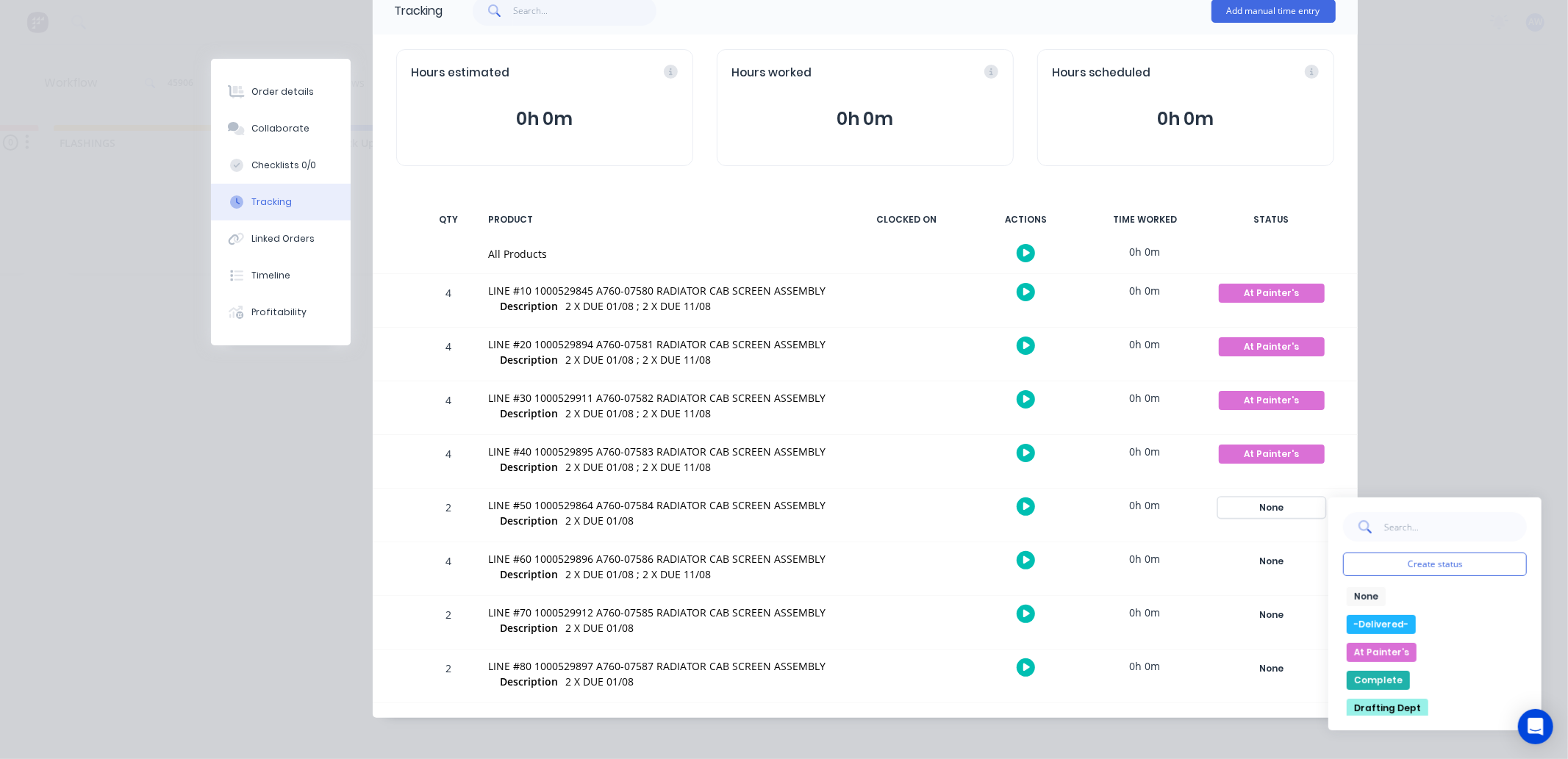
scroll to position [116, 0]
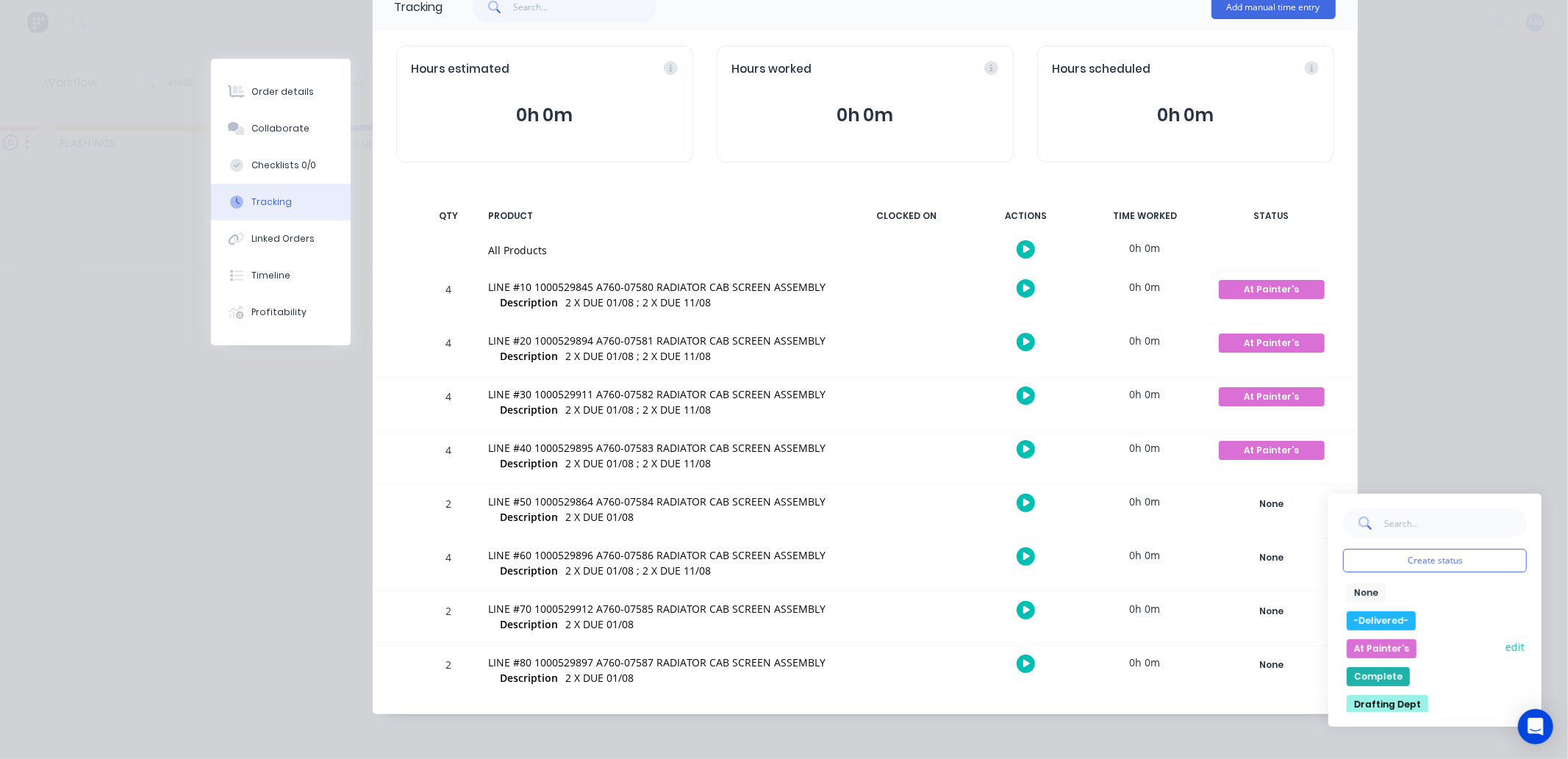
click at [1365, 640] on button "At Painter's" at bounding box center [1382, 649] width 70 height 19
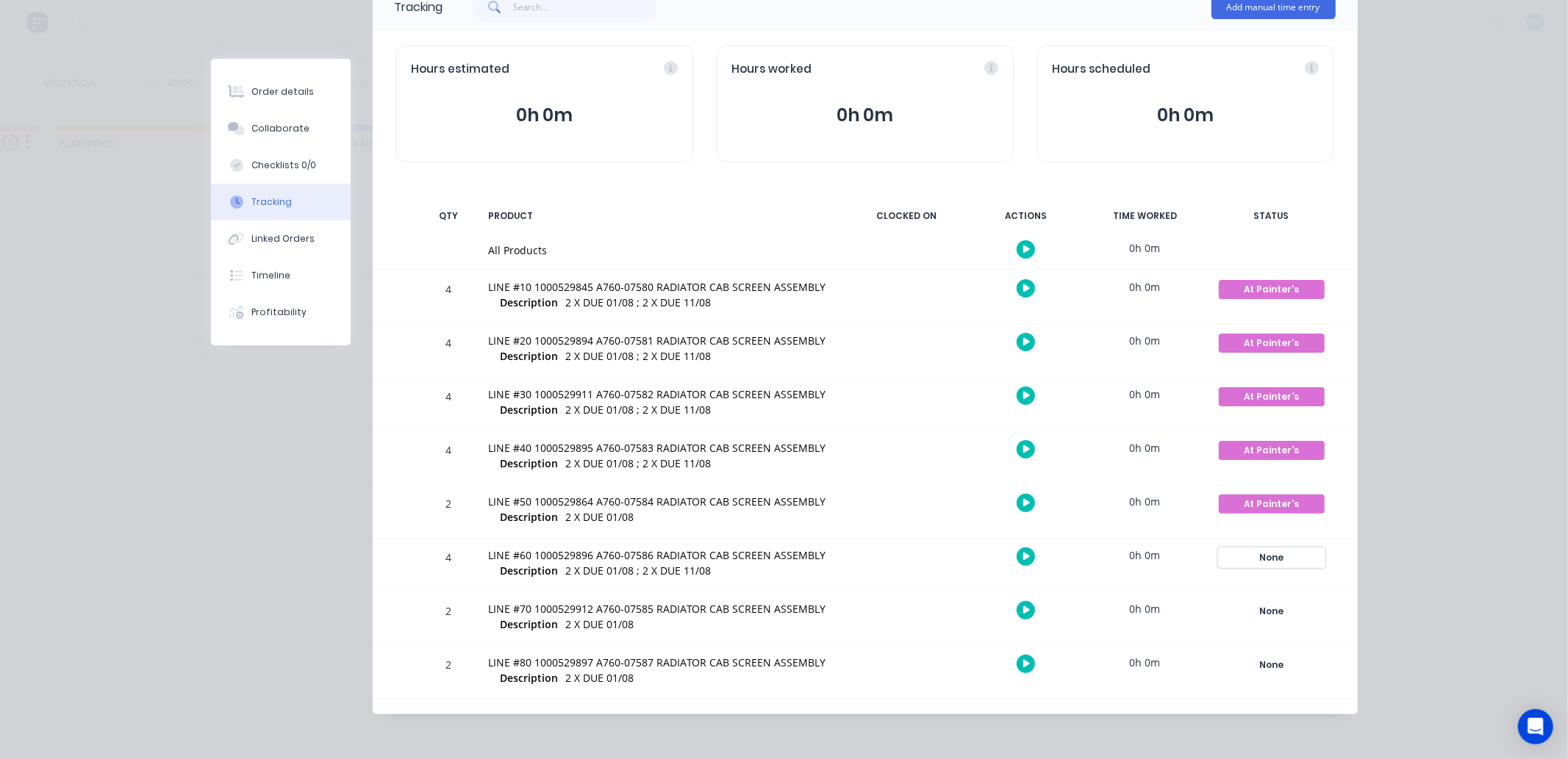
click at [1262, 553] on div "None" at bounding box center [1272, 558] width 106 height 19
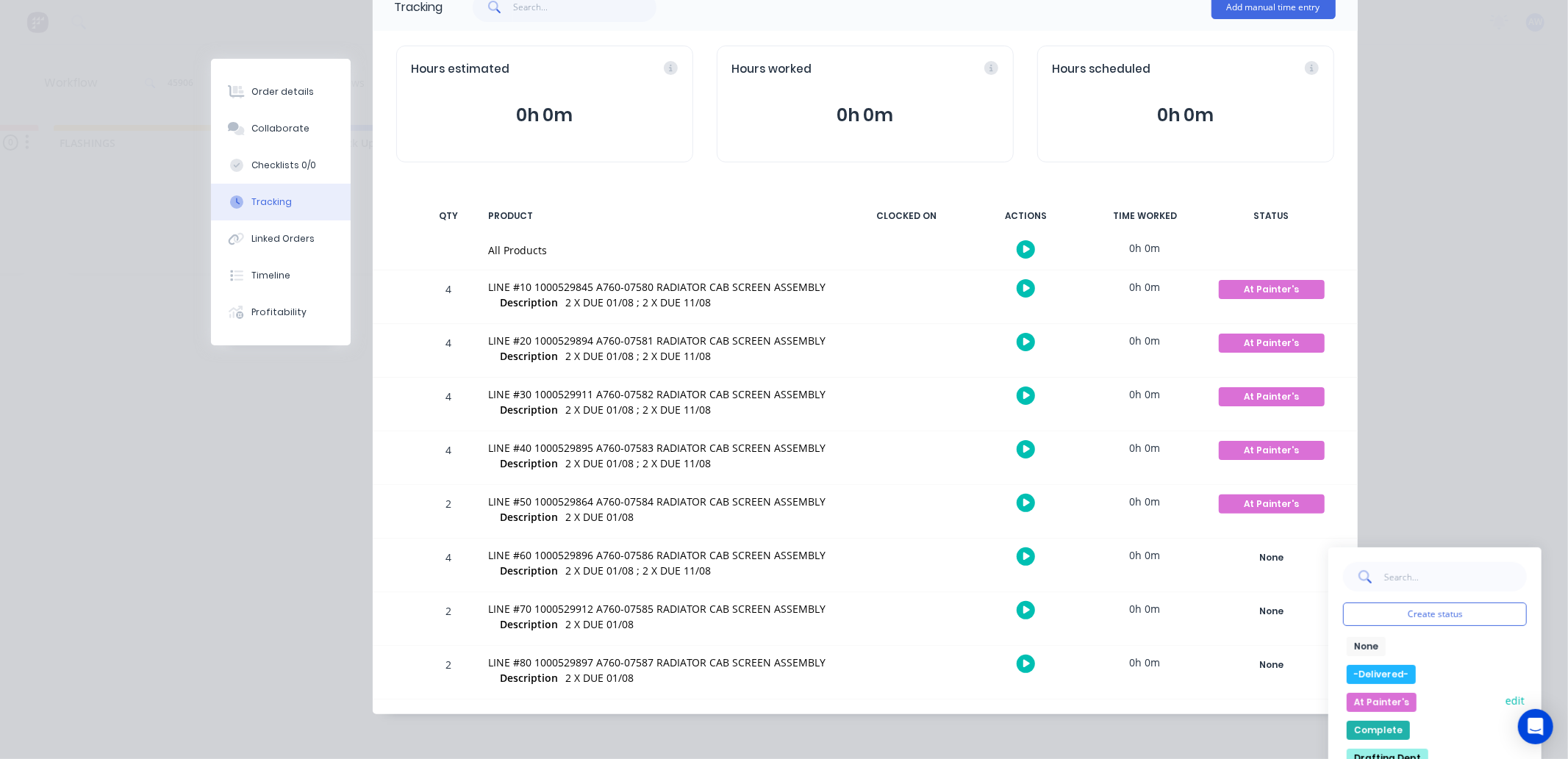
click at [1363, 700] on button "At Painter's" at bounding box center [1382, 702] width 70 height 19
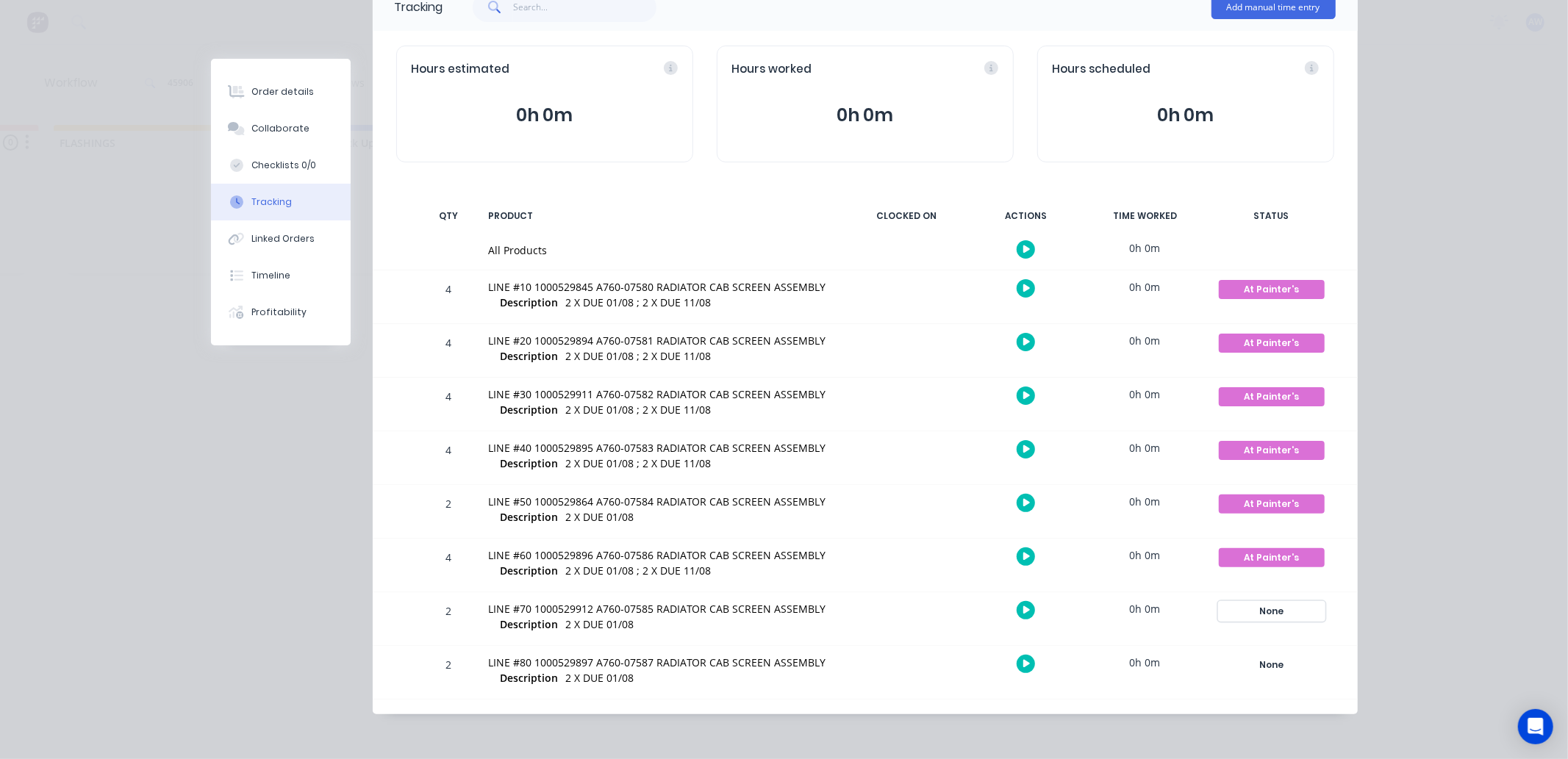
click at [1274, 608] on div "None" at bounding box center [1272, 611] width 106 height 19
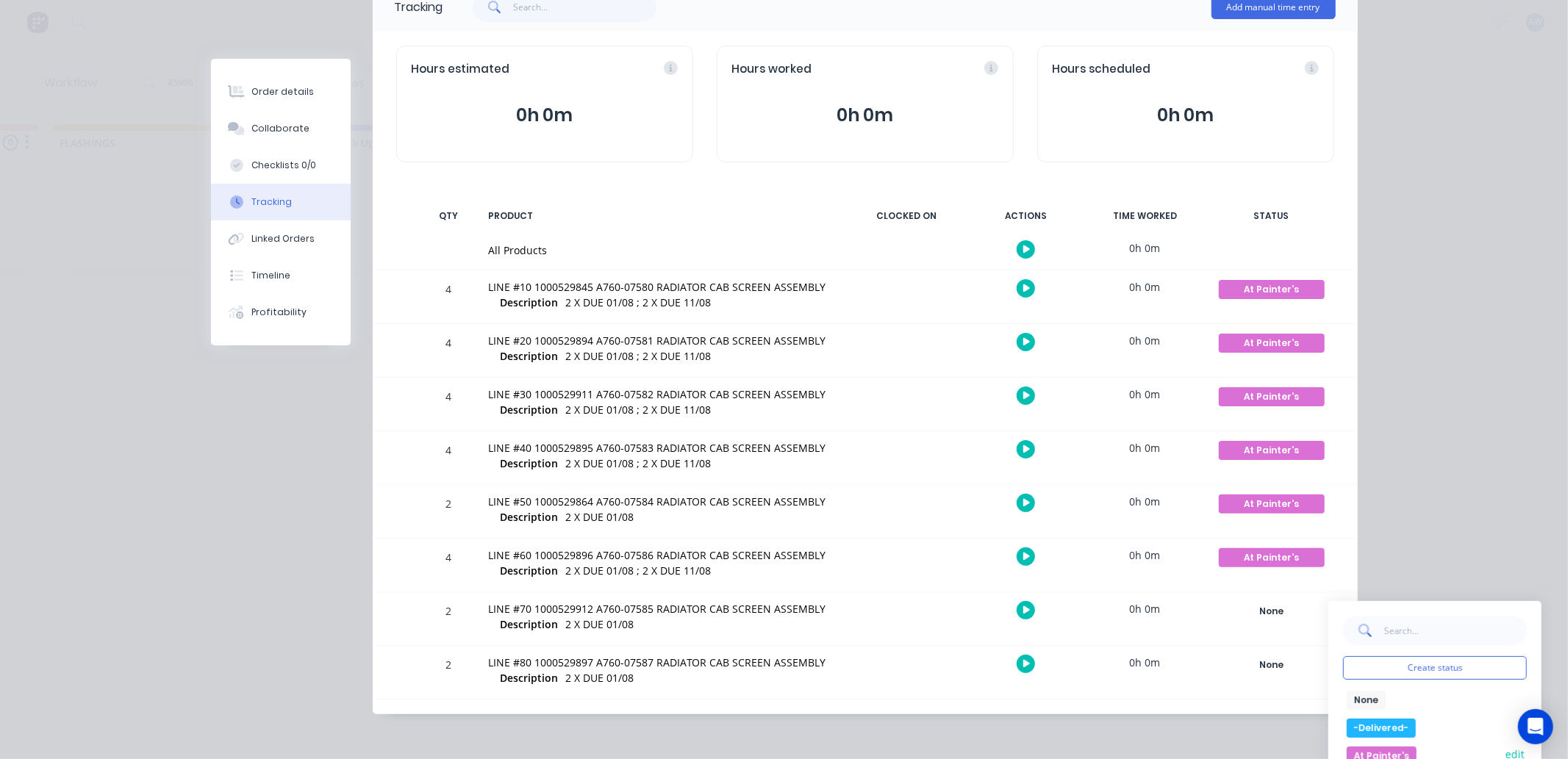
click at [1386, 746] on button "At Painter's" at bounding box center [1382, 756] width 70 height 19
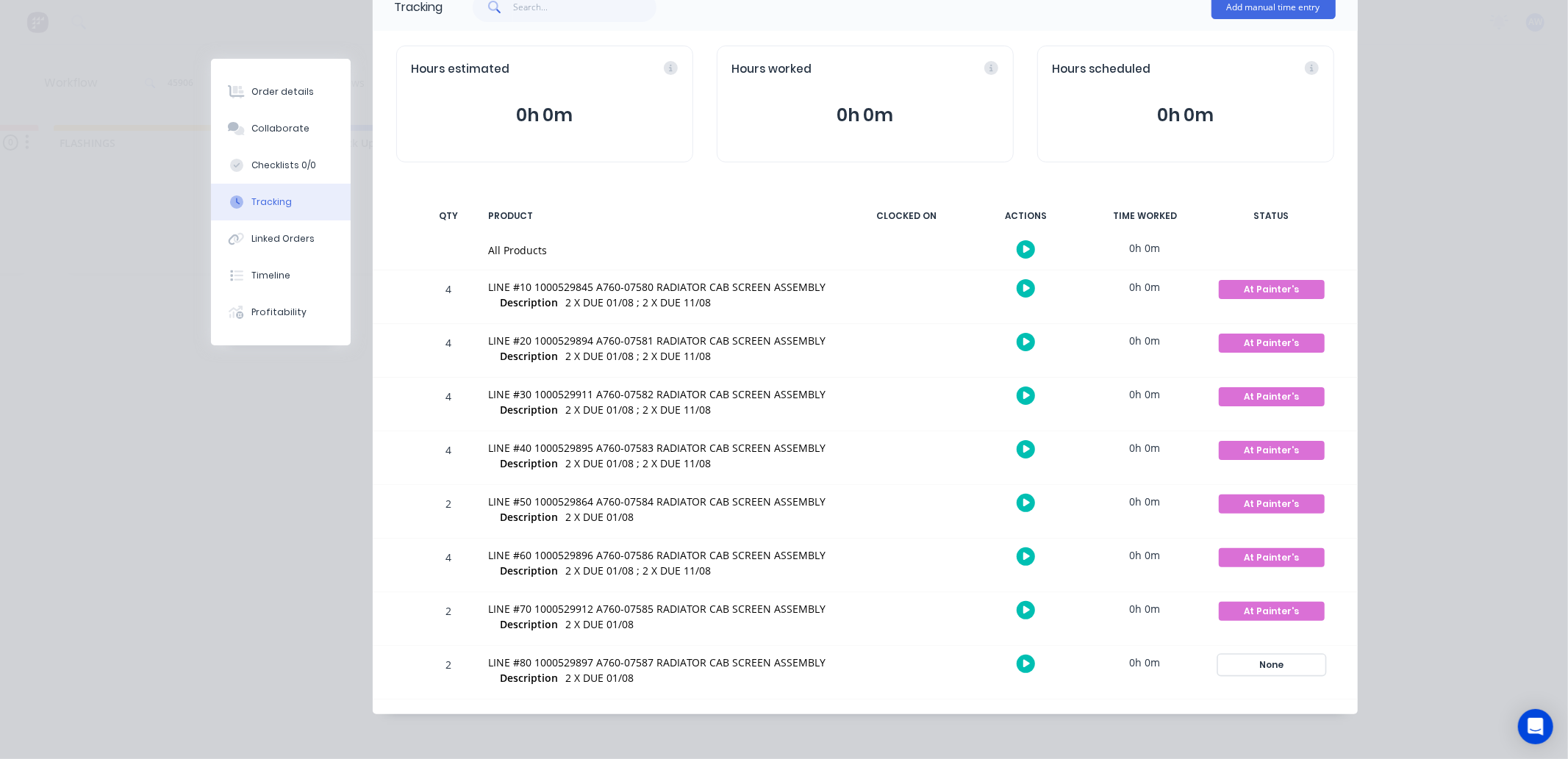
click at [1263, 662] on div "None" at bounding box center [1272, 665] width 106 height 19
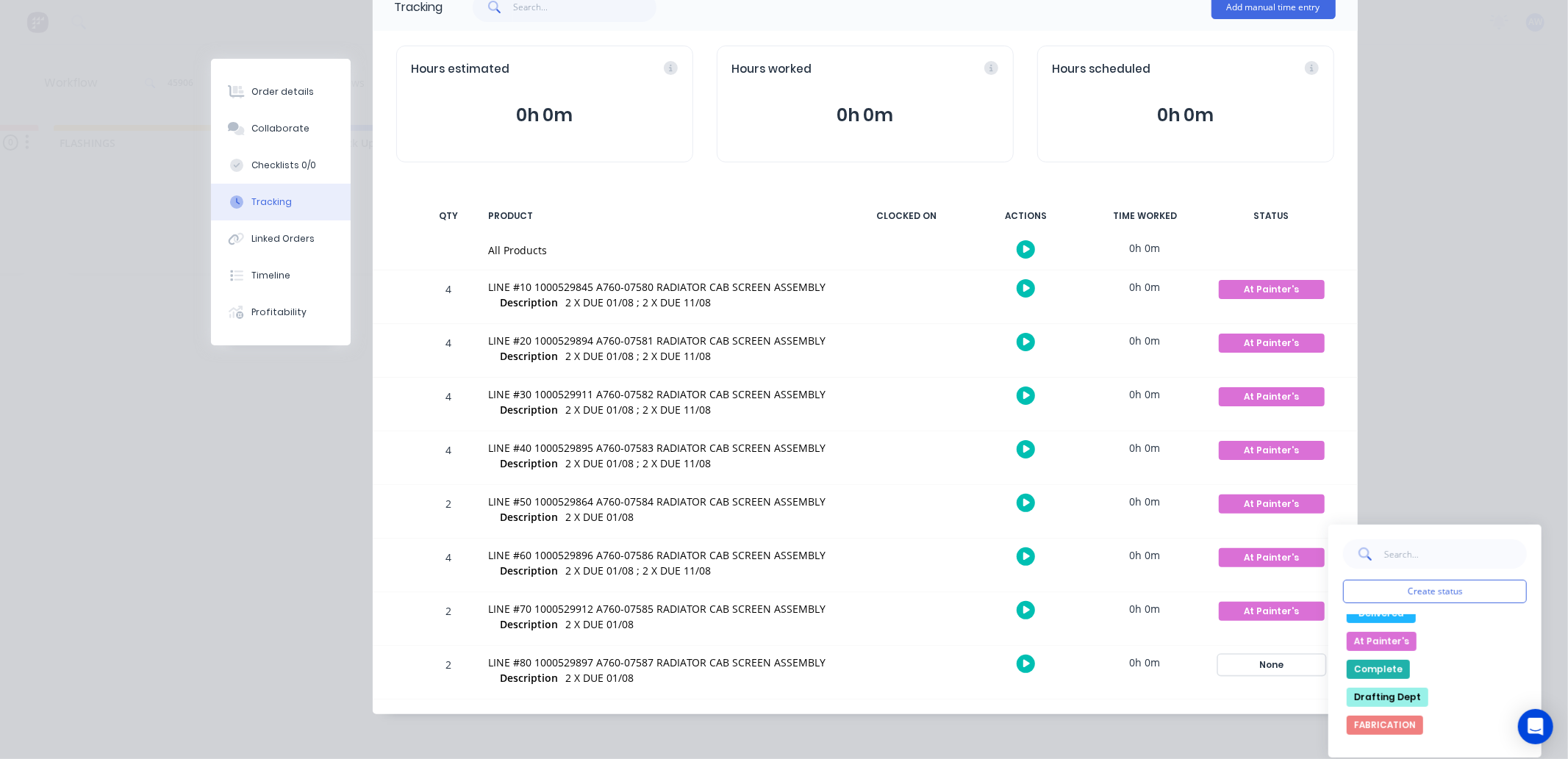
scroll to position [0, 0]
click at [1369, 674] on button "At Painter's" at bounding box center [1382, 680] width 70 height 19
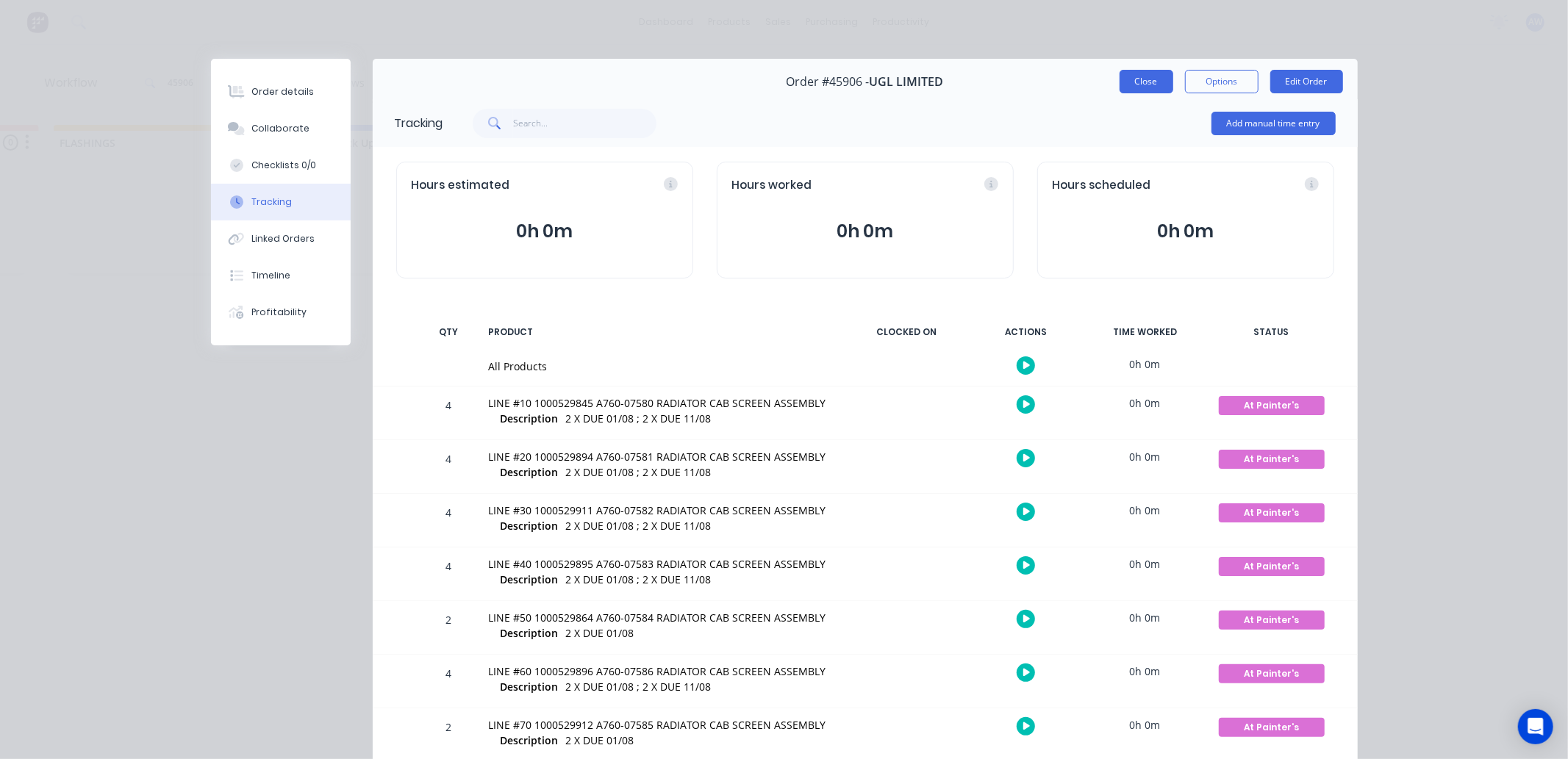
click at [1136, 84] on button "Close" at bounding box center [1146, 82] width 53 height 24
